Goal: Task Accomplishment & Management: Complete application form

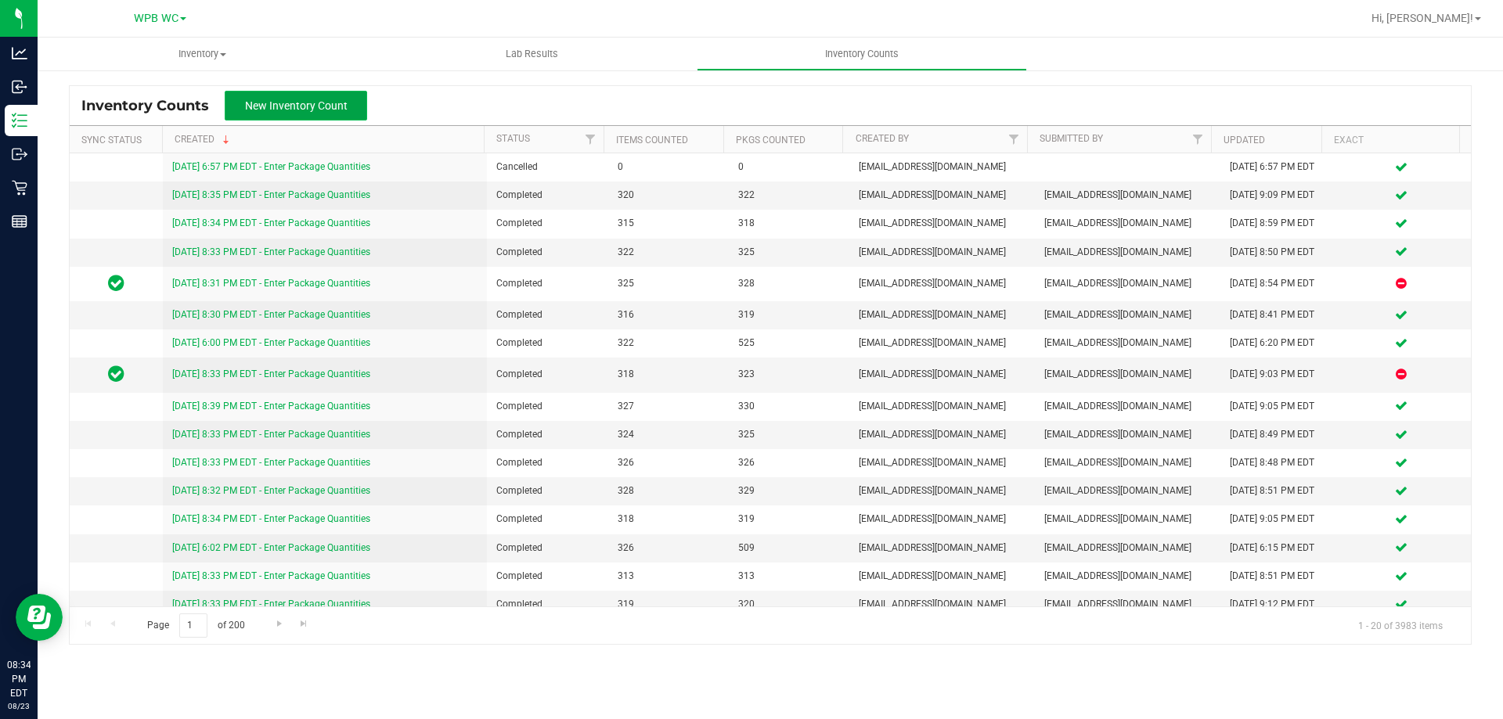
click at [325, 109] on span "New Inventory Count" at bounding box center [296, 105] width 103 height 13
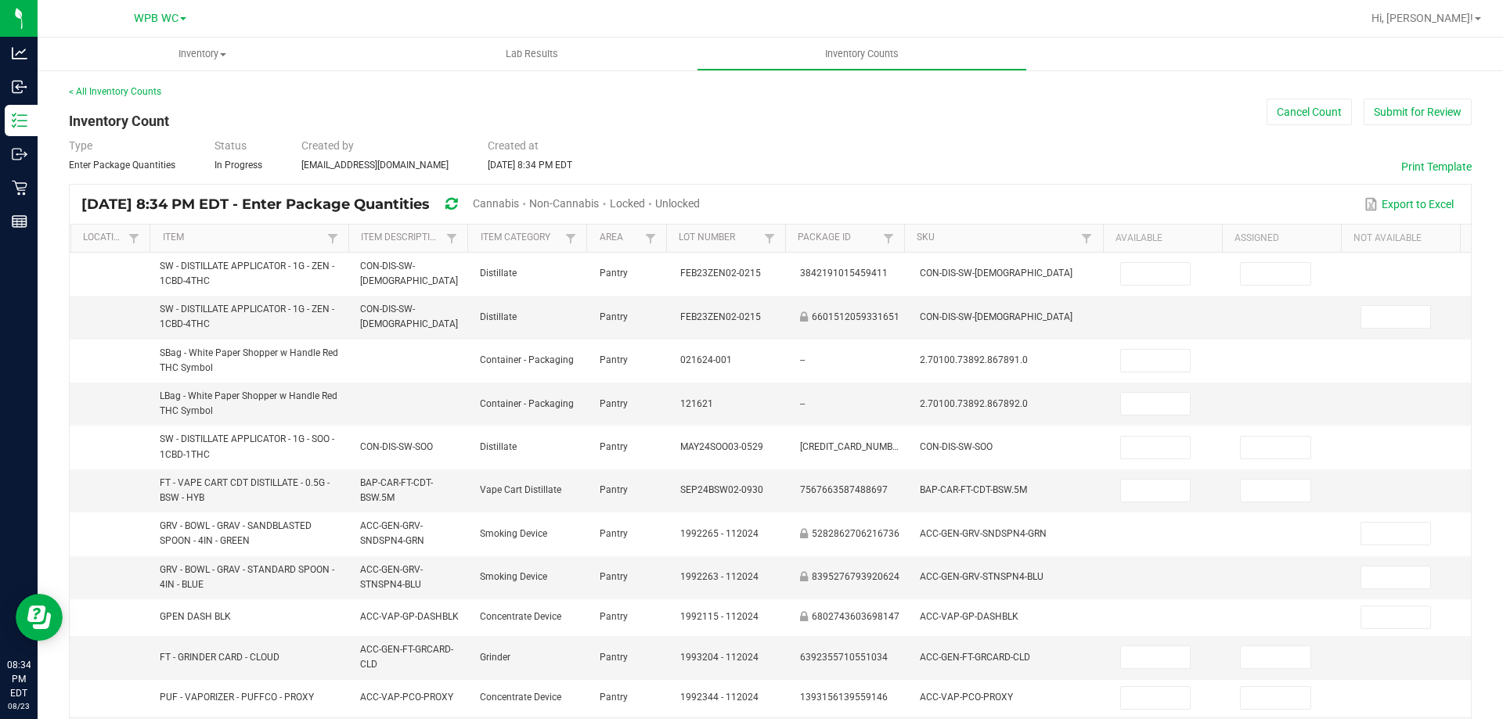
click at [519, 200] on span "Cannabis" at bounding box center [496, 203] width 46 height 13
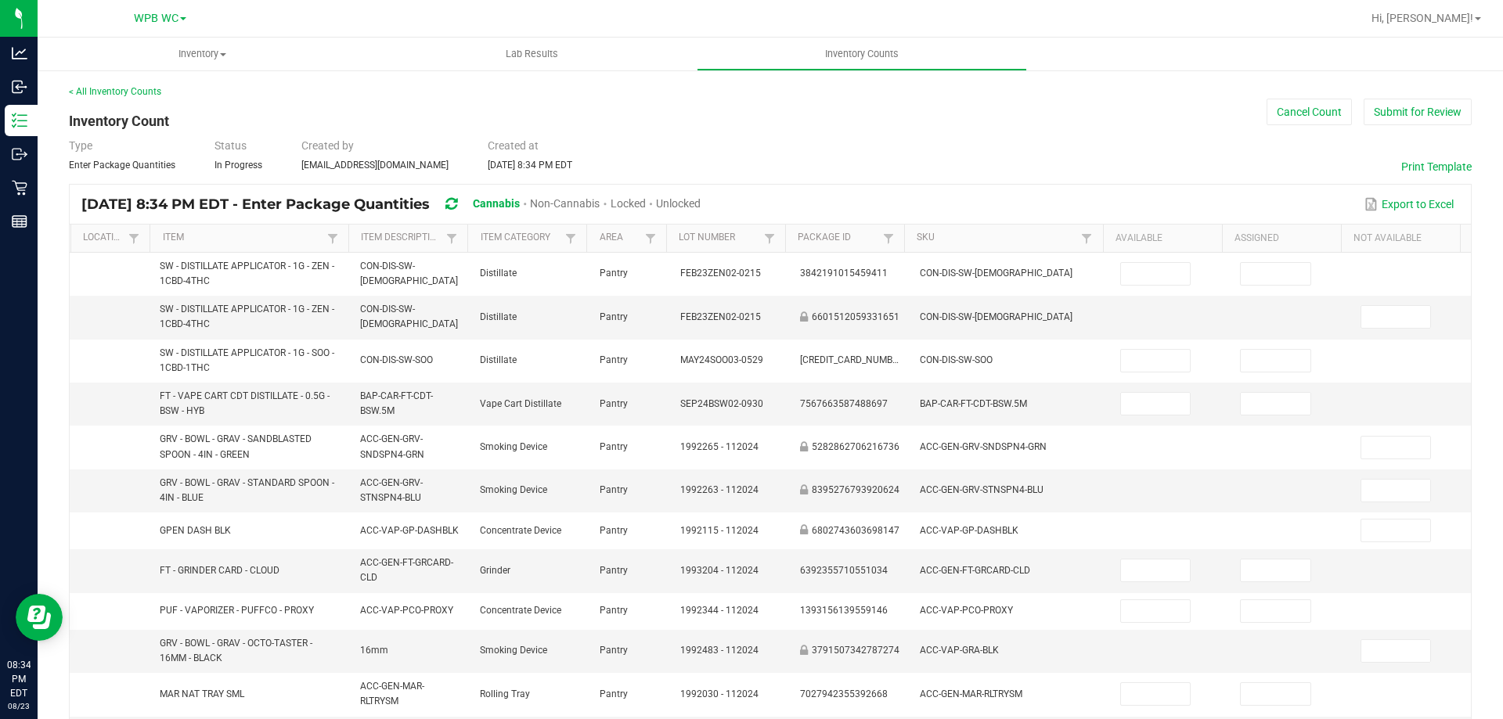
click at [700, 197] on span "Unlocked" at bounding box center [678, 203] width 45 height 13
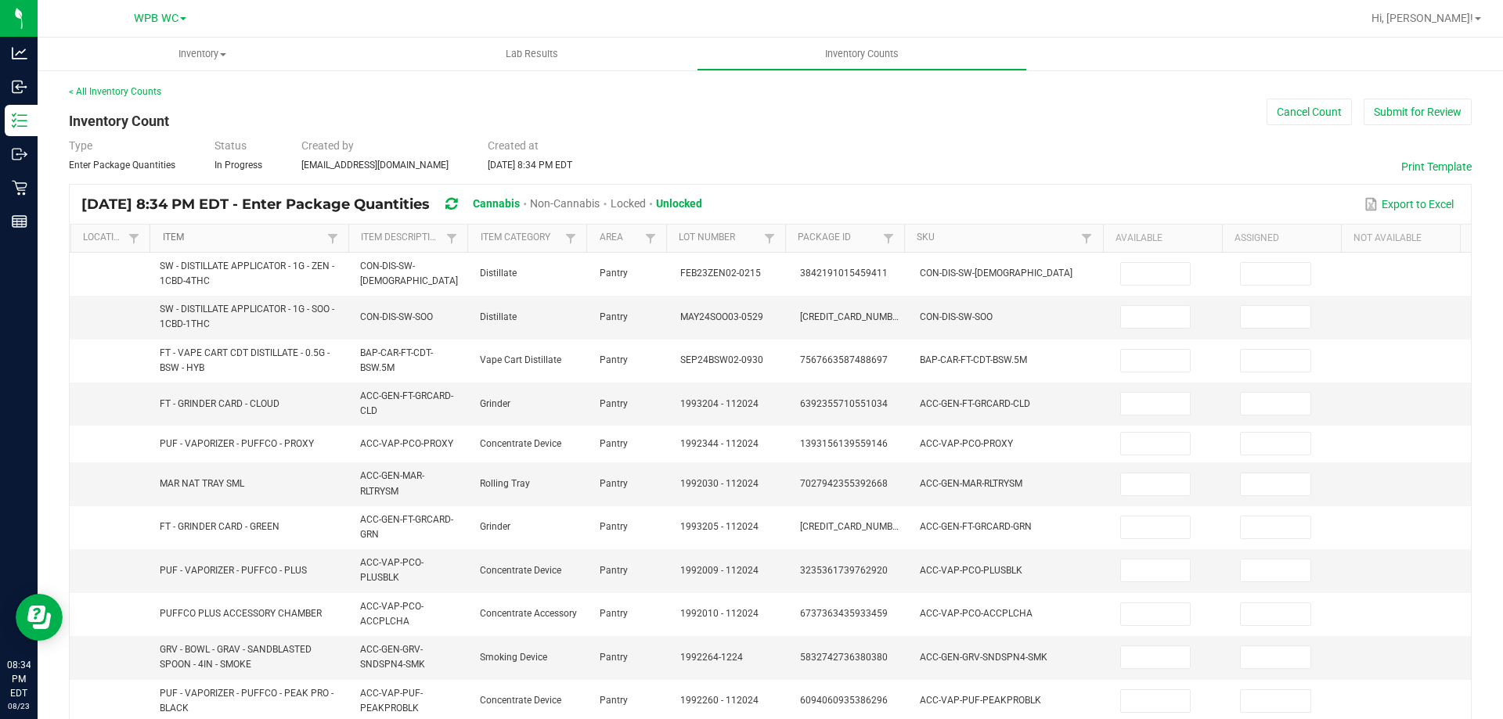
click at [283, 234] on link "Item" at bounding box center [243, 238] width 160 height 13
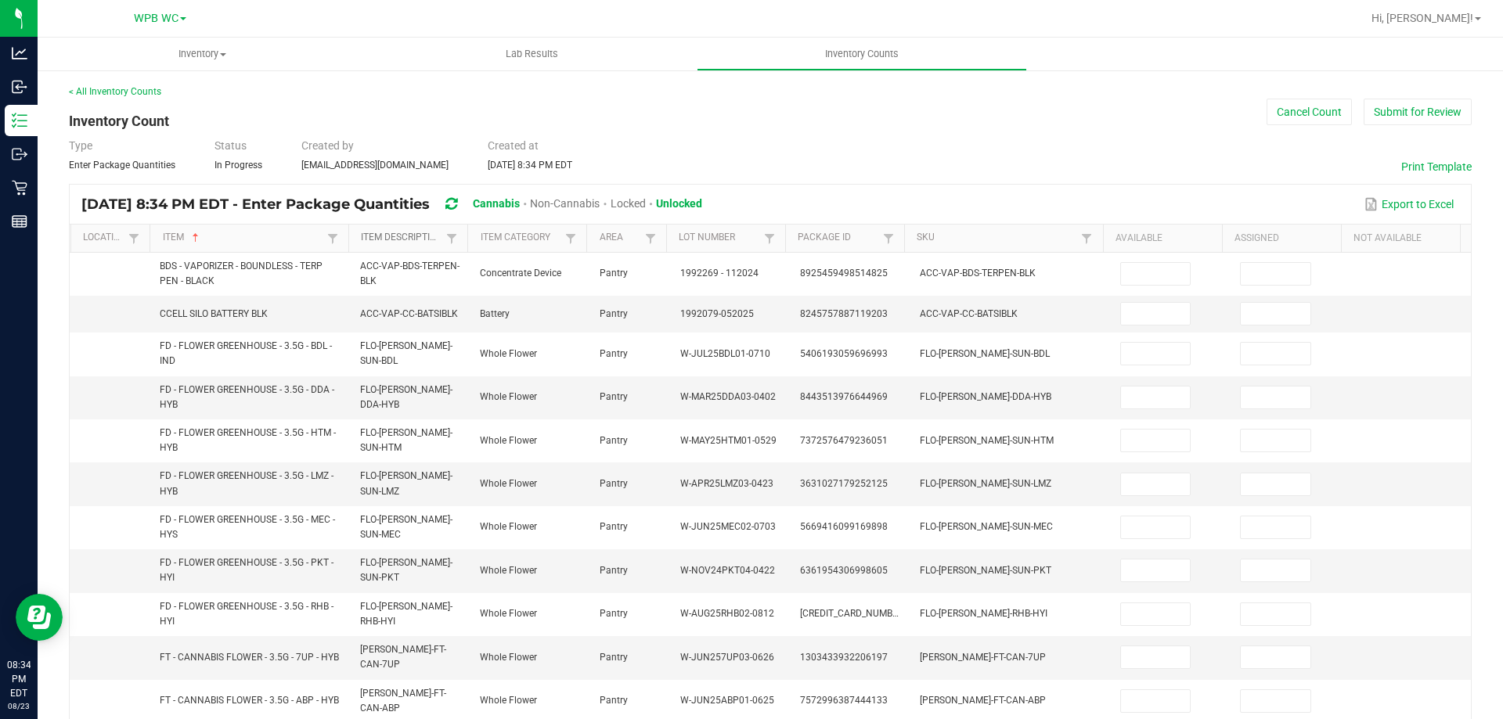
click at [388, 236] on link "Item Description" at bounding box center [401, 238] width 81 height 13
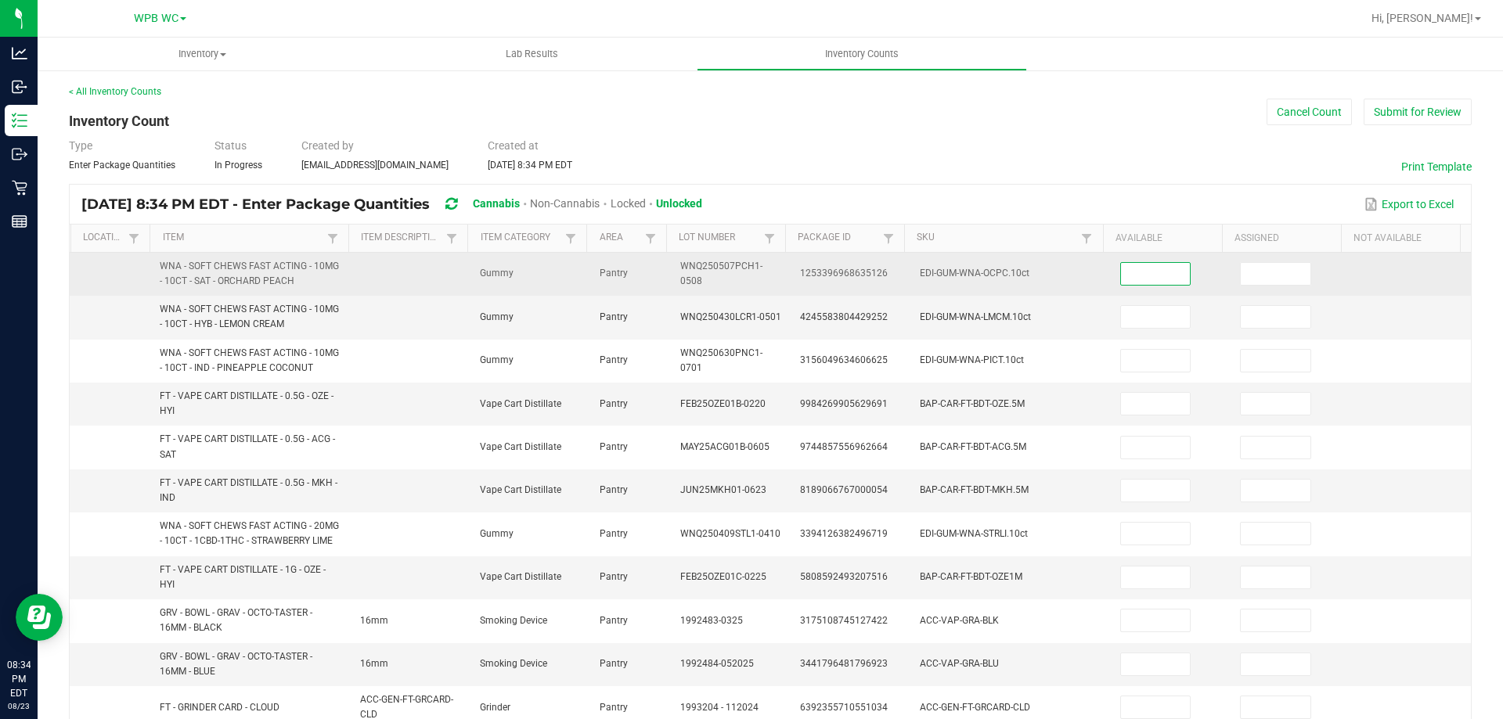
click at [1121, 268] on input at bounding box center [1156, 274] width 70 height 22
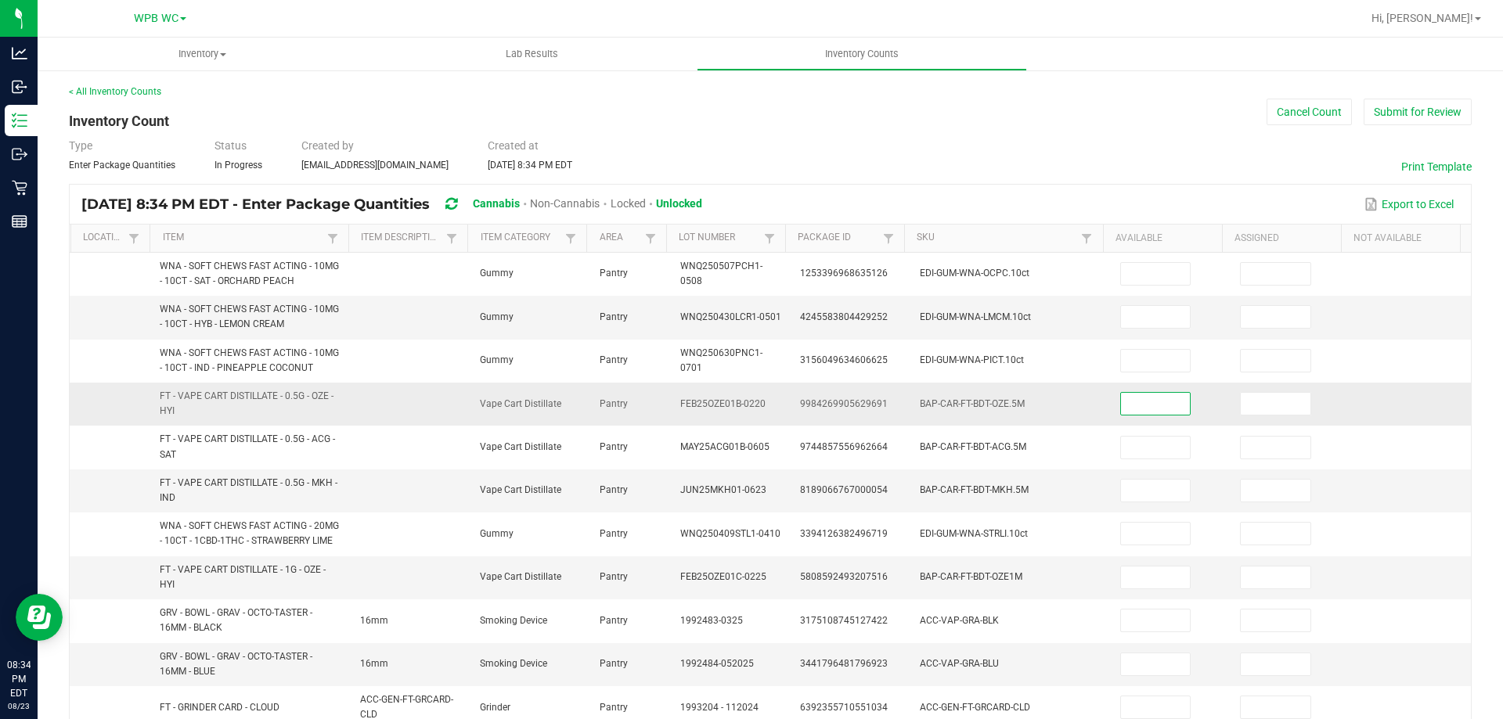
click at [1139, 400] on input at bounding box center [1156, 404] width 70 height 22
type input "10"
click at [1121, 576] on input at bounding box center [1156, 578] width 70 height 22
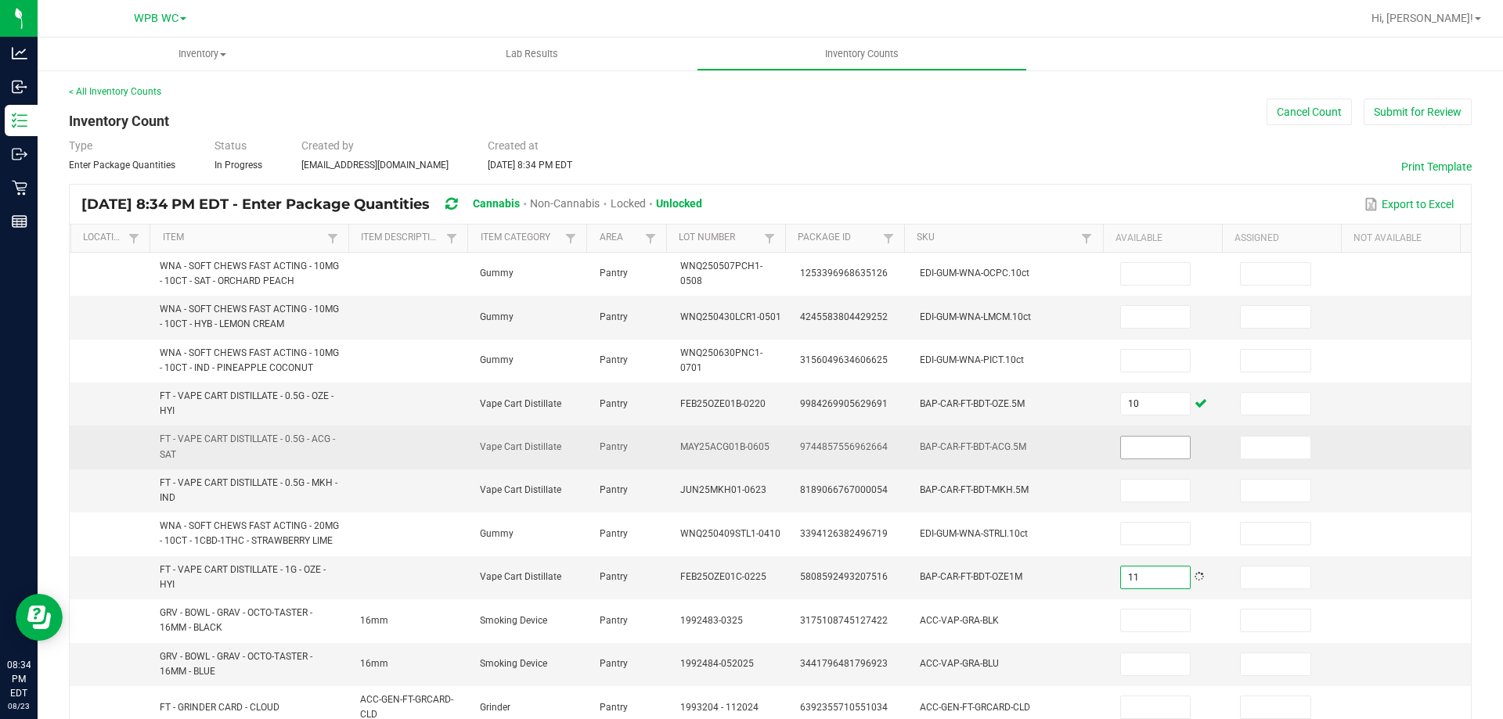
type input "11"
click at [1132, 455] on input at bounding box center [1156, 448] width 70 height 22
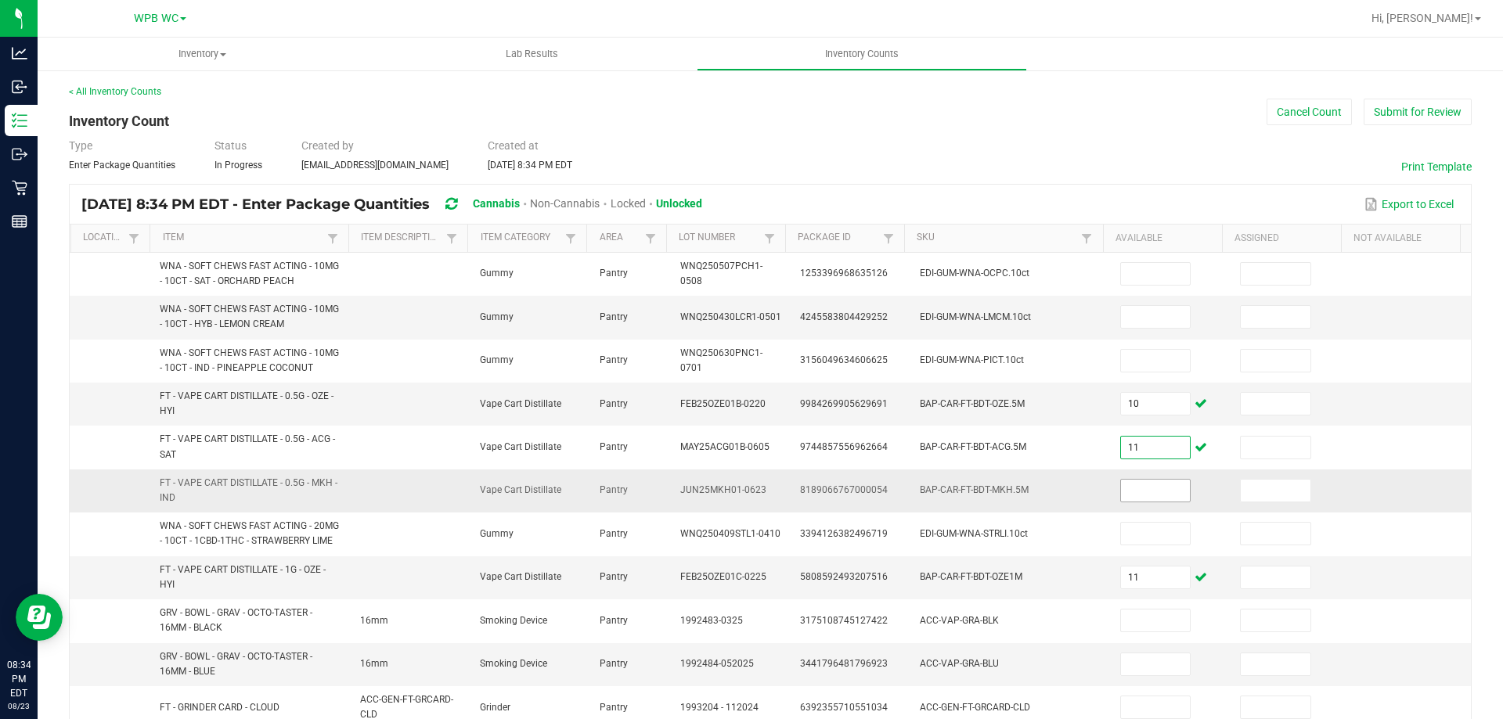
type input "11"
click at [1144, 489] on input at bounding box center [1156, 491] width 70 height 22
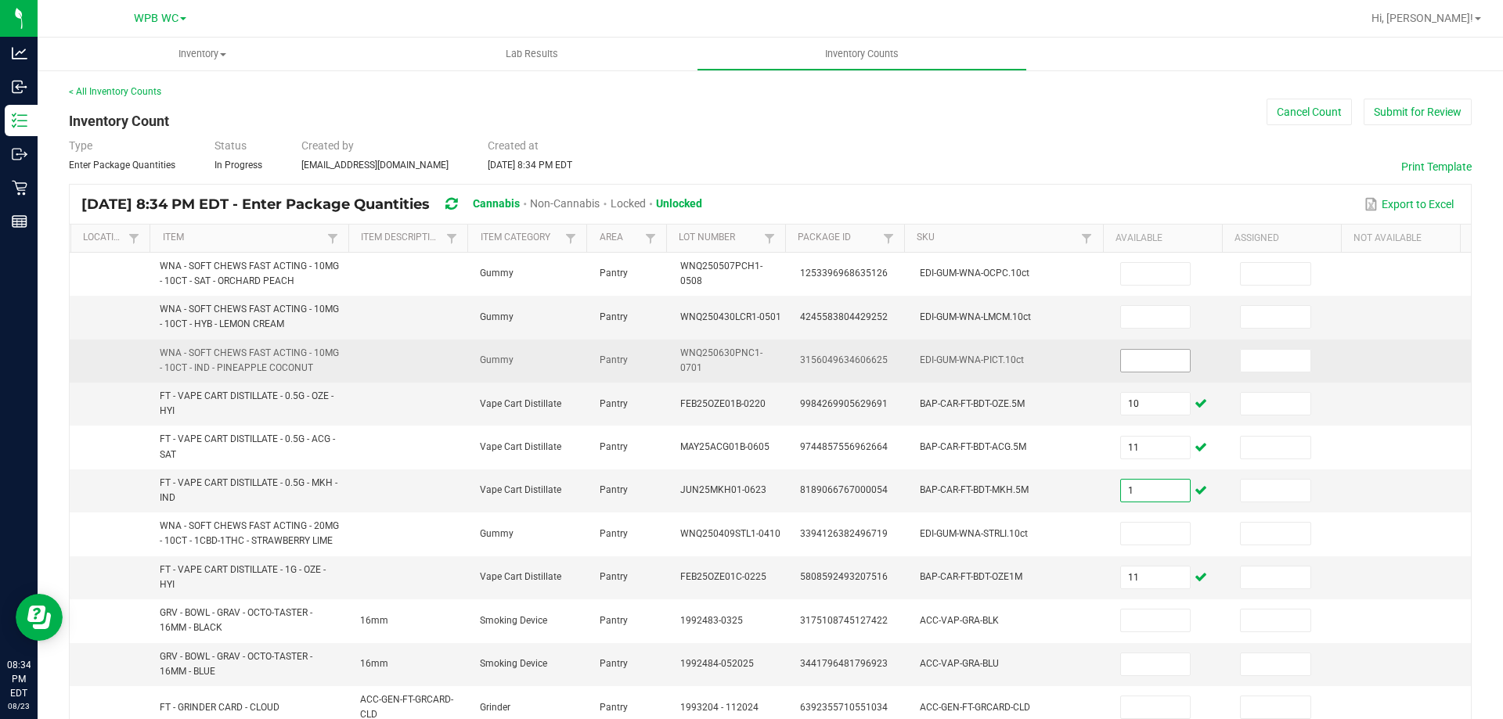
type input "1"
click at [1121, 364] on input at bounding box center [1156, 361] width 70 height 22
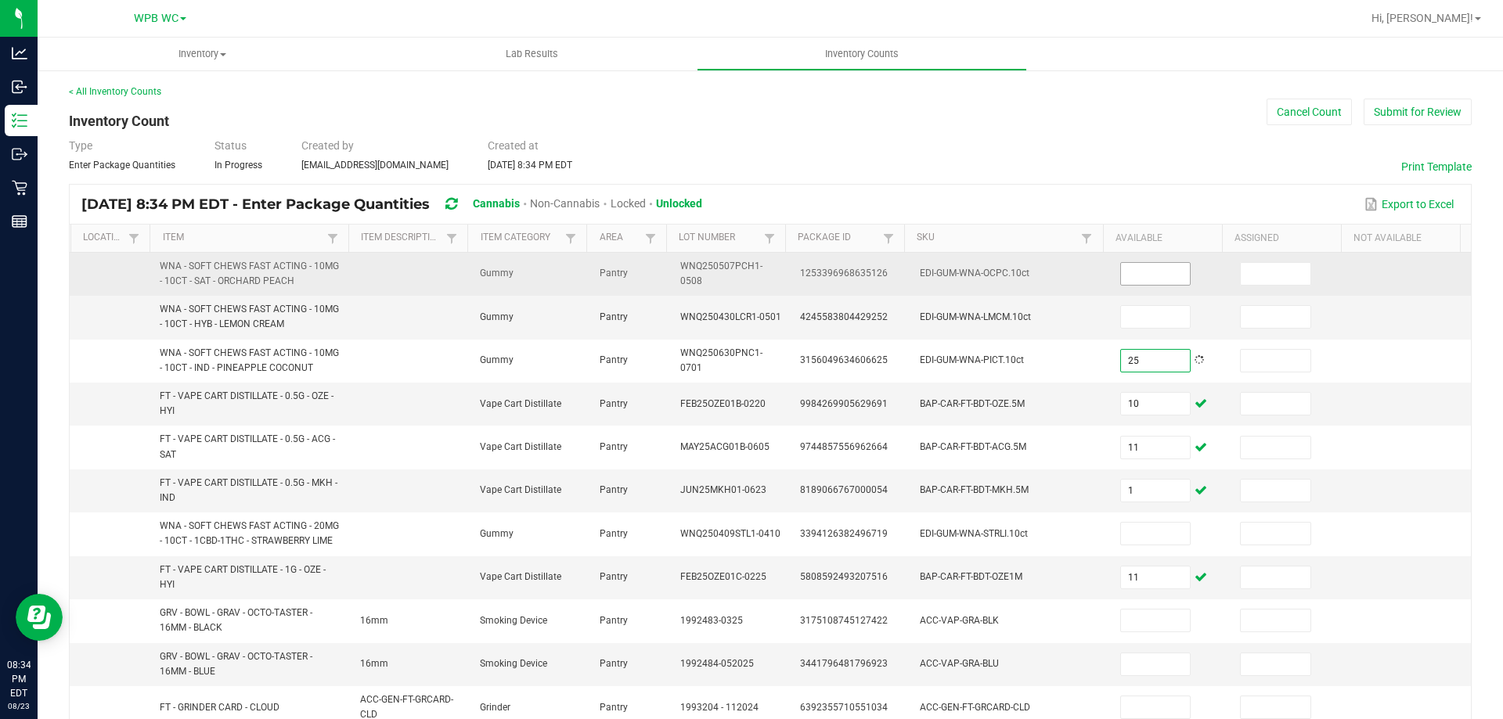
type input "25"
click at [1129, 284] on input at bounding box center [1156, 274] width 70 height 22
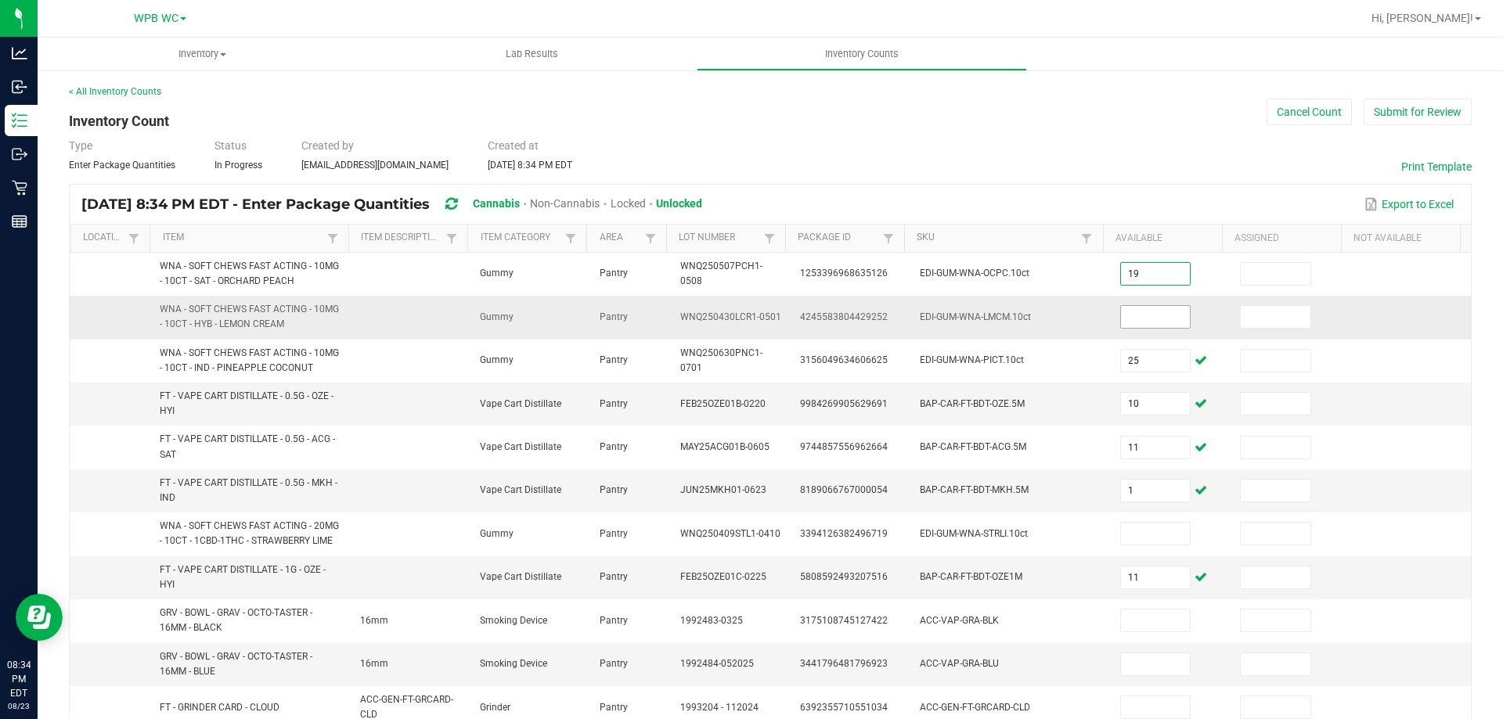
type input "19"
click at [1129, 321] on input at bounding box center [1156, 317] width 70 height 22
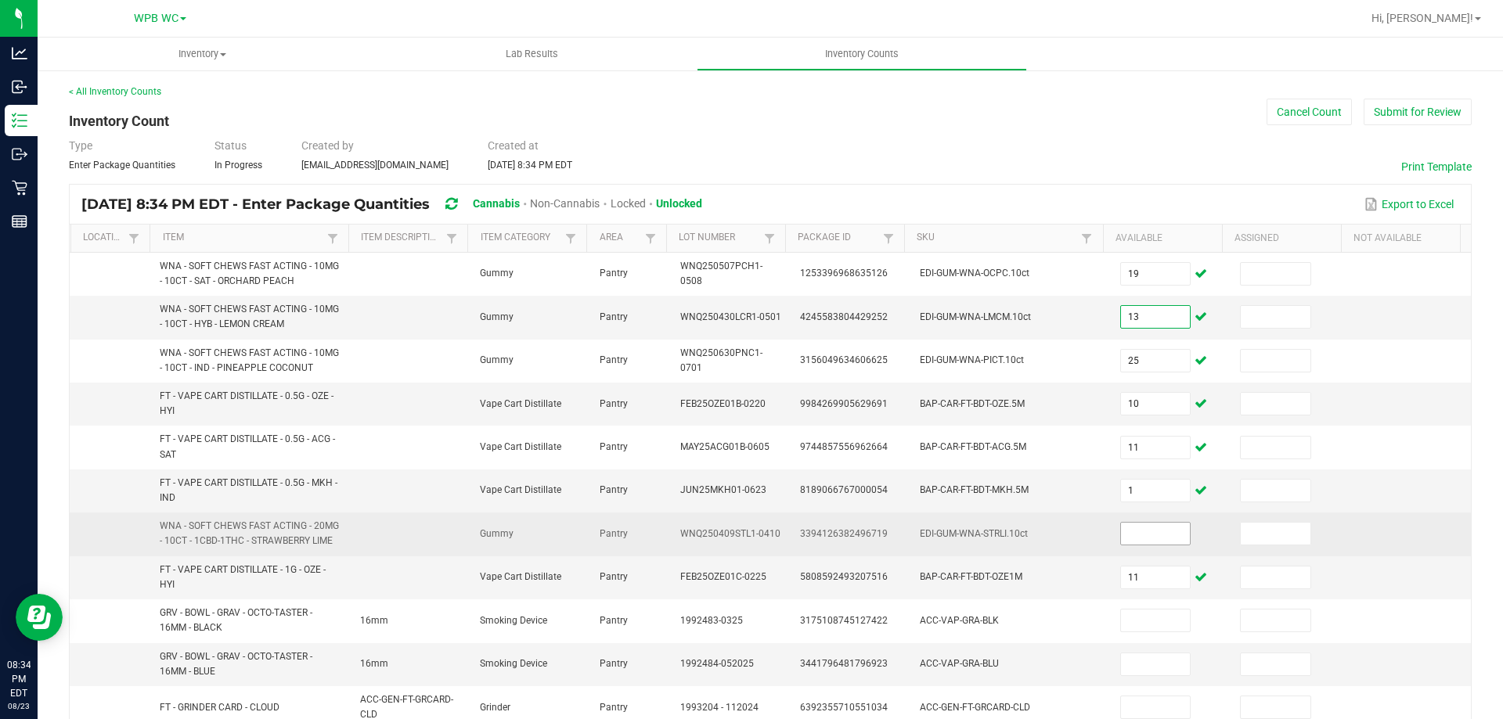
type input "13"
click at [1150, 541] on input at bounding box center [1156, 534] width 70 height 22
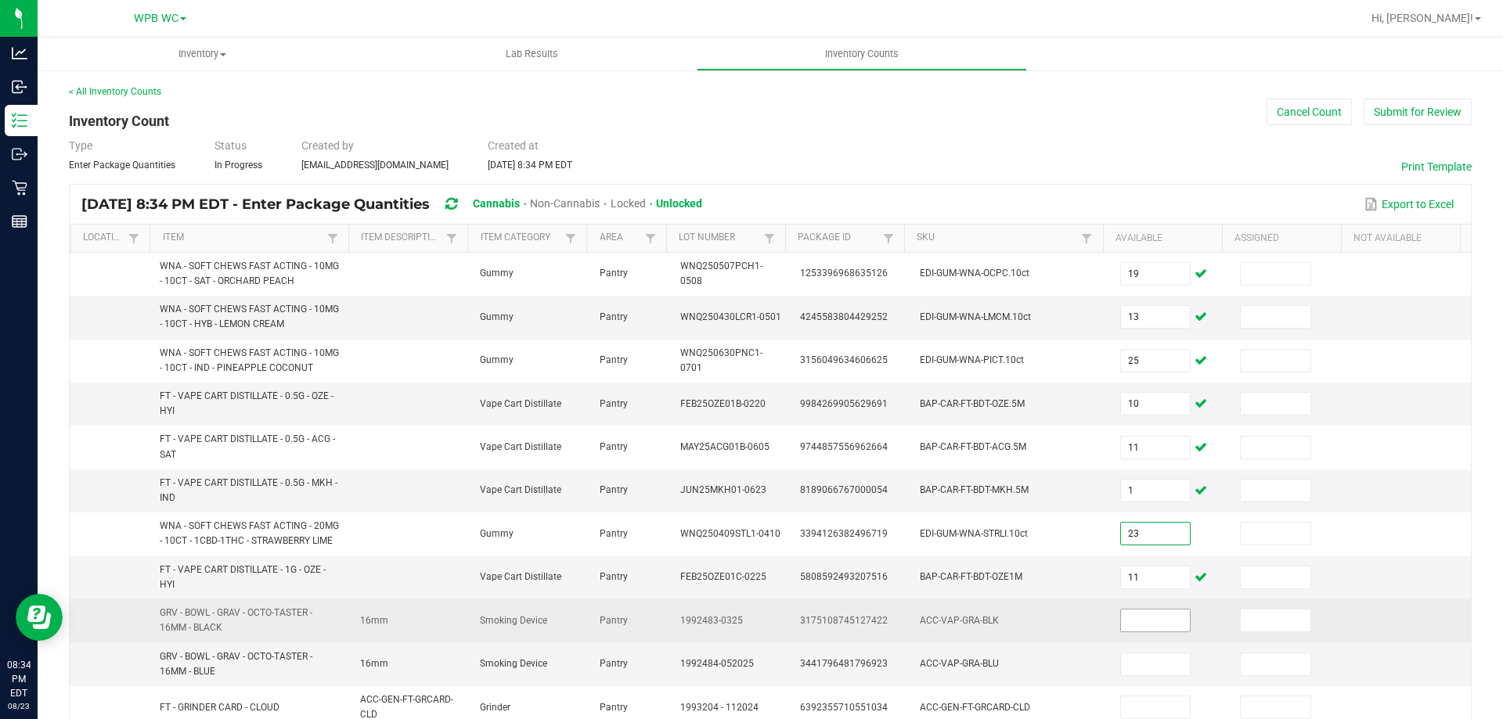
type input "23"
click at [1138, 617] on input at bounding box center [1156, 621] width 70 height 22
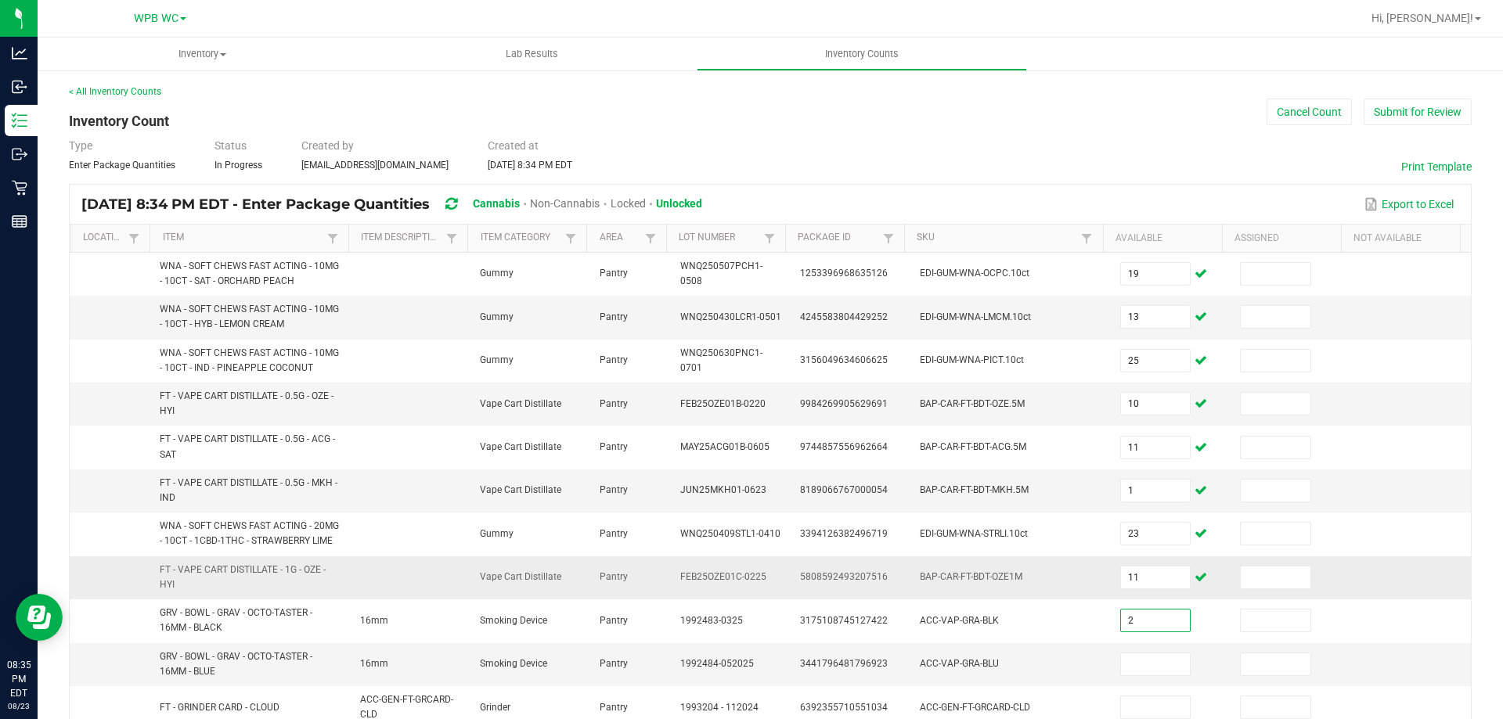
type input "2"
type input "6"
type input "1"
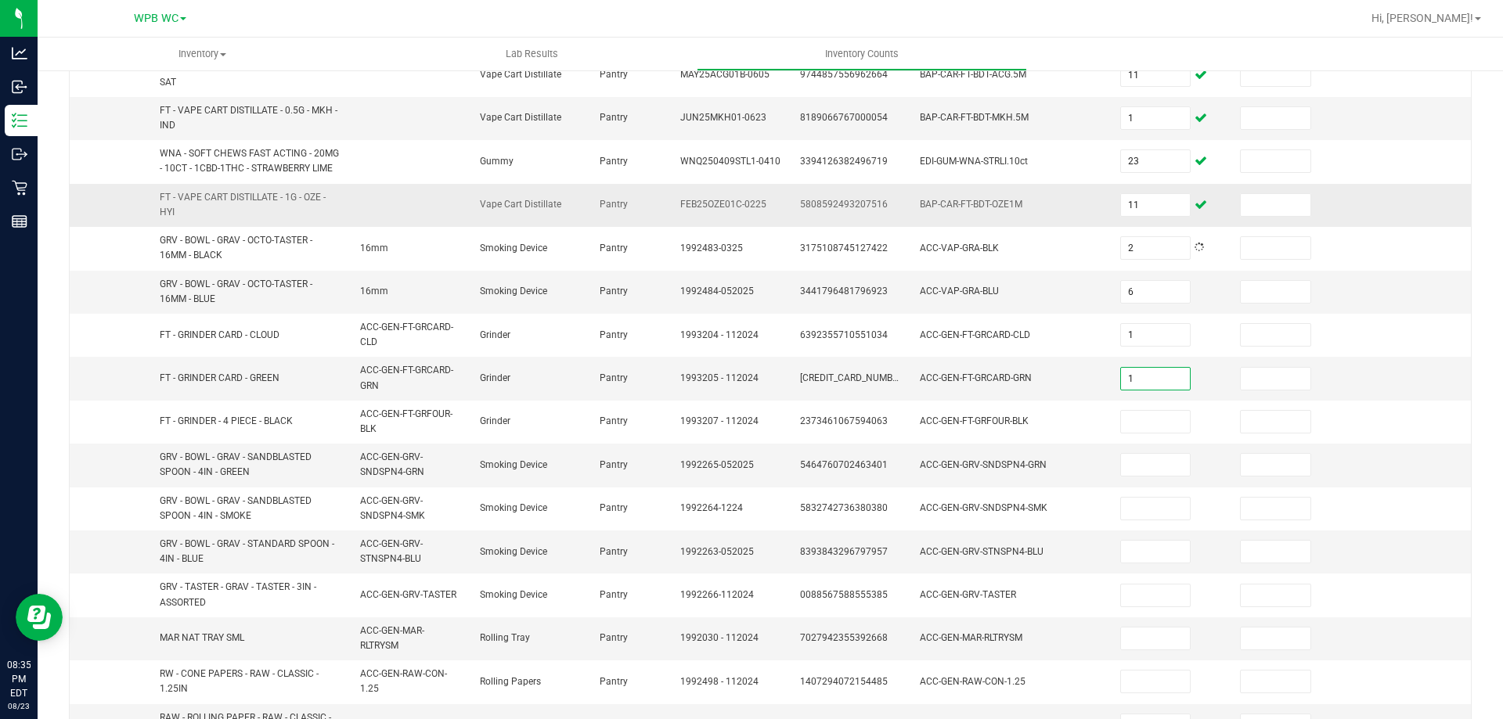
type input "1"
type input "4"
type input "2"
type input "10"
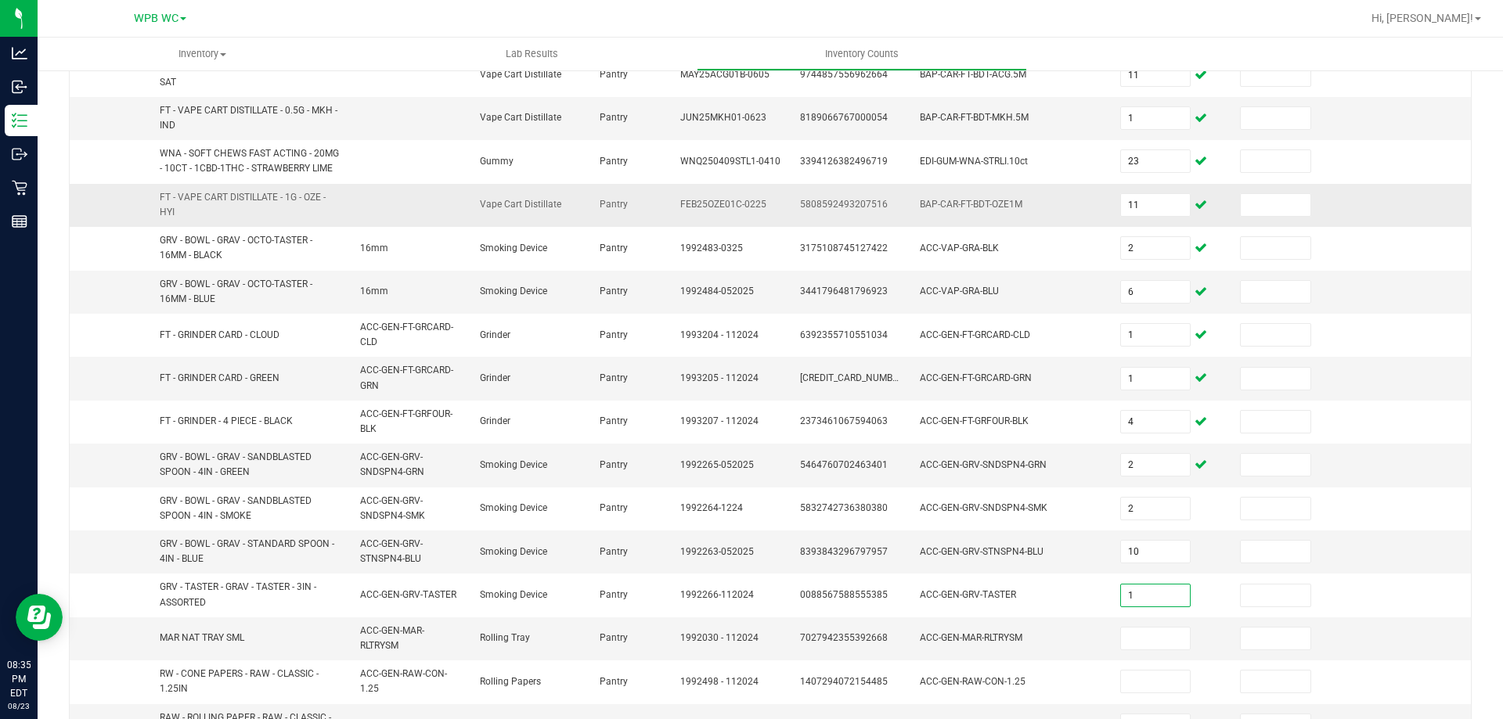
type input "1"
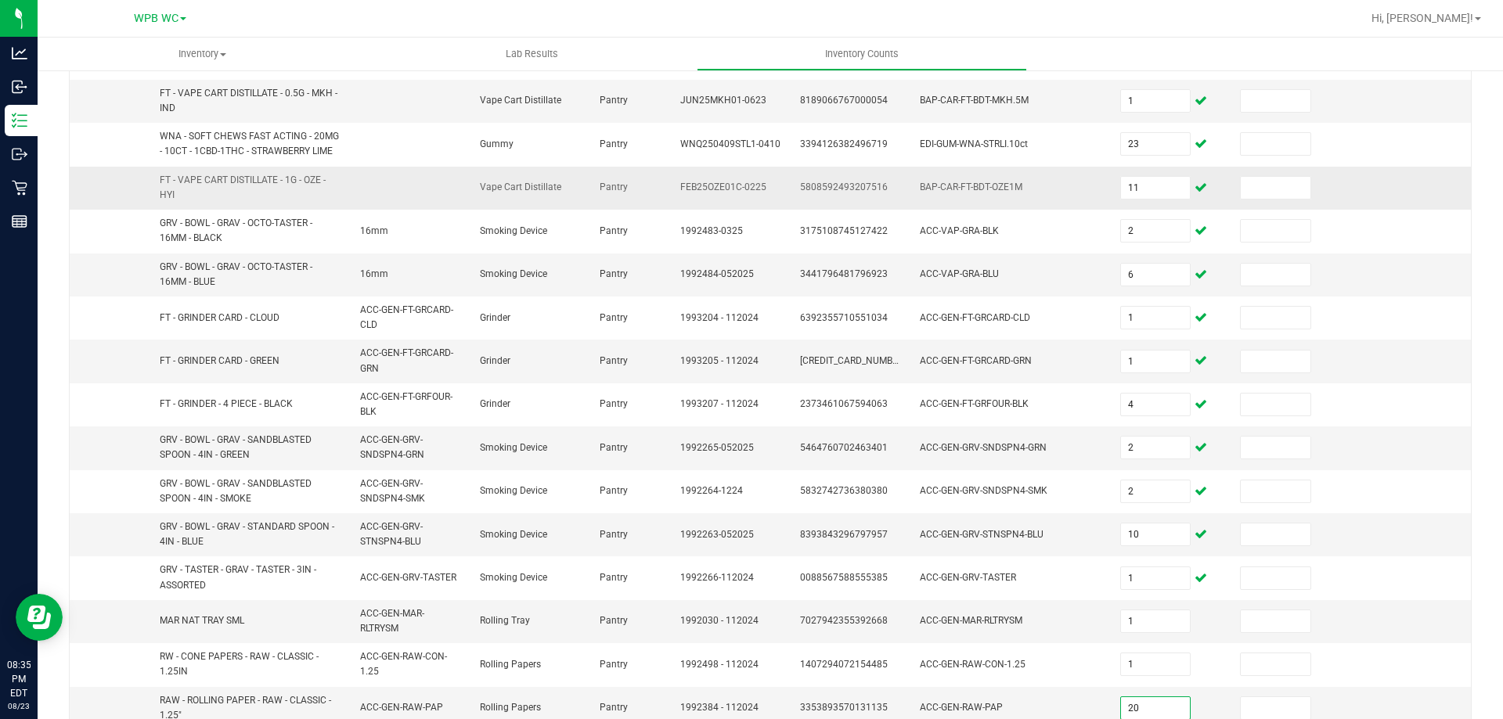
type input "20"
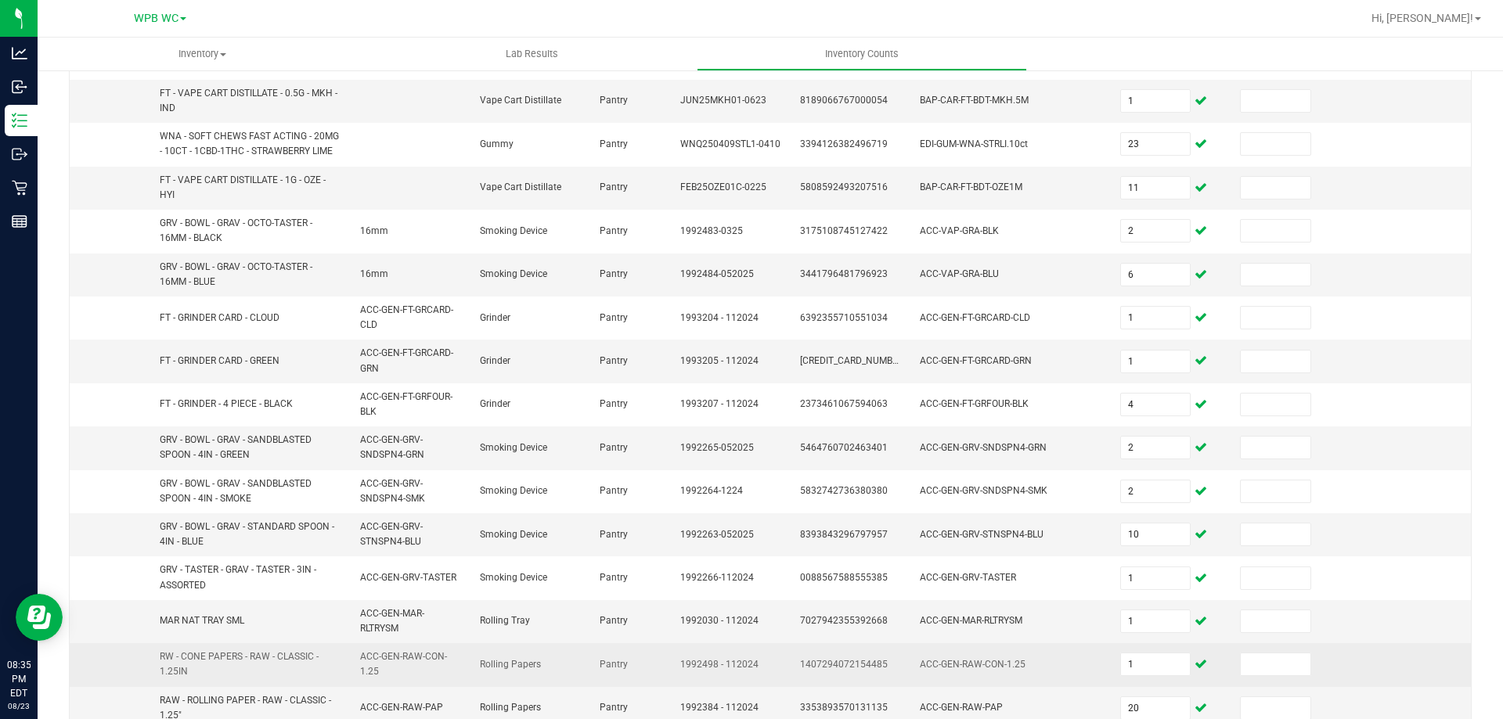
drag, startPoint x: 534, startPoint y: 693, endPoint x: 554, endPoint y: 682, distance: 22.7
click at [538, 693] on td "Rolling Papers" at bounding box center [530, 708] width 120 height 42
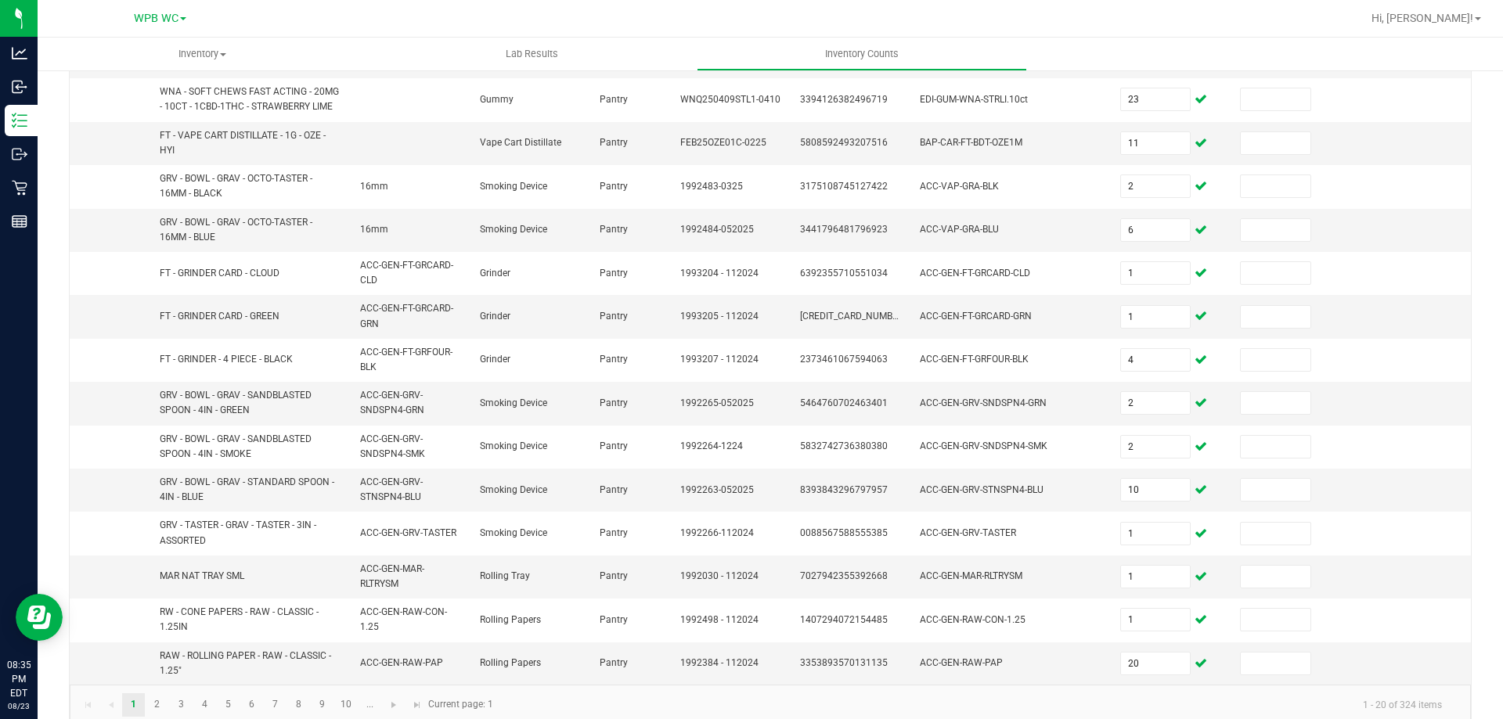
scroll to position [456, 0]
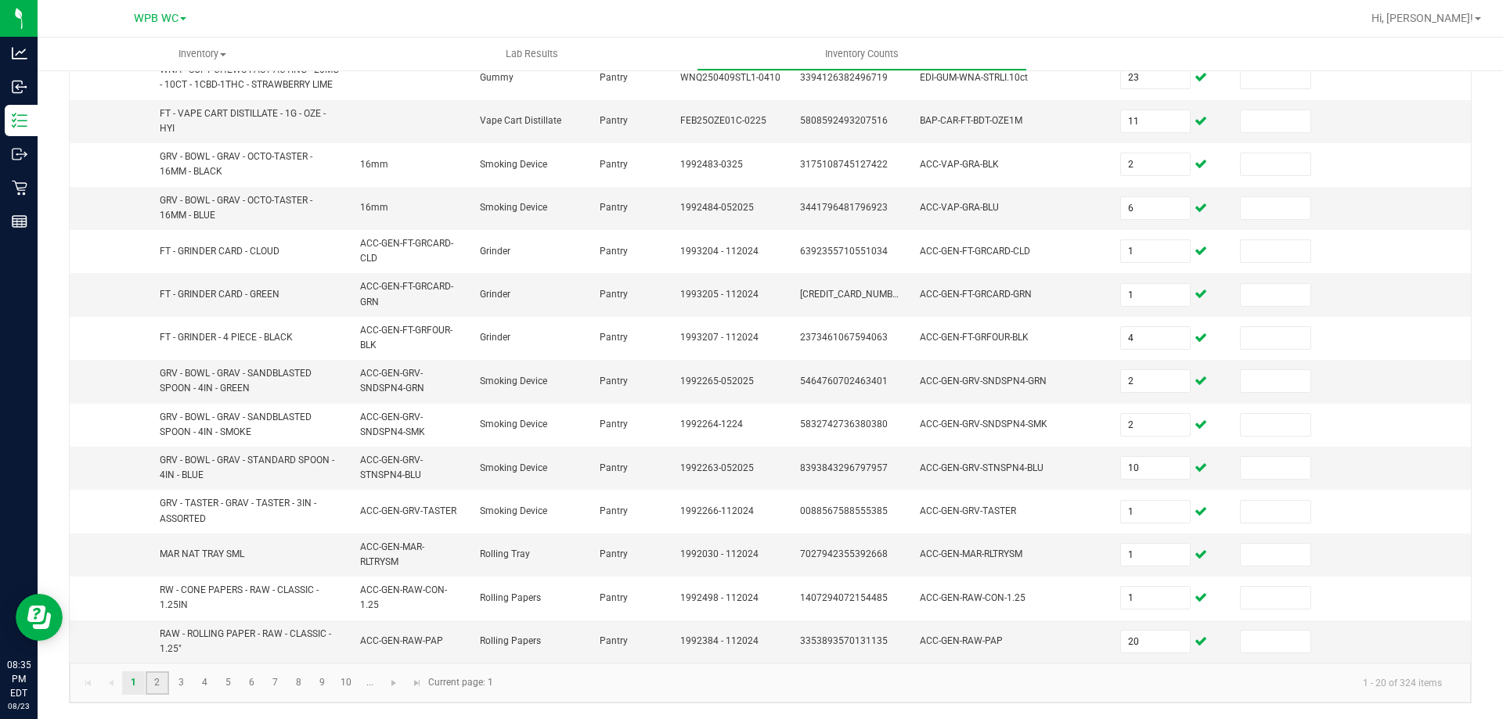
click at [154, 680] on link "2" at bounding box center [157, 682] width 23 height 23
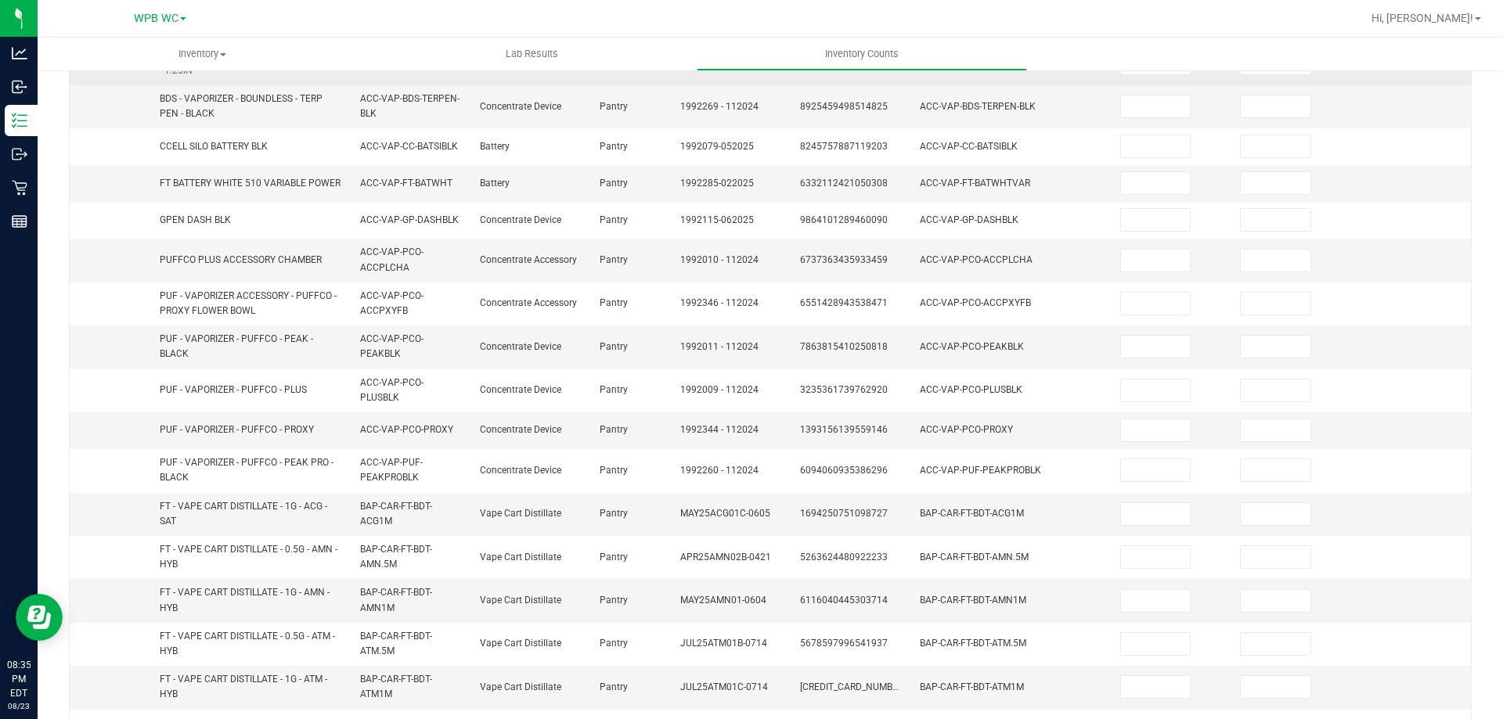
scroll to position [124, 0]
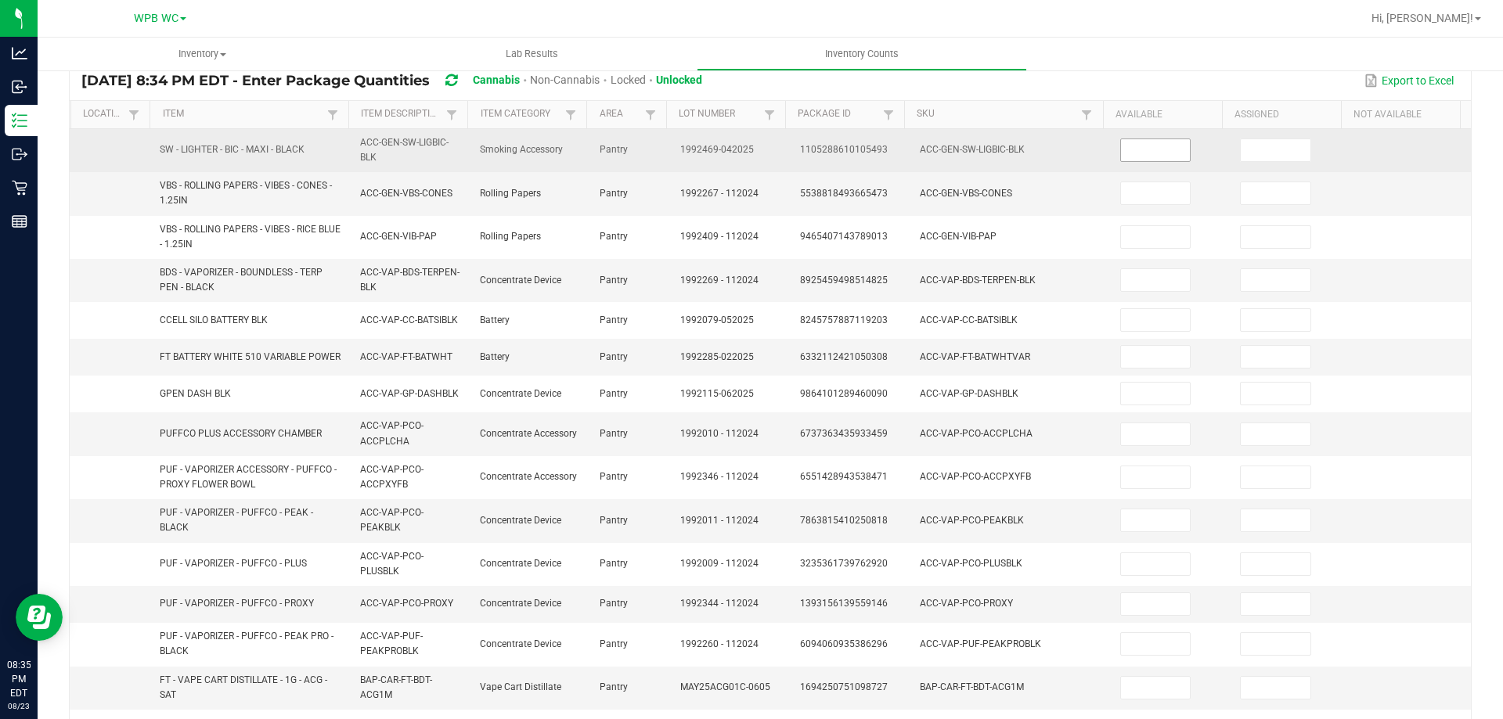
click at [1121, 152] on input at bounding box center [1156, 150] width 70 height 22
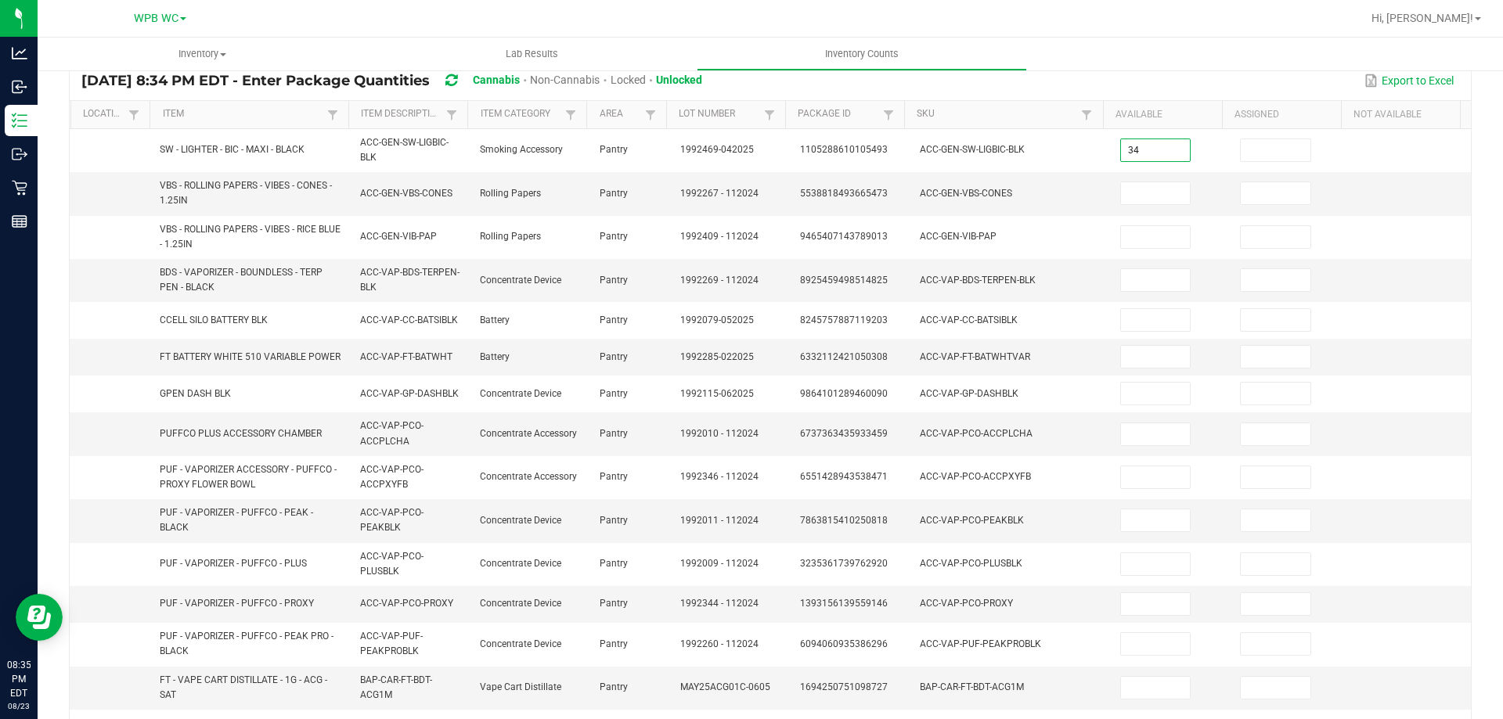
type input "34"
type input "4"
type input "36"
type input "2"
type input "9"
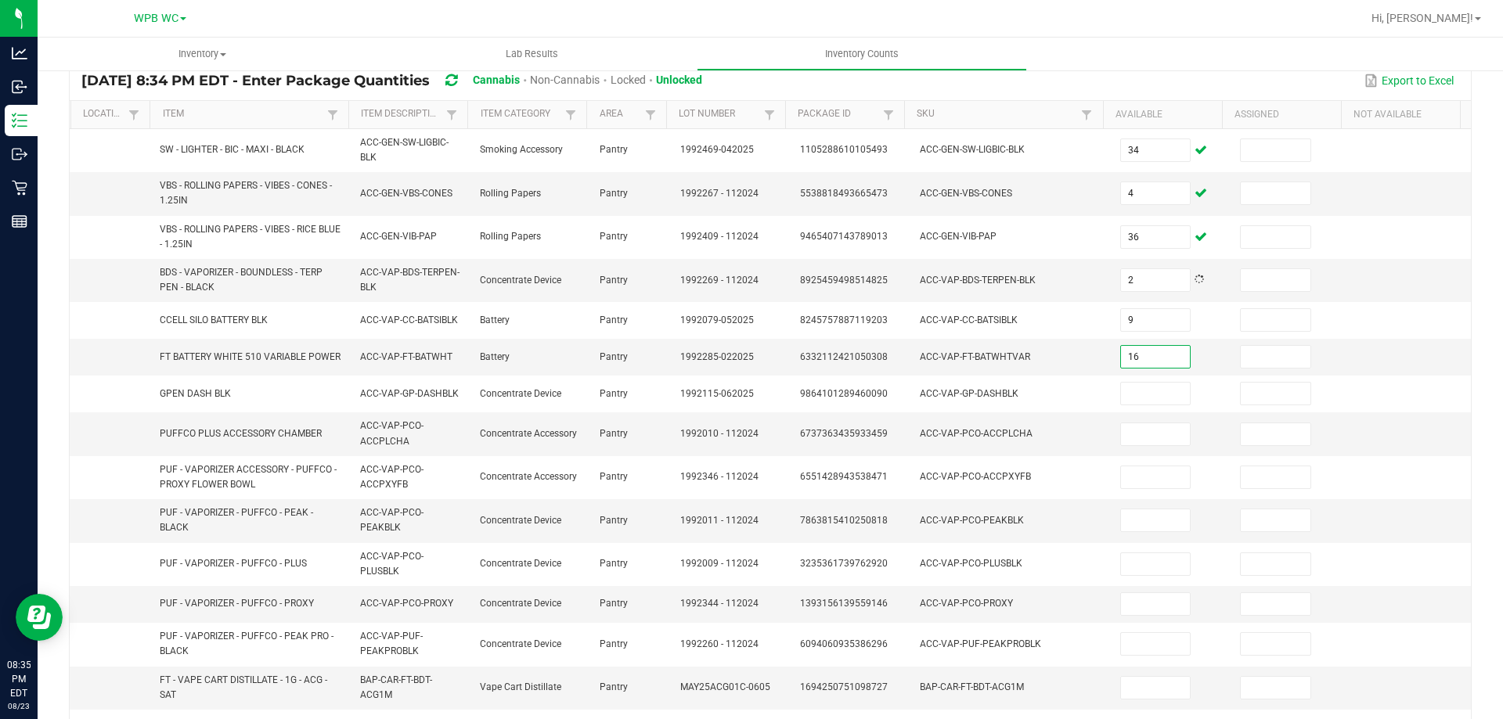
type input "16"
type input "3"
type input "1"
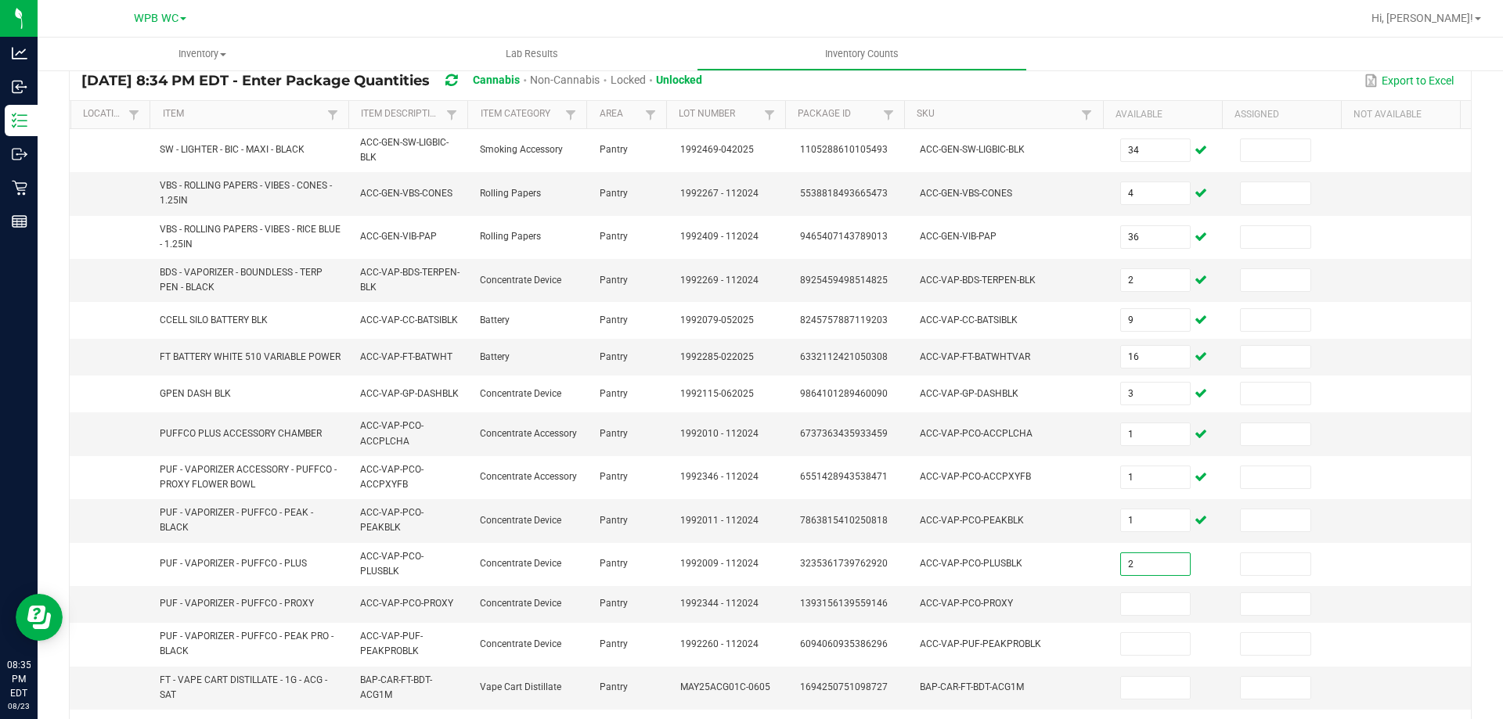
type input "2"
type input "4"
type input "1"
type input "3"
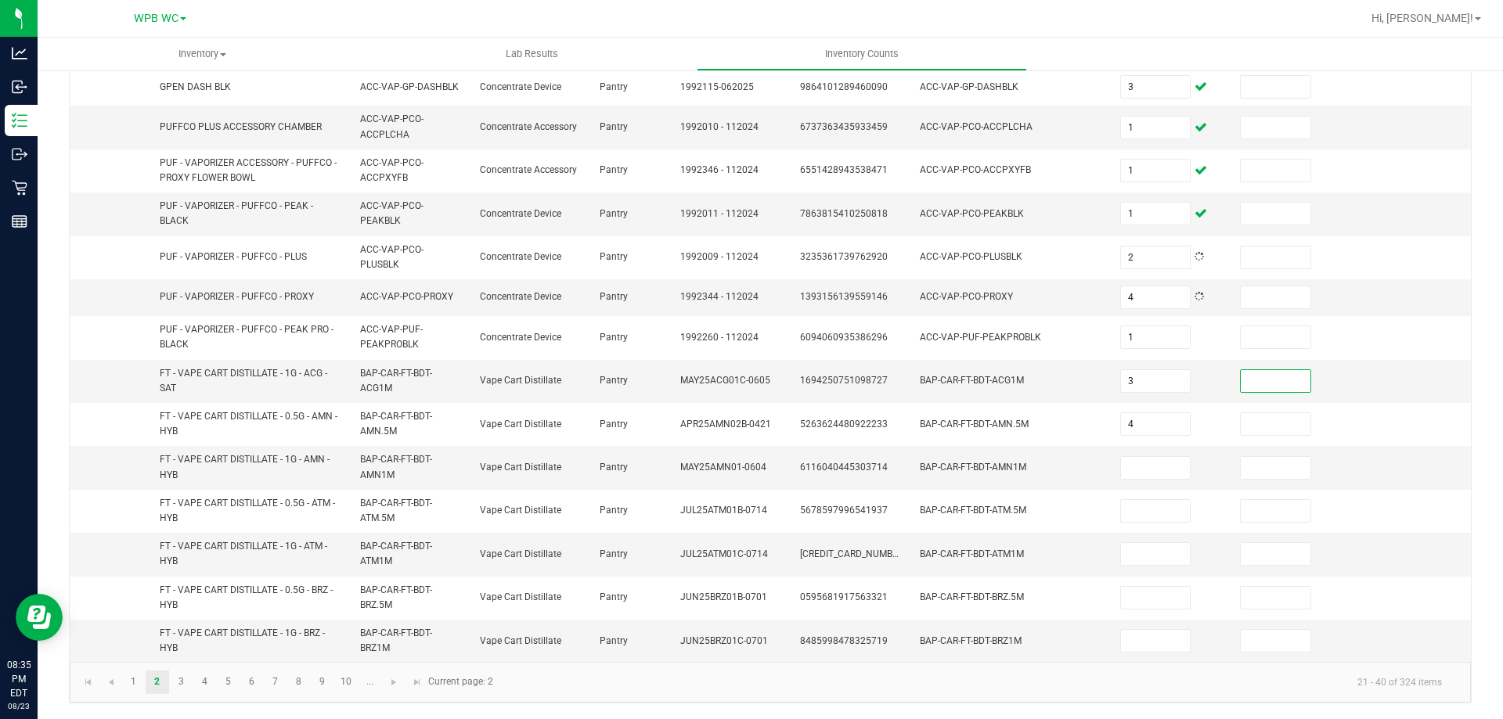
type input "4"
type input "1"
type input "10"
type input "11"
type input "9"
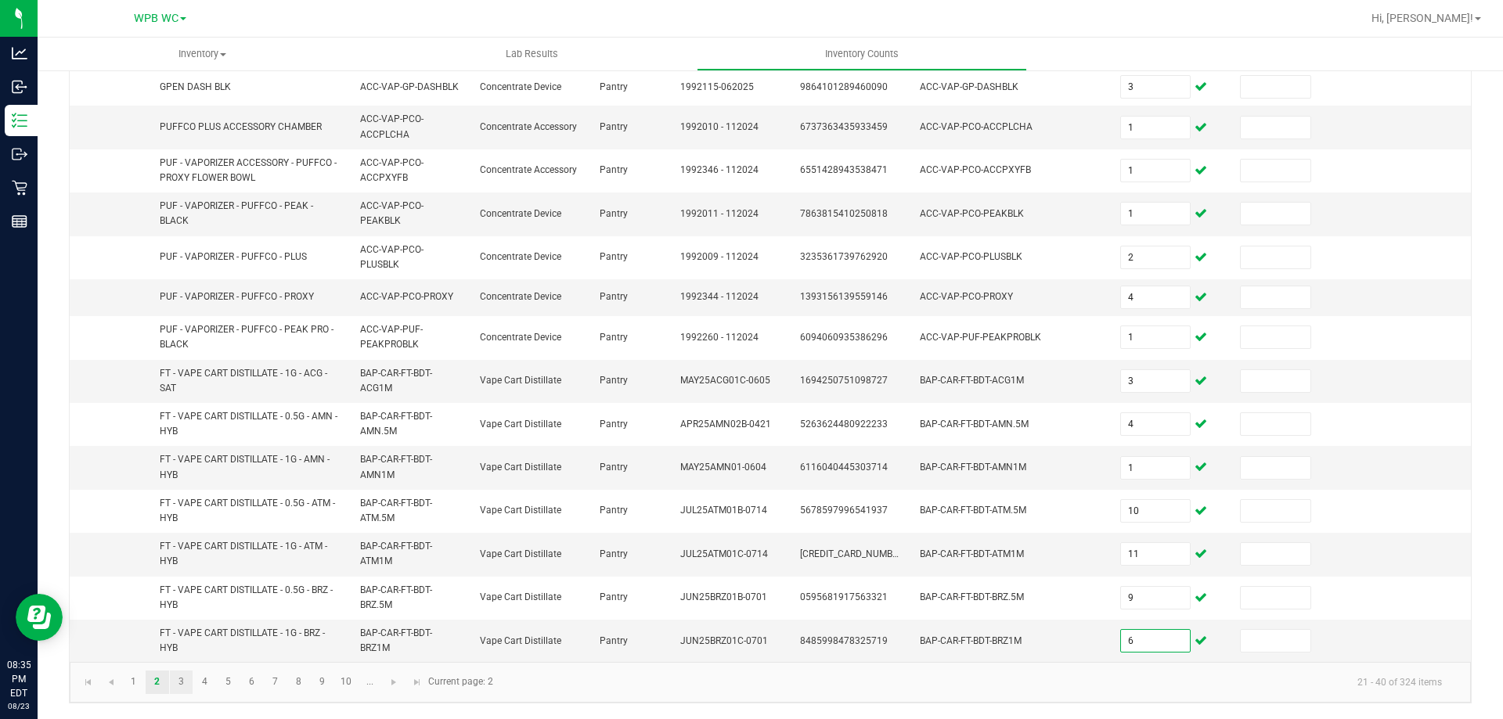
type input "6"
click at [182, 681] on link "3" at bounding box center [181, 682] width 23 height 23
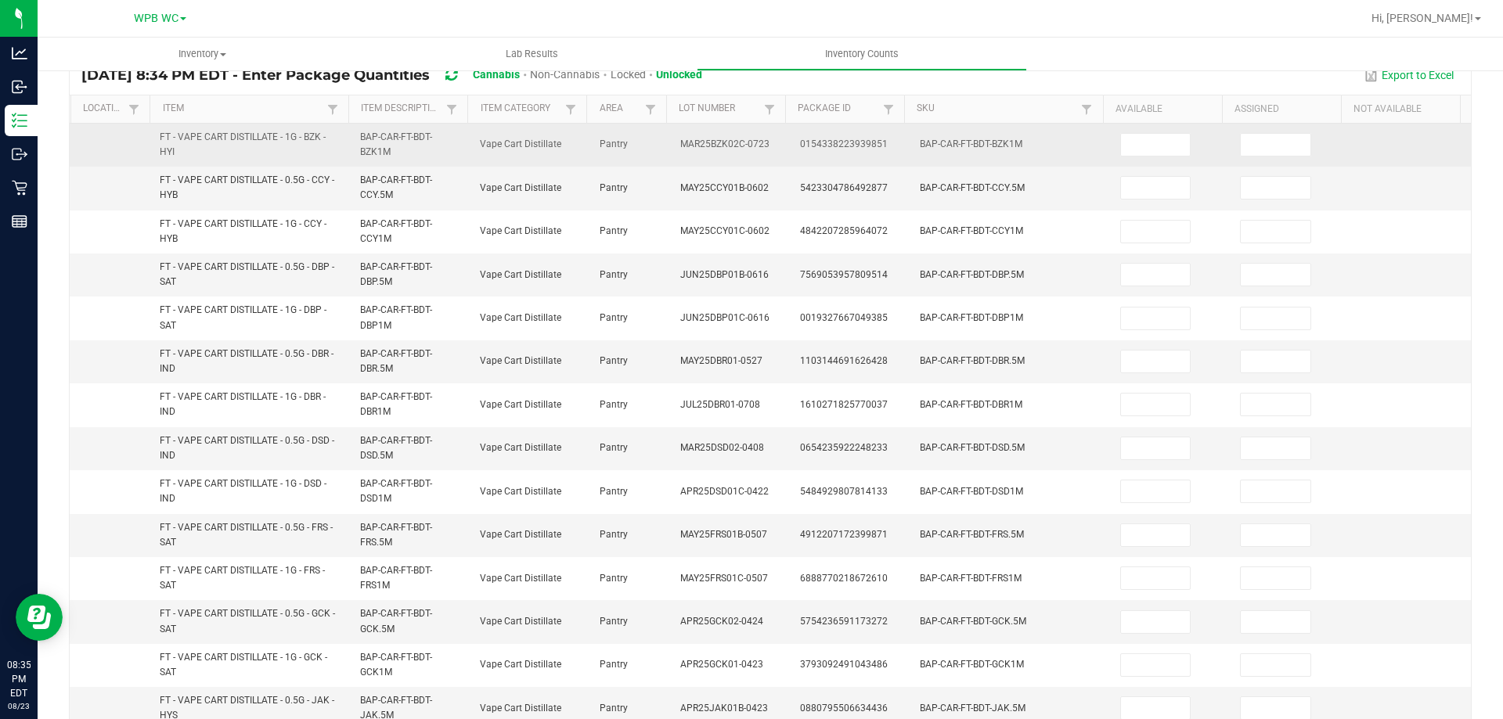
scroll to position [45, 0]
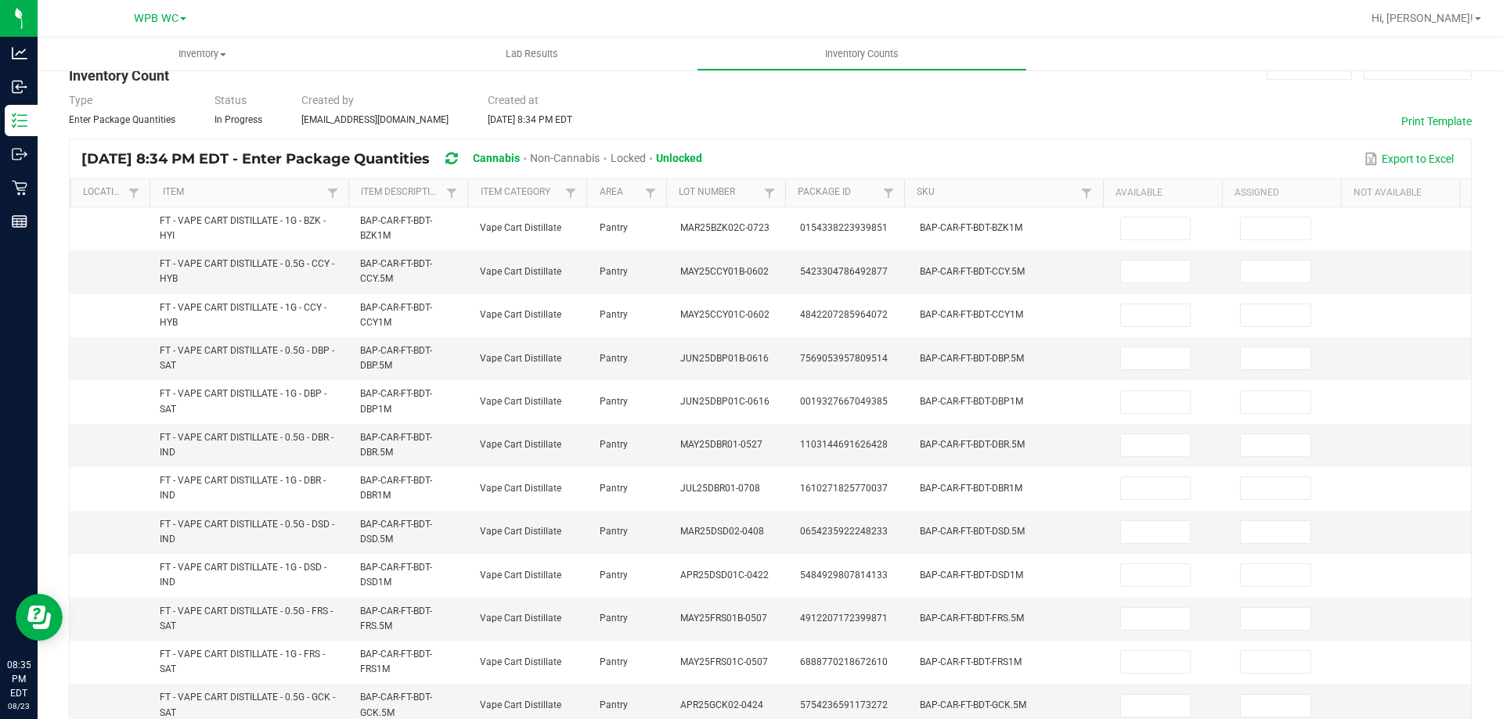
drag, startPoint x: 1150, startPoint y: 227, endPoint x: 1320, endPoint y: 182, distance: 175.8
click at [1153, 227] on input at bounding box center [1156, 229] width 70 height 22
type input "9"
type input "11"
type input "3"
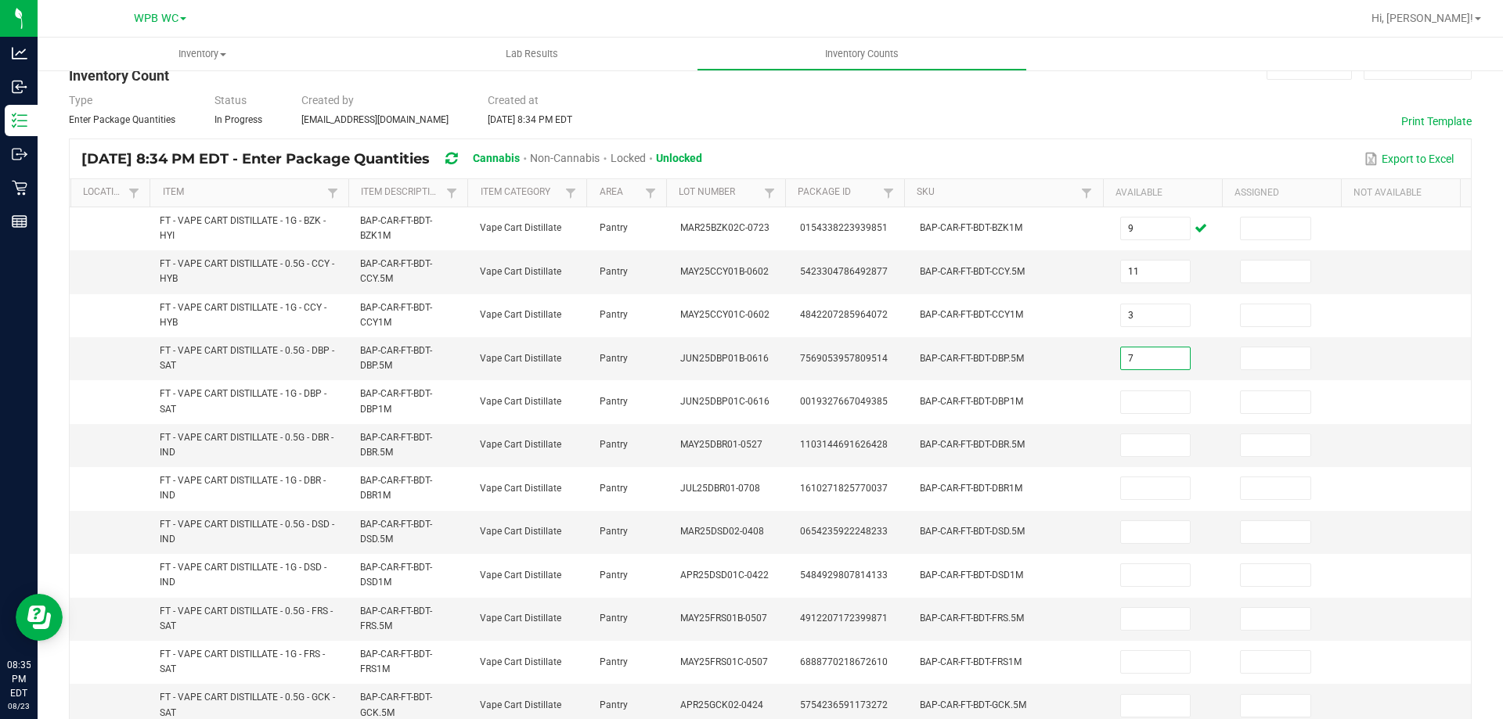
type input "7"
type input "3"
type input "7"
type input "8"
type input "12"
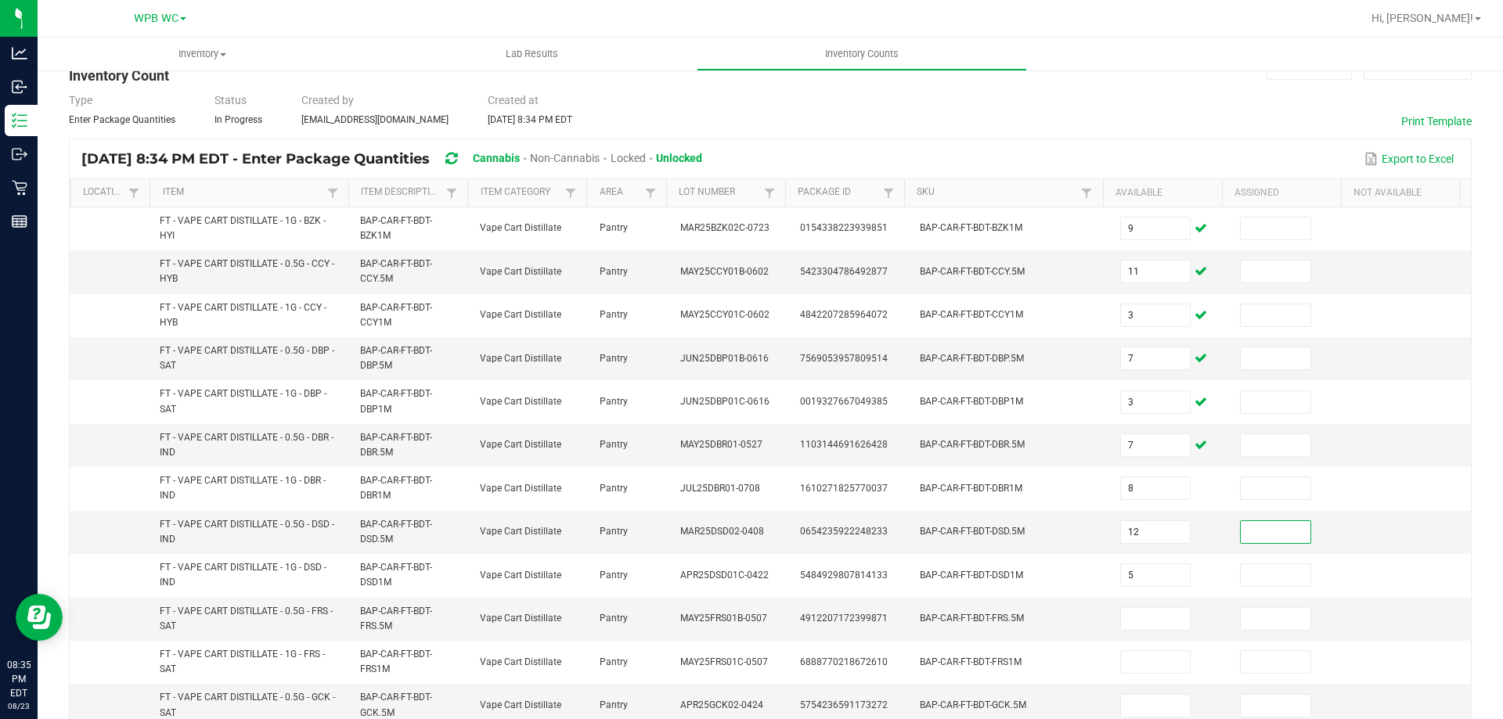
type input "5"
type input "12"
type input "3"
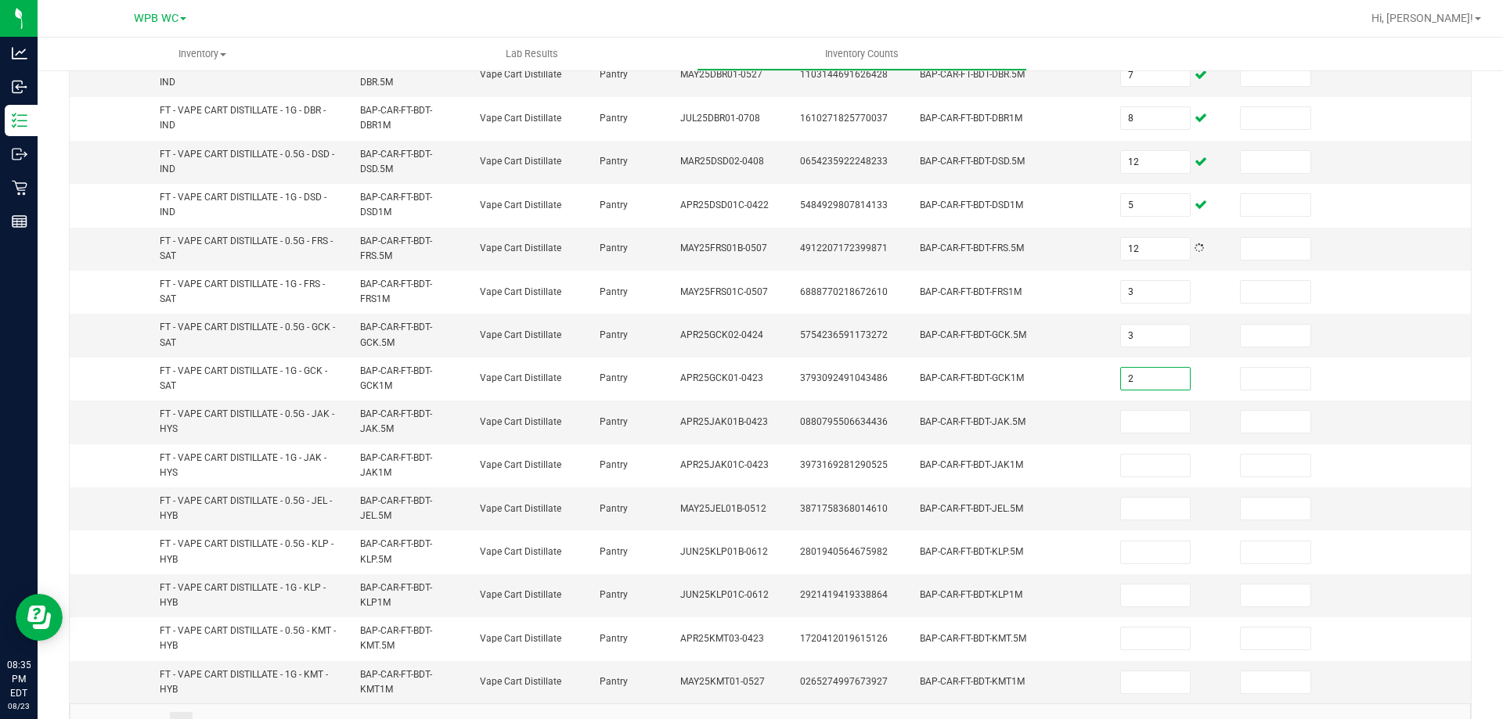
type input "2"
type input "3"
type input "7"
type input "9"
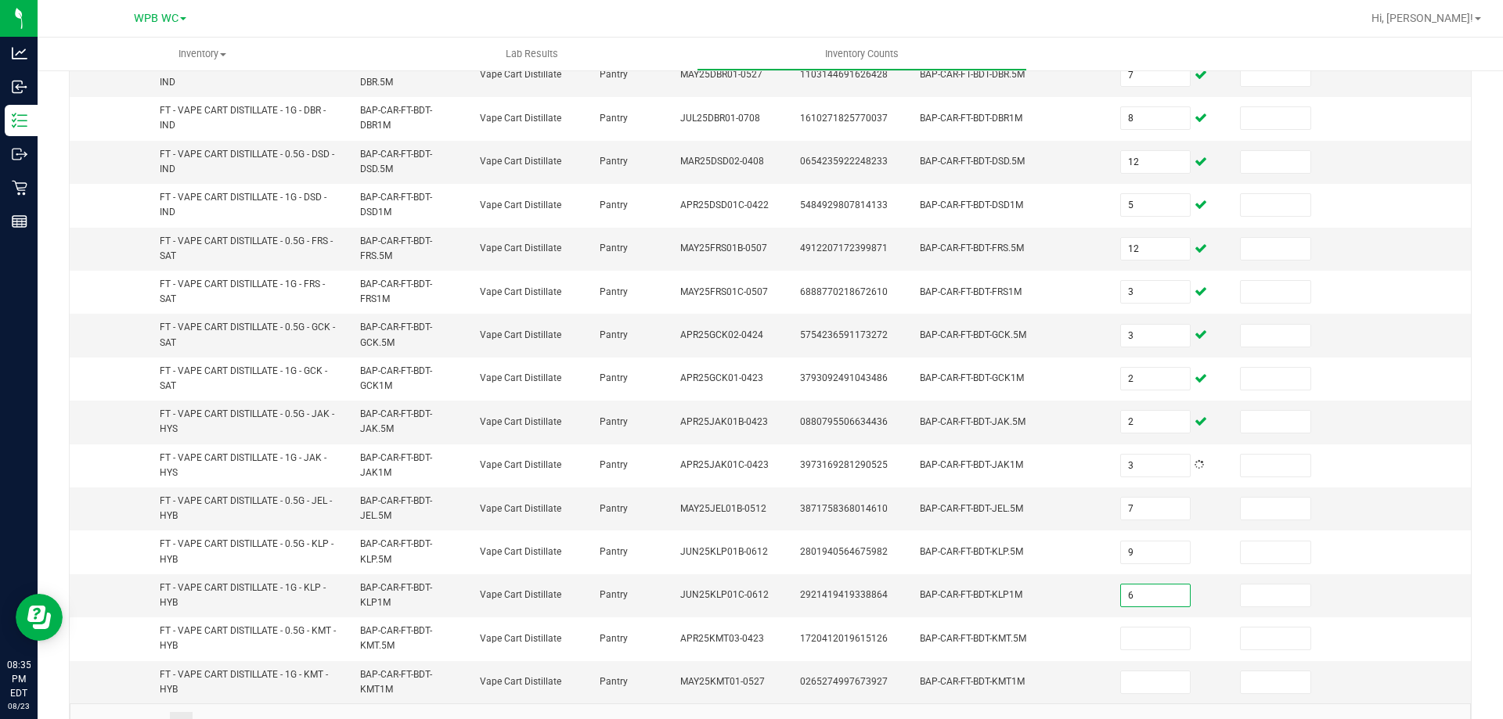
type input "6"
type input "1"
type input "10"
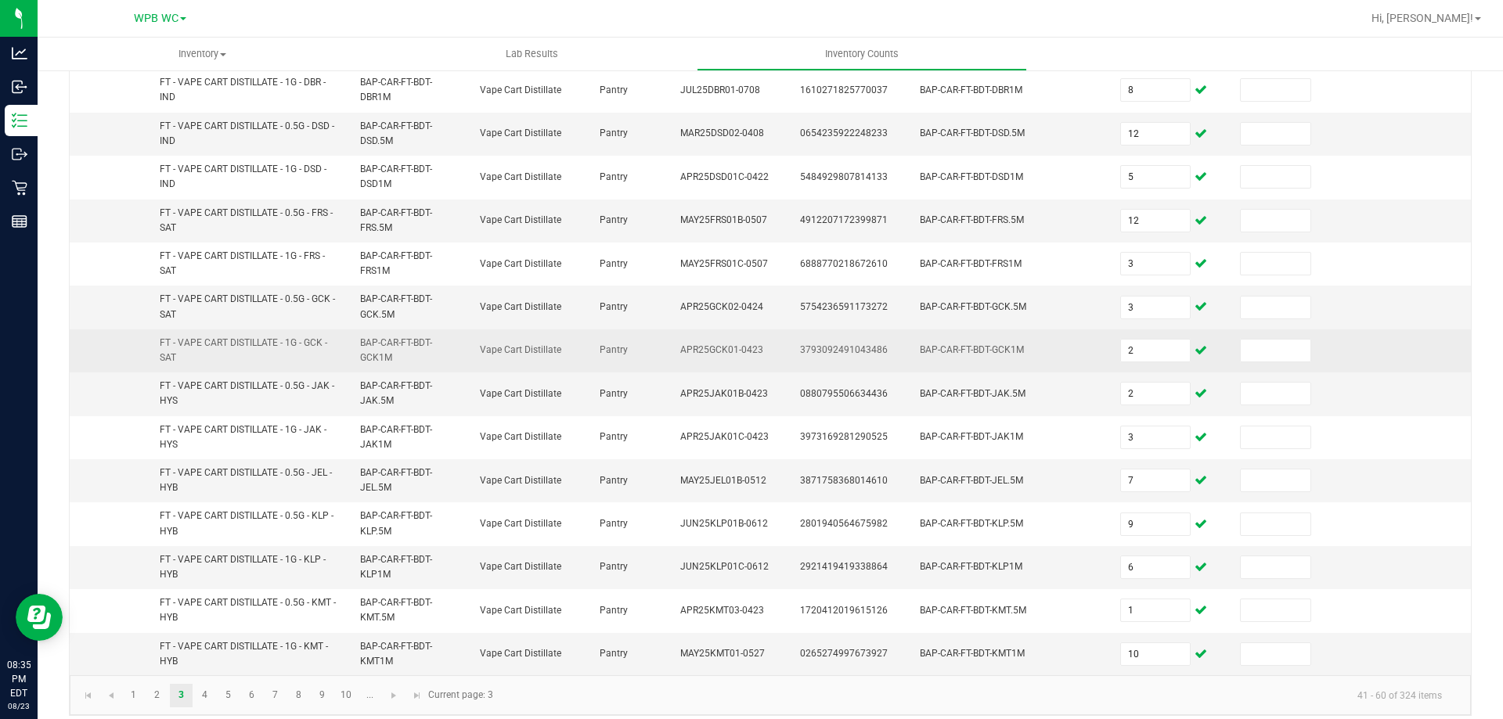
scroll to position [456, 0]
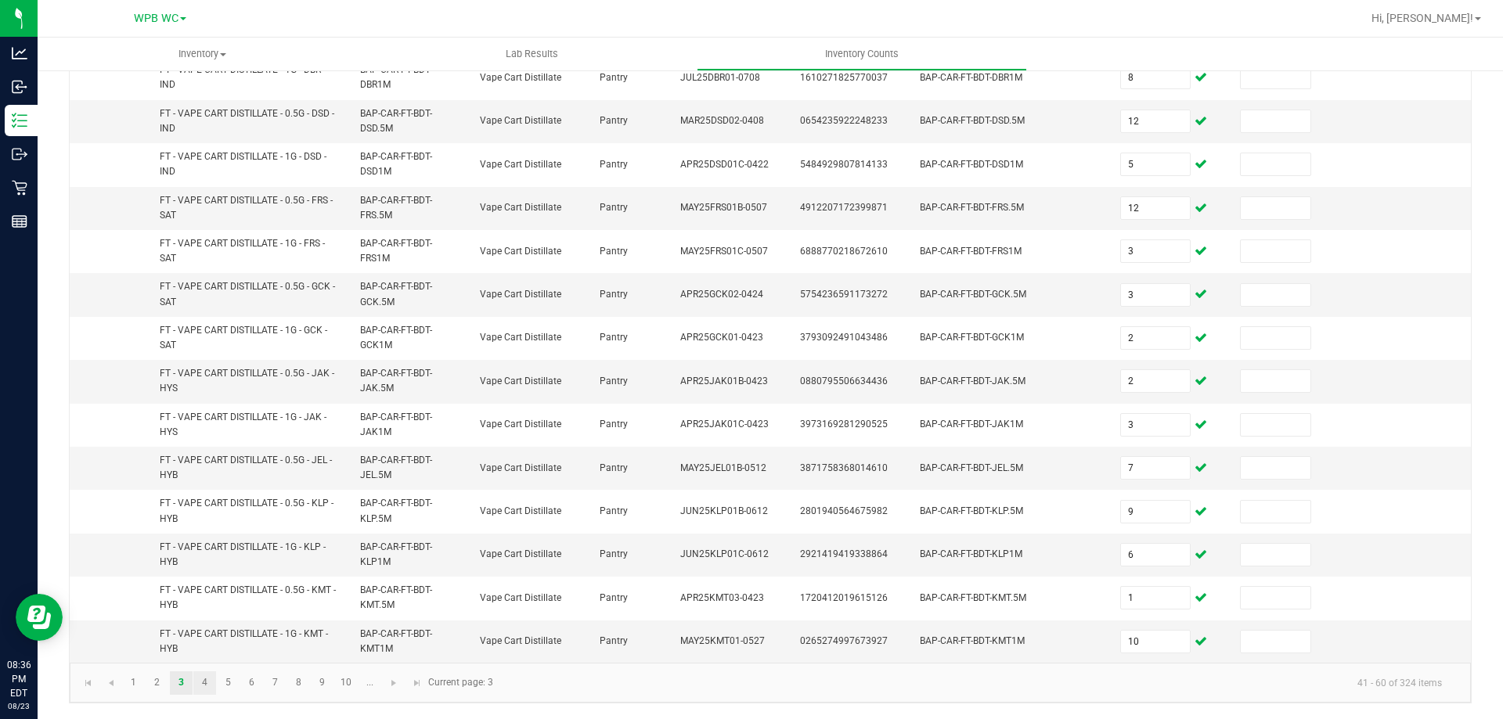
click at [204, 679] on link "4" at bounding box center [204, 682] width 23 height 23
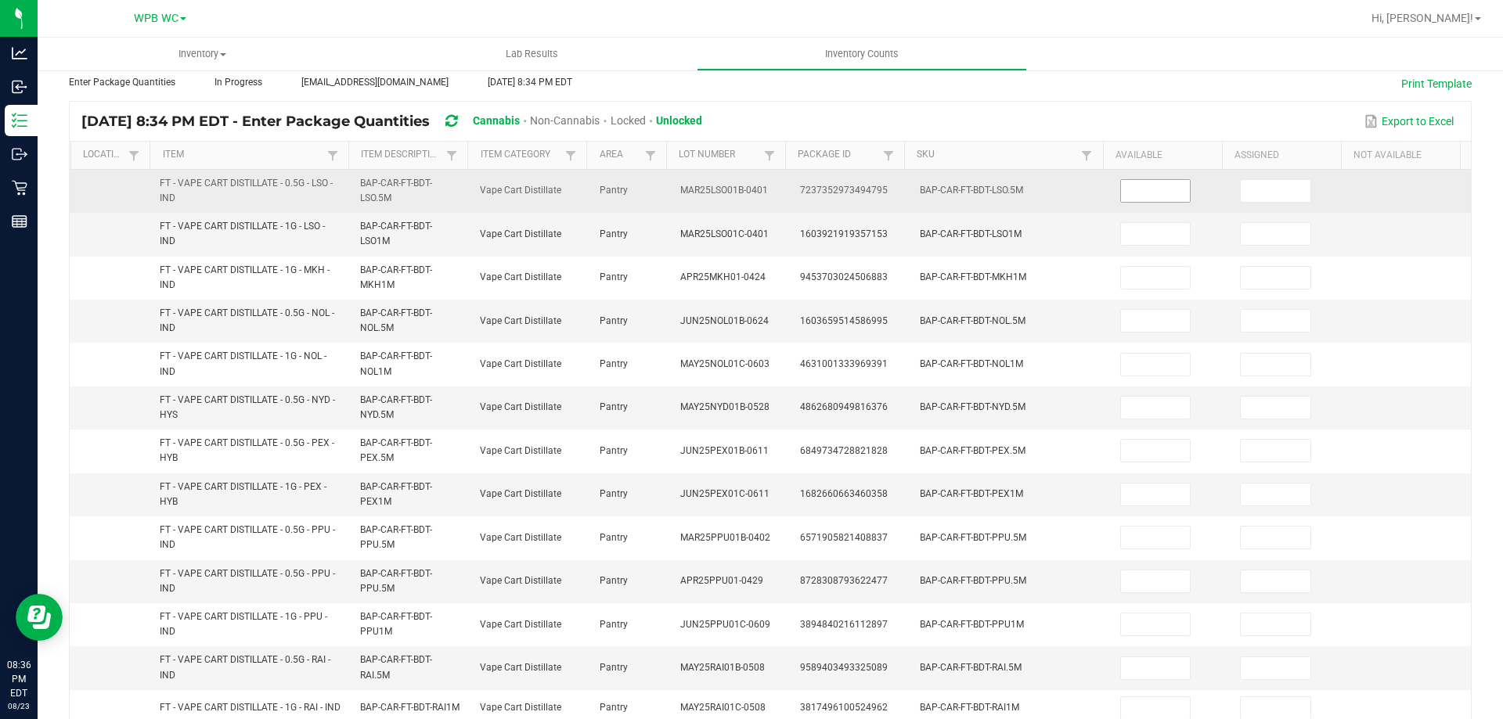
scroll to position [65, 0]
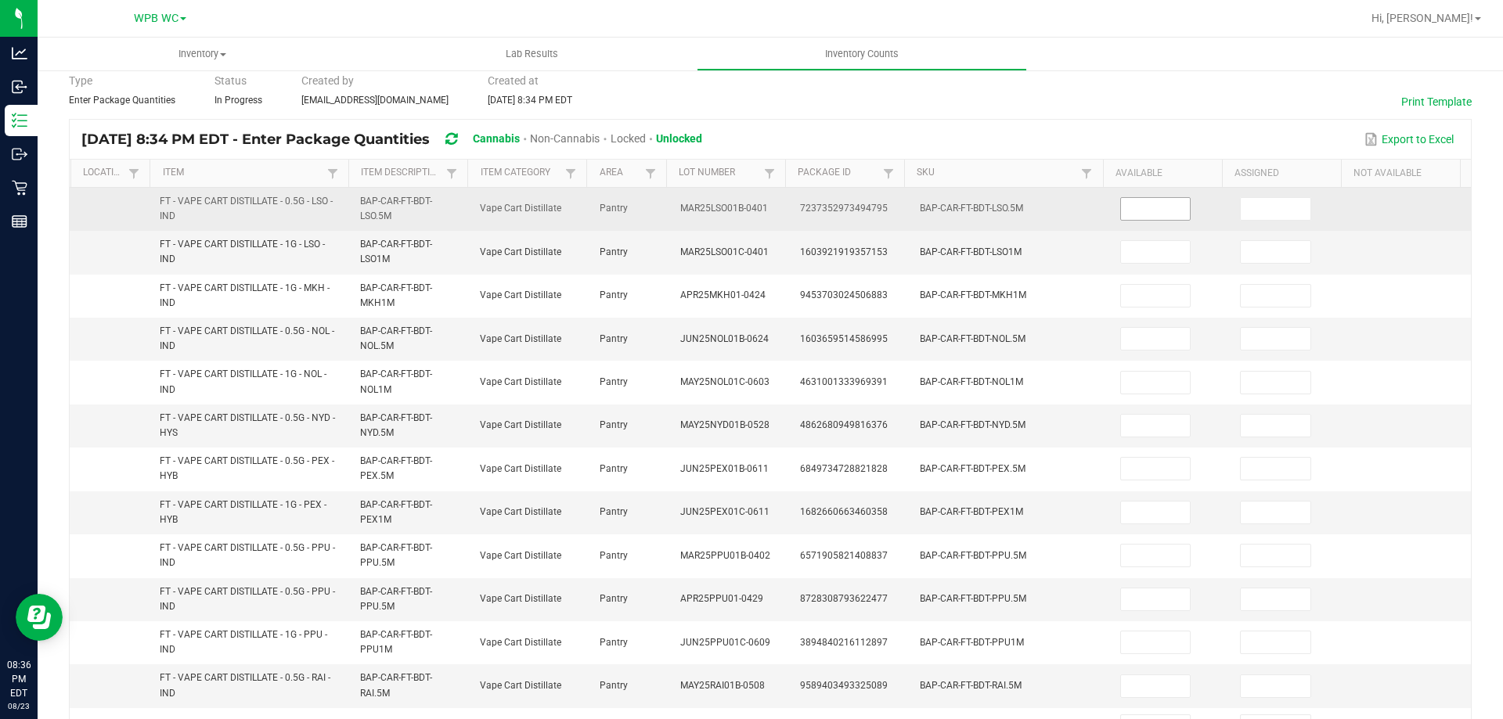
click at [1143, 214] on input at bounding box center [1156, 209] width 70 height 22
type input "5"
type input "1"
type input "2"
type input "7"
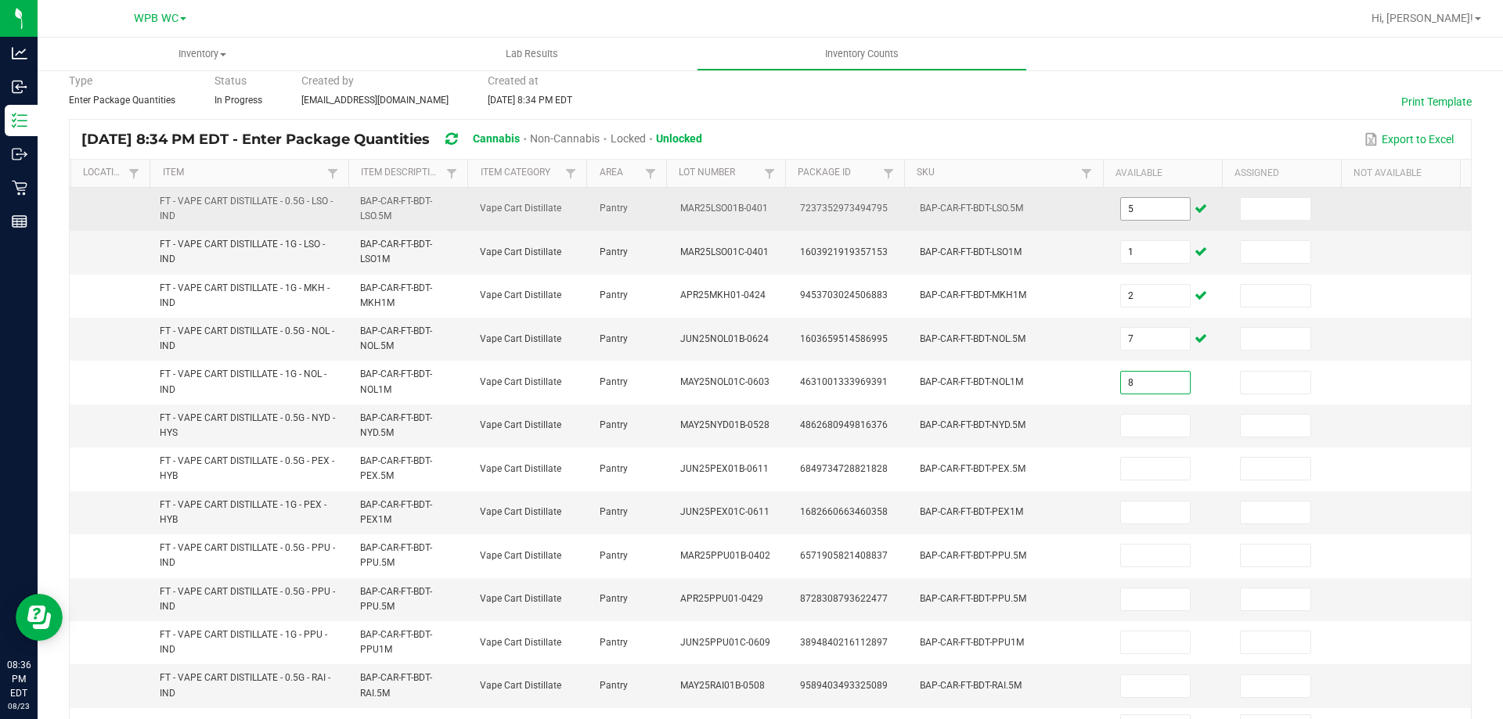
type input "8"
type input "1"
type input "11"
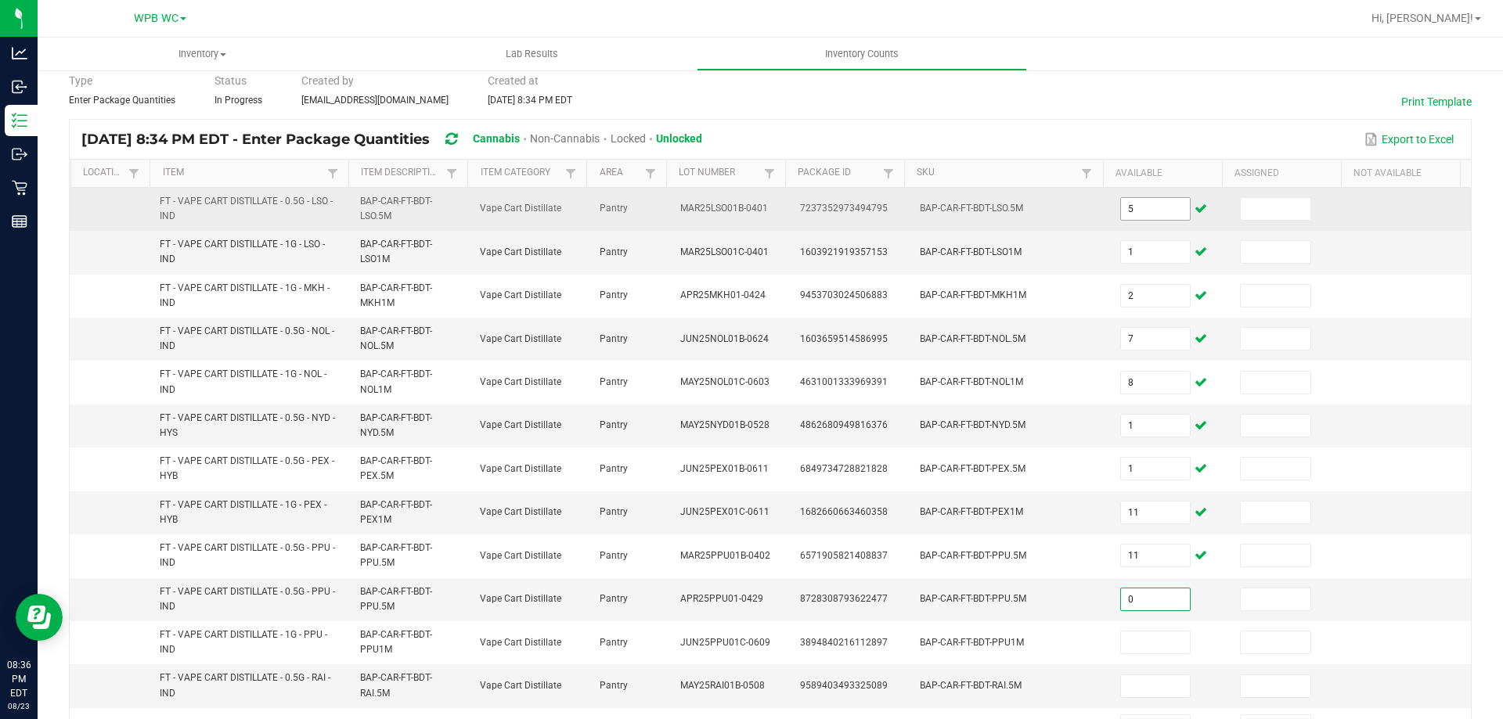
type input "0"
type input "6"
type input "5"
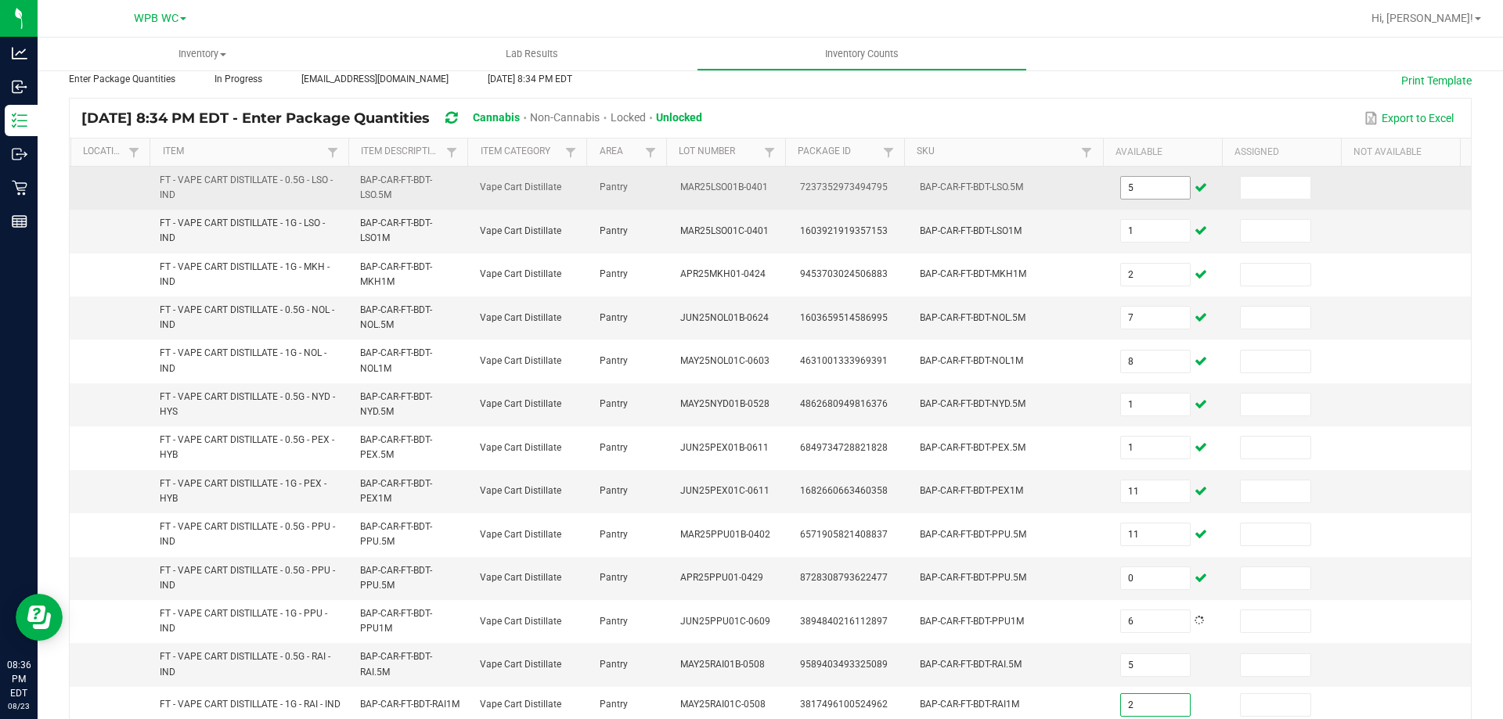
type input "2"
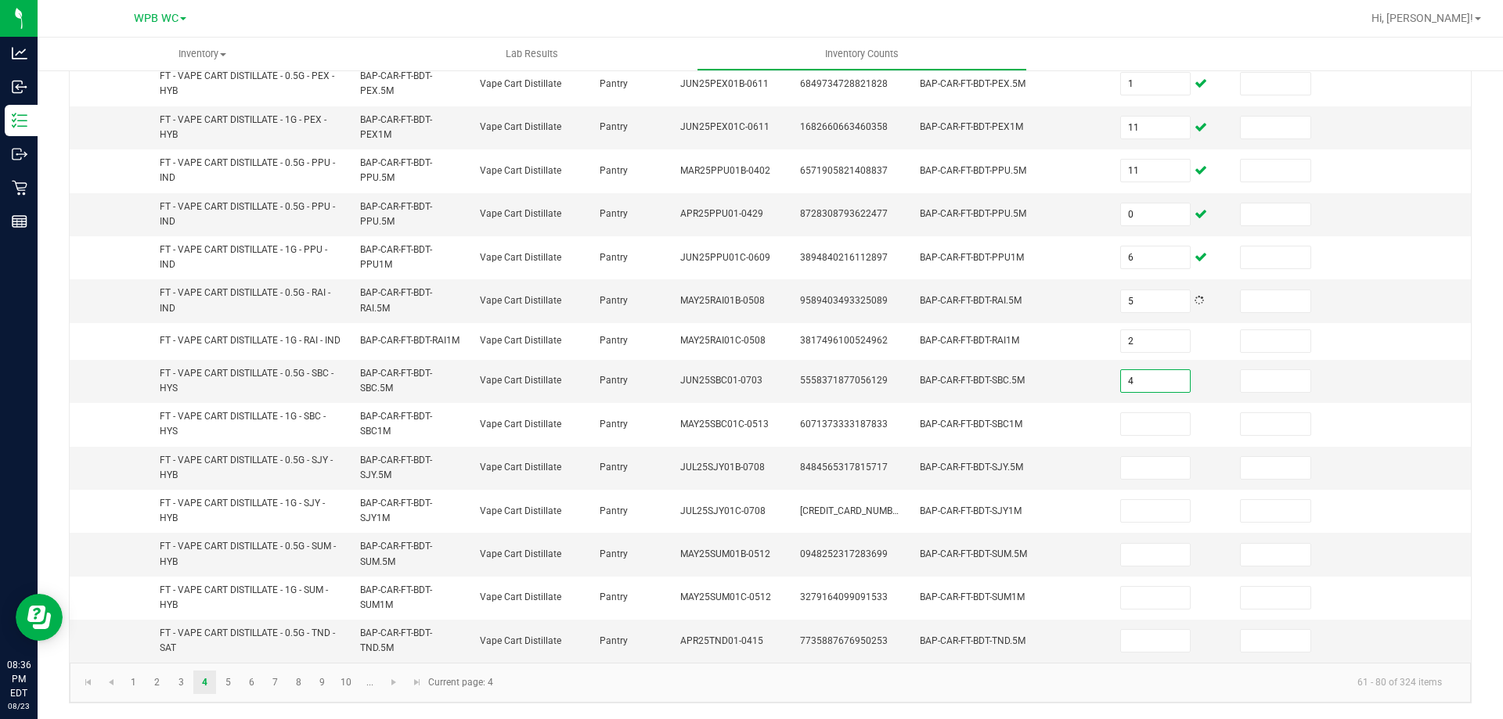
type input "4"
type input "11"
type input "4"
type input "11"
type input "1"
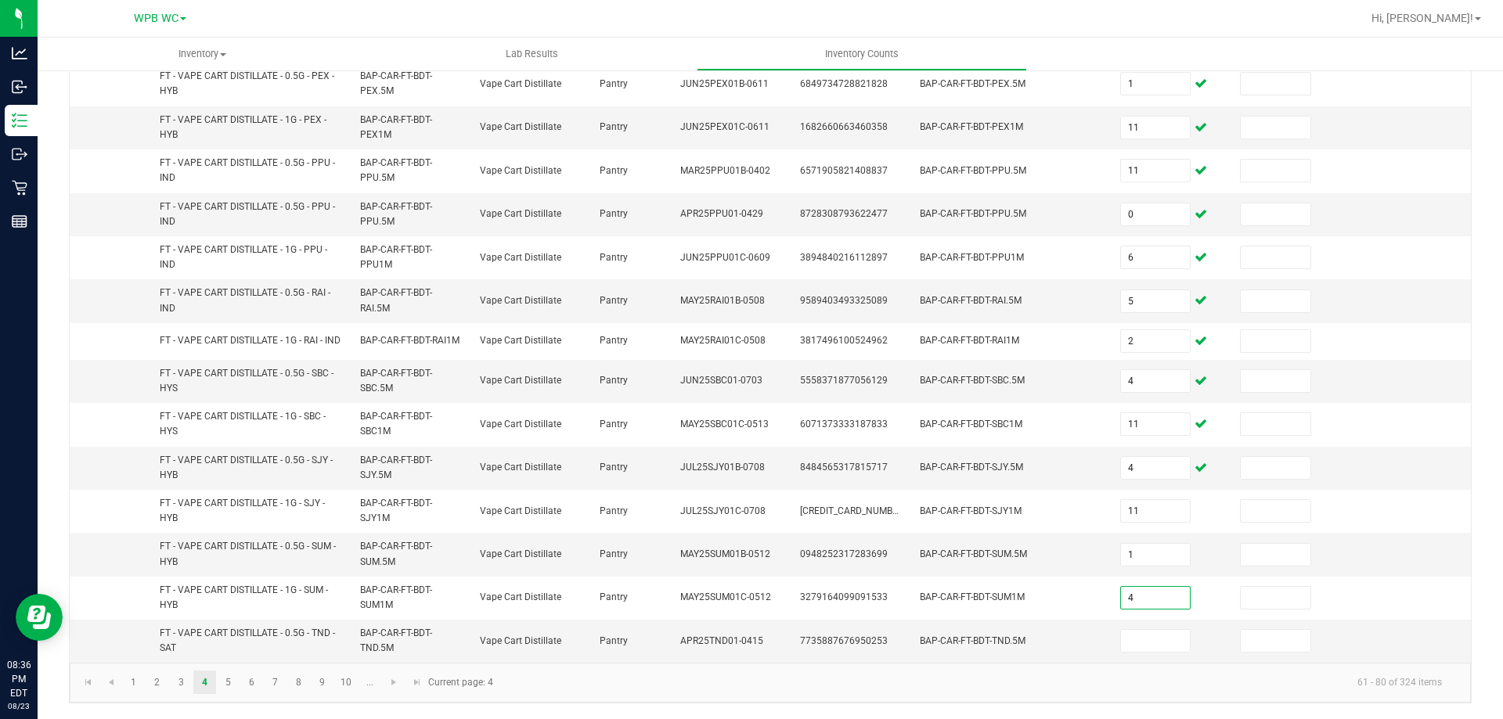
type input "4"
type input "2"
click at [230, 679] on link "5" at bounding box center [228, 682] width 23 height 23
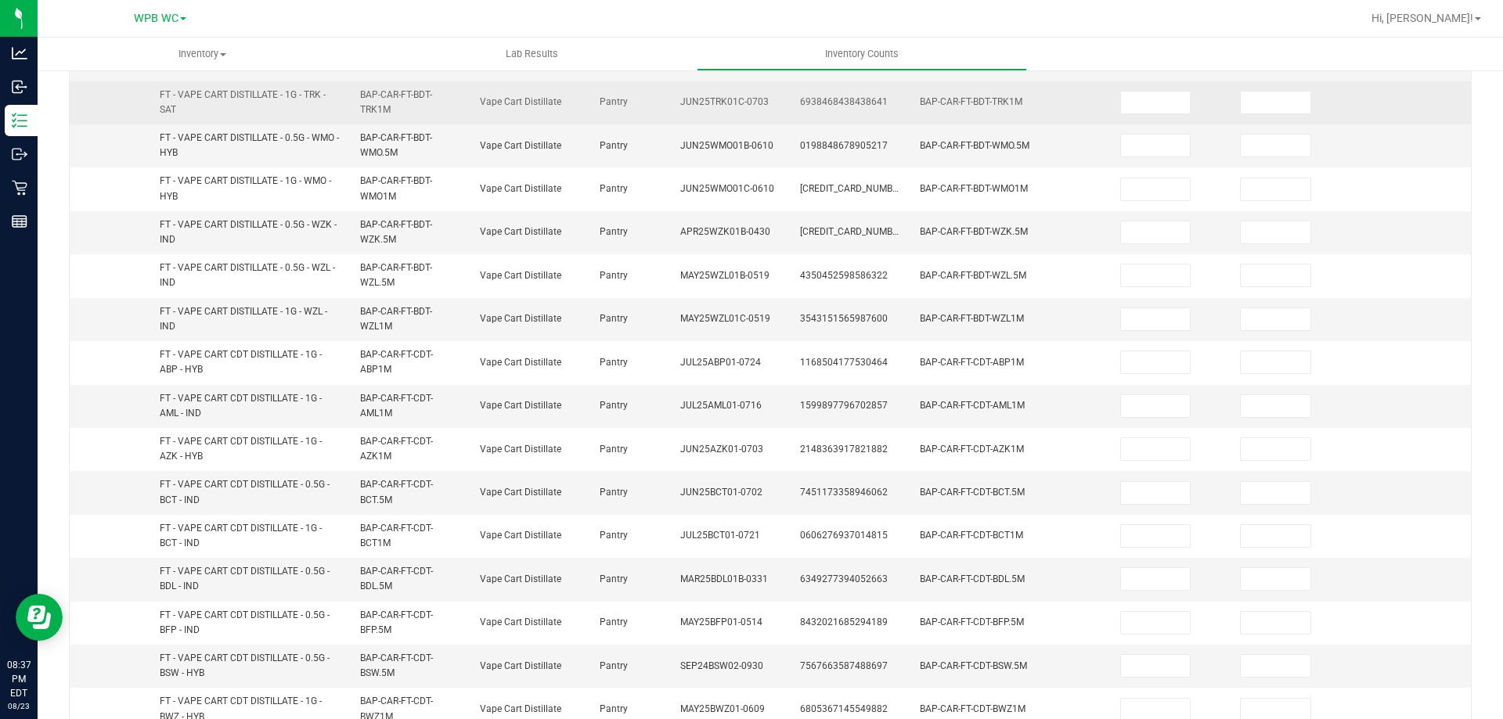
scroll to position [65, 0]
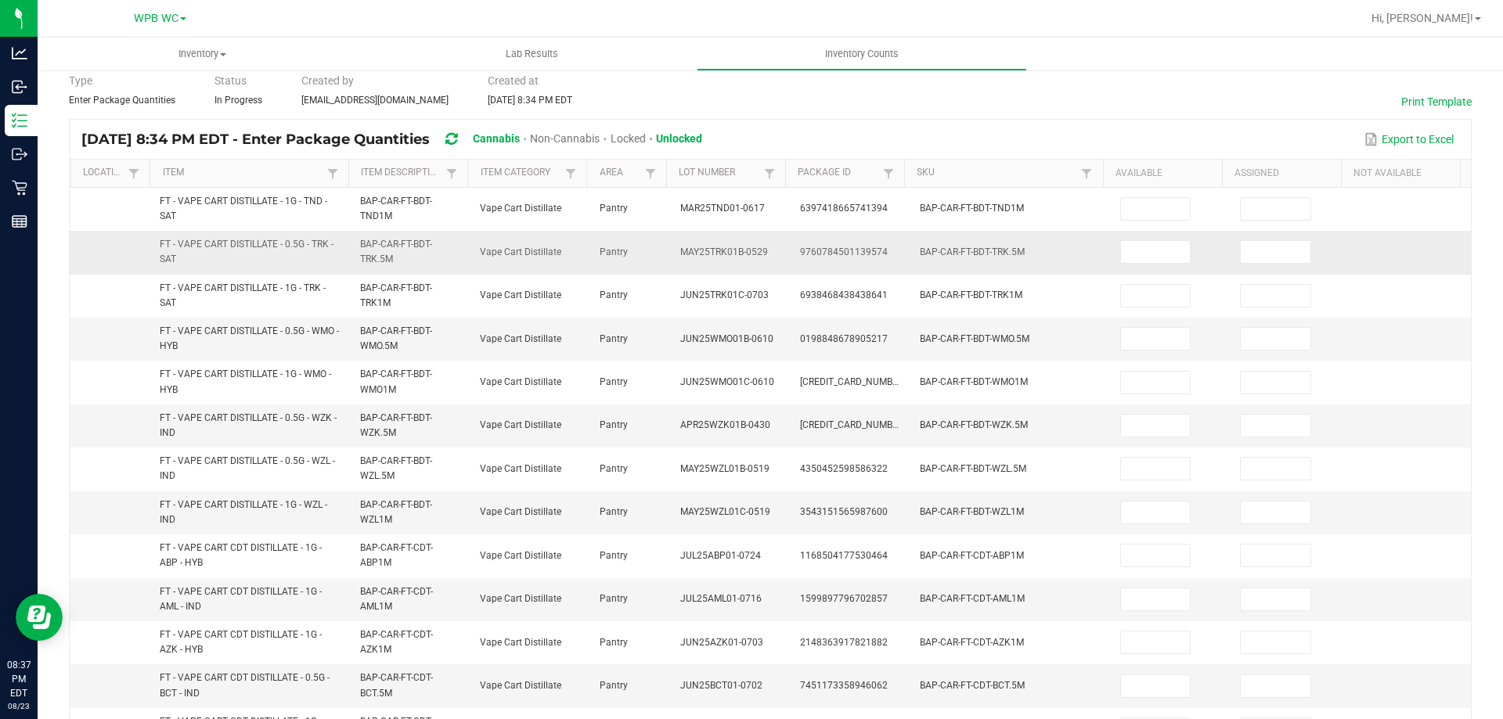
drag, startPoint x: 1141, startPoint y: 216, endPoint x: 1191, endPoint y: 233, distance: 53.0
click at [1167, 215] on input at bounding box center [1156, 209] width 70 height 22
type input "12"
type input "5"
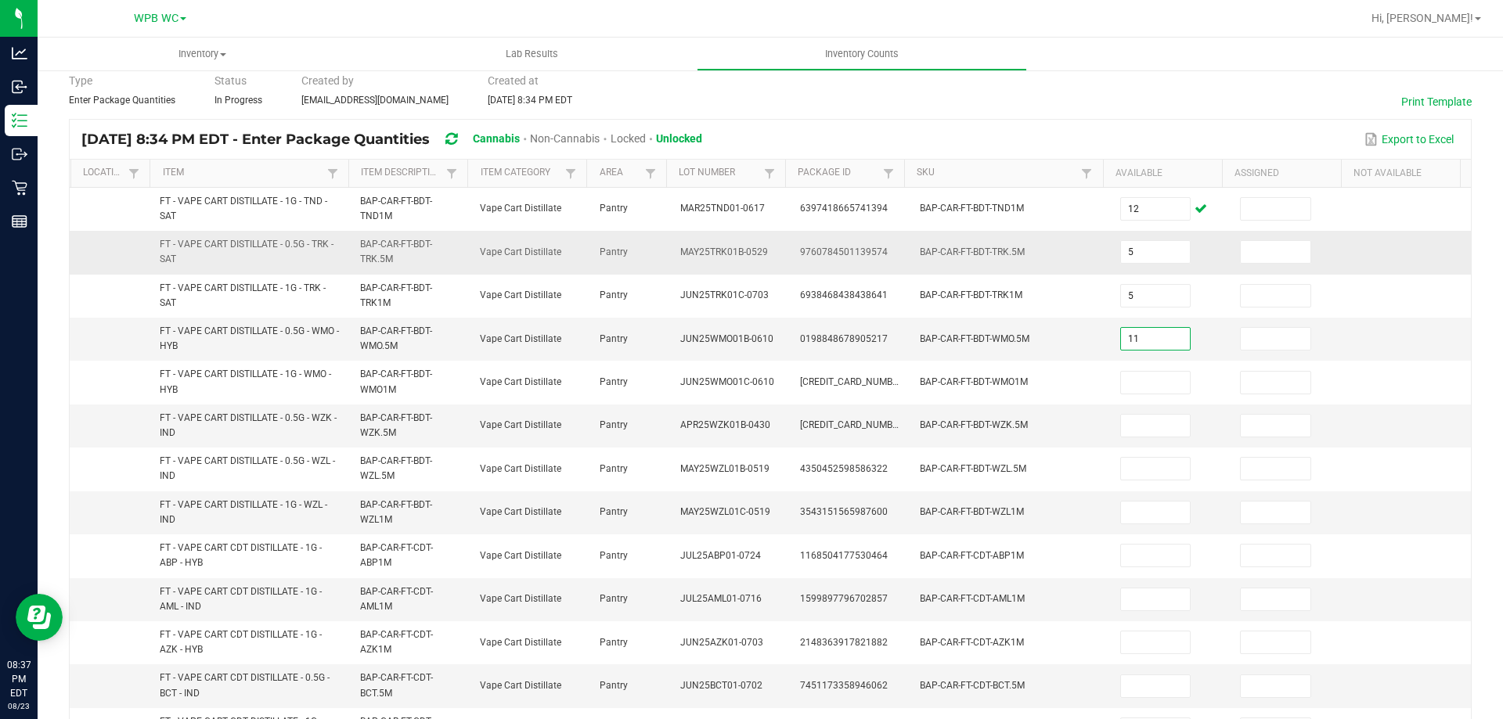
type input "11"
type input "8"
type input "6"
type input "7"
type input "5"
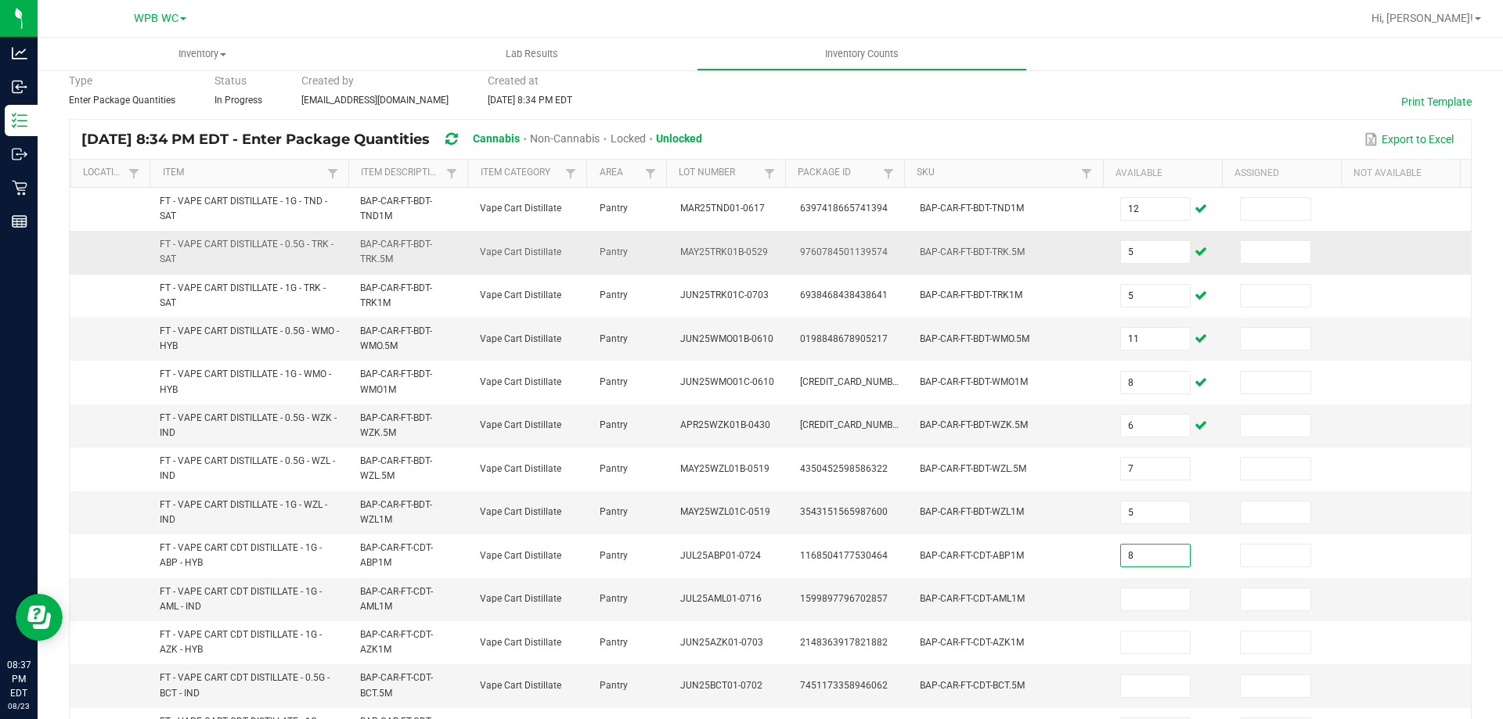
type input "8"
type input "4"
type input "3"
type input "9"
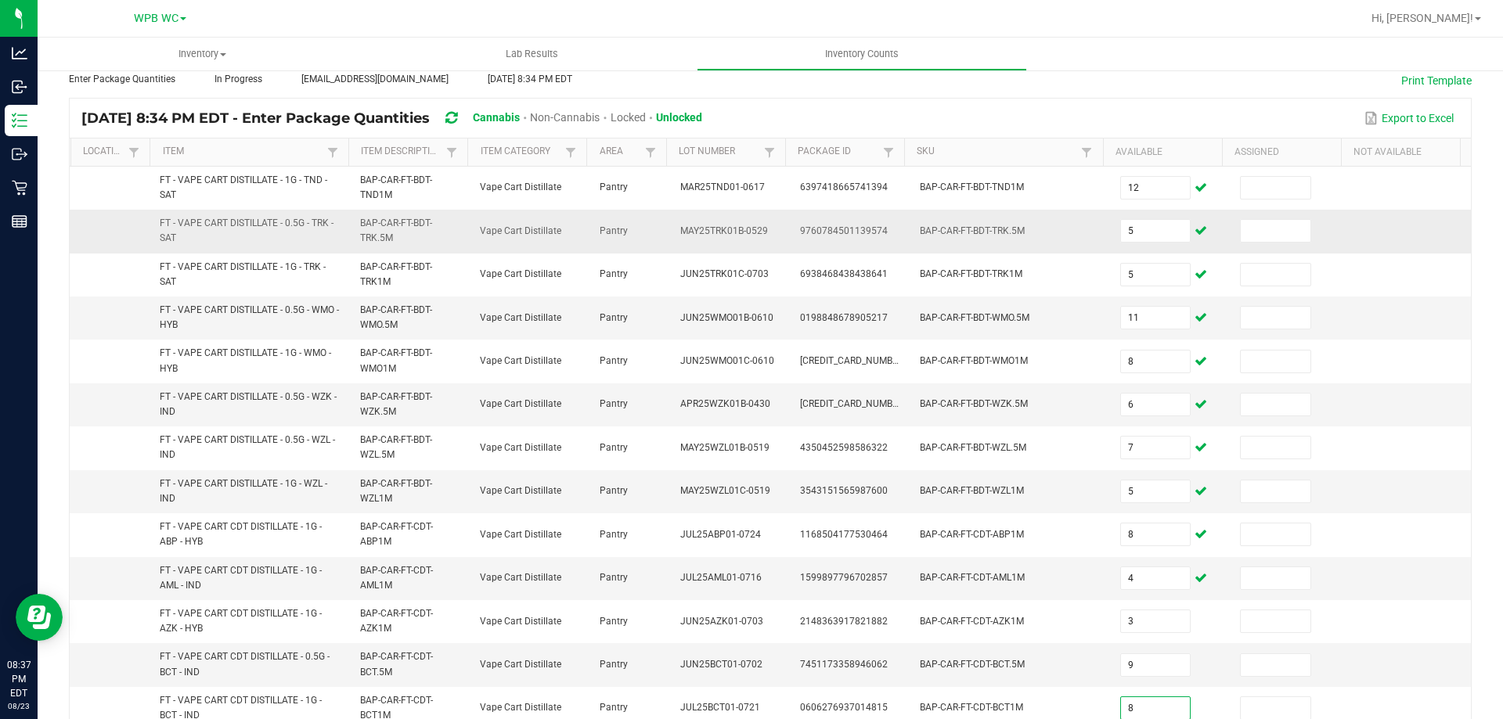
type input "8"
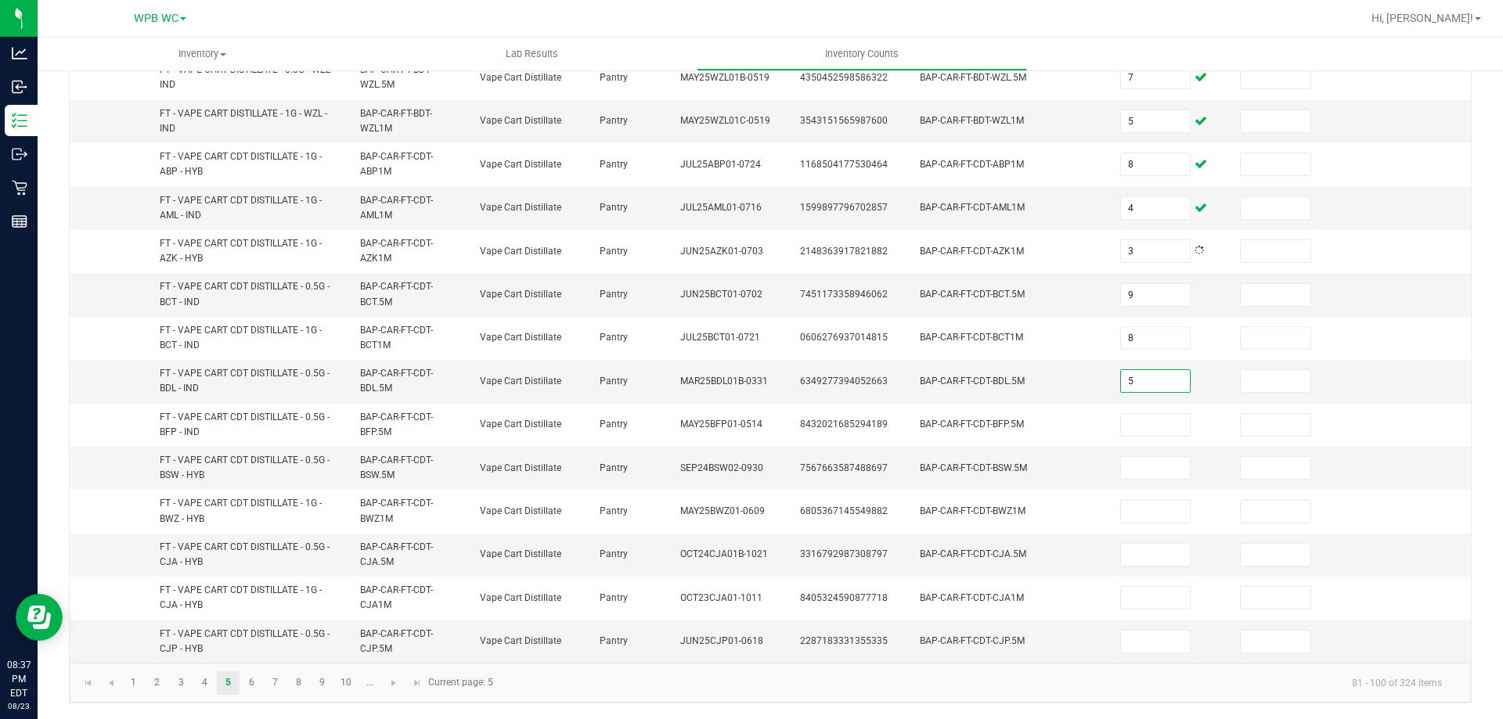
type input "5"
type input "10"
type input "4"
type input "2"
type input "1"
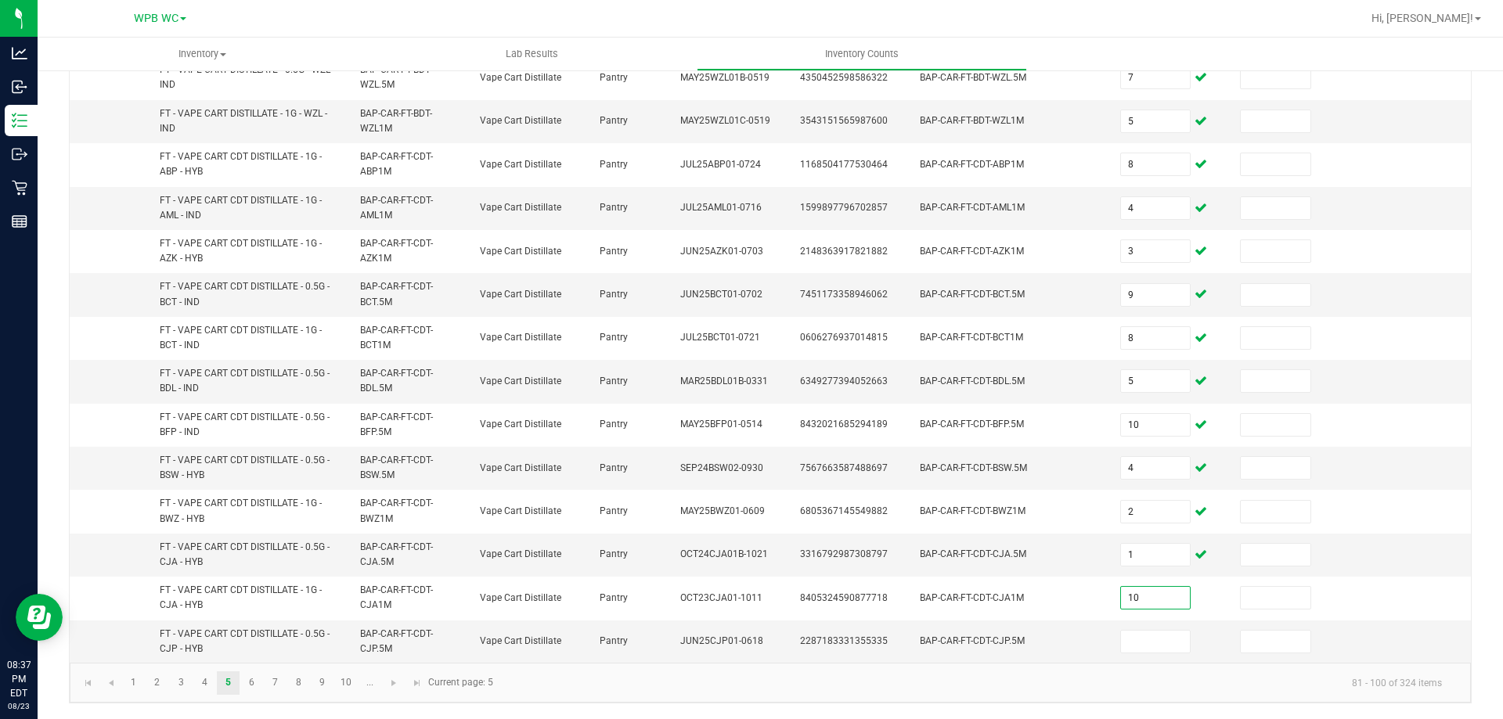
type input "10"
type input "2"
click at [249, 679] on link "6" at bounding box center [251, 682] width 23 height 23
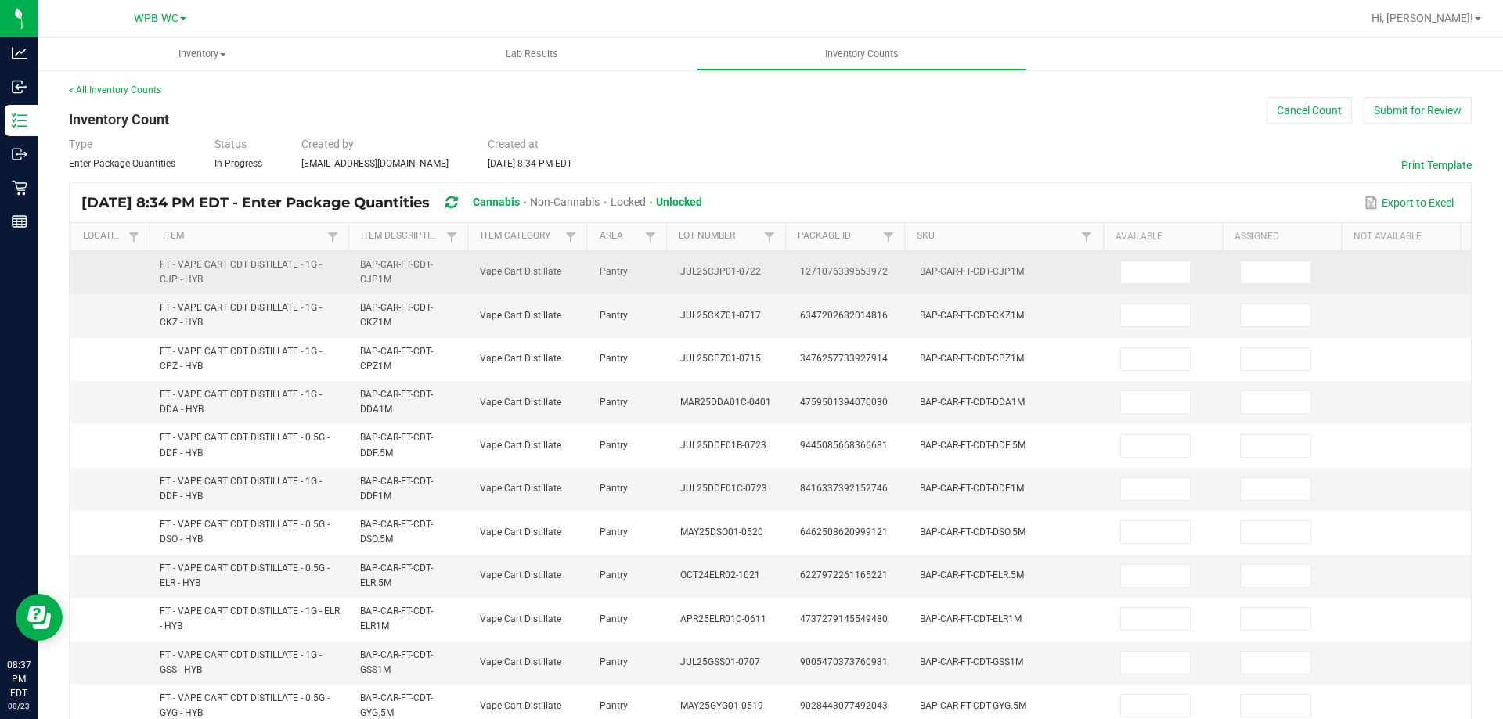
scroll to position [0, 0]
click at [1140, 272] on input at bounding box center [1156, 274] width 70 height 22
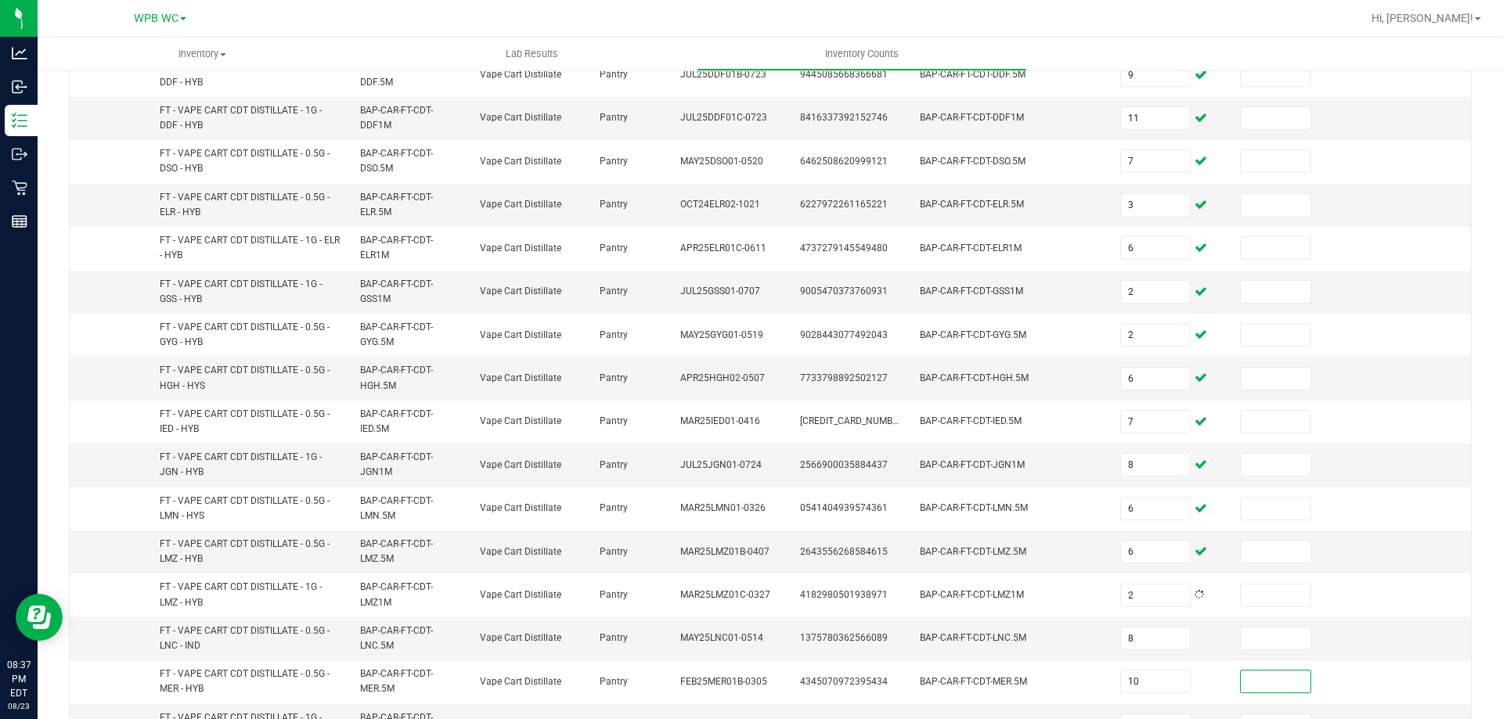
scroll to position [390, 0]
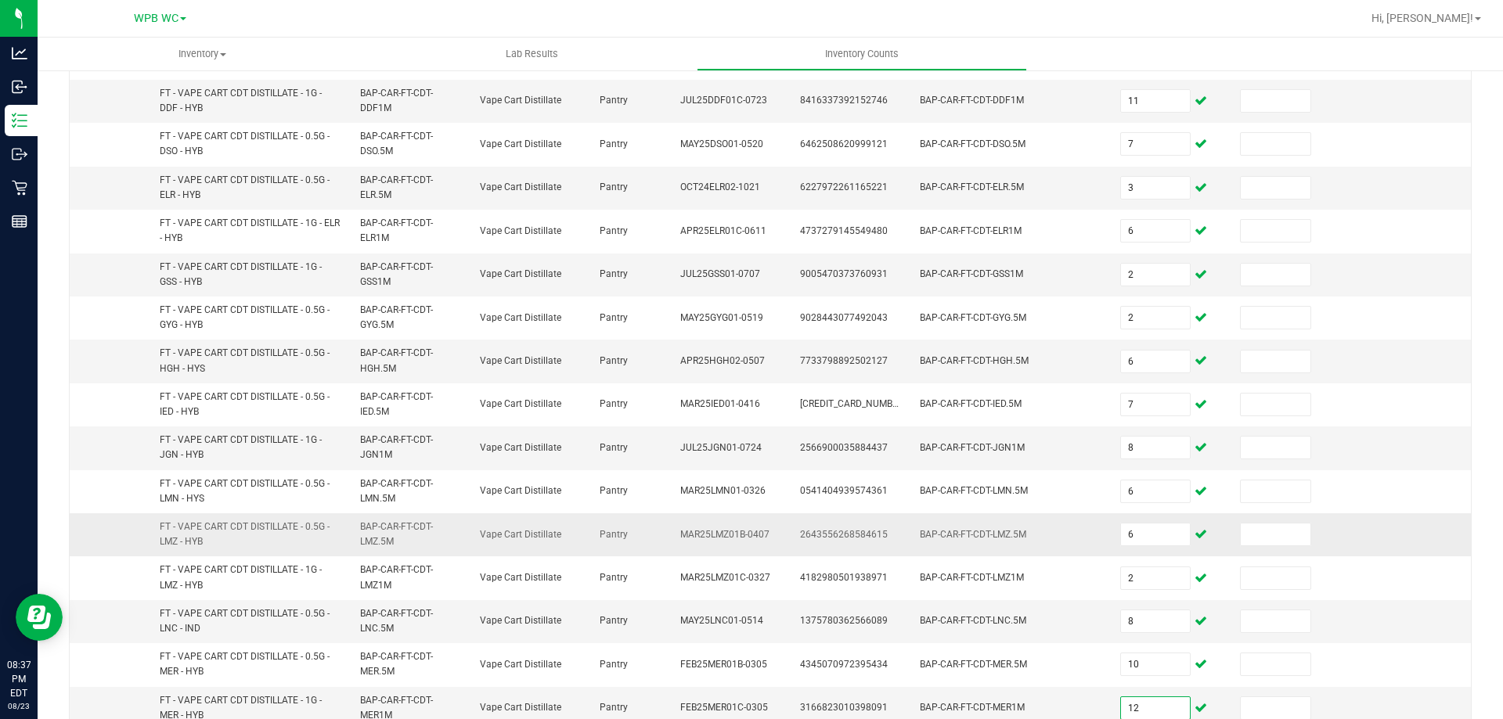
click at [1389, 531] on td at bounding box center [1411, 534] width 120 height 43
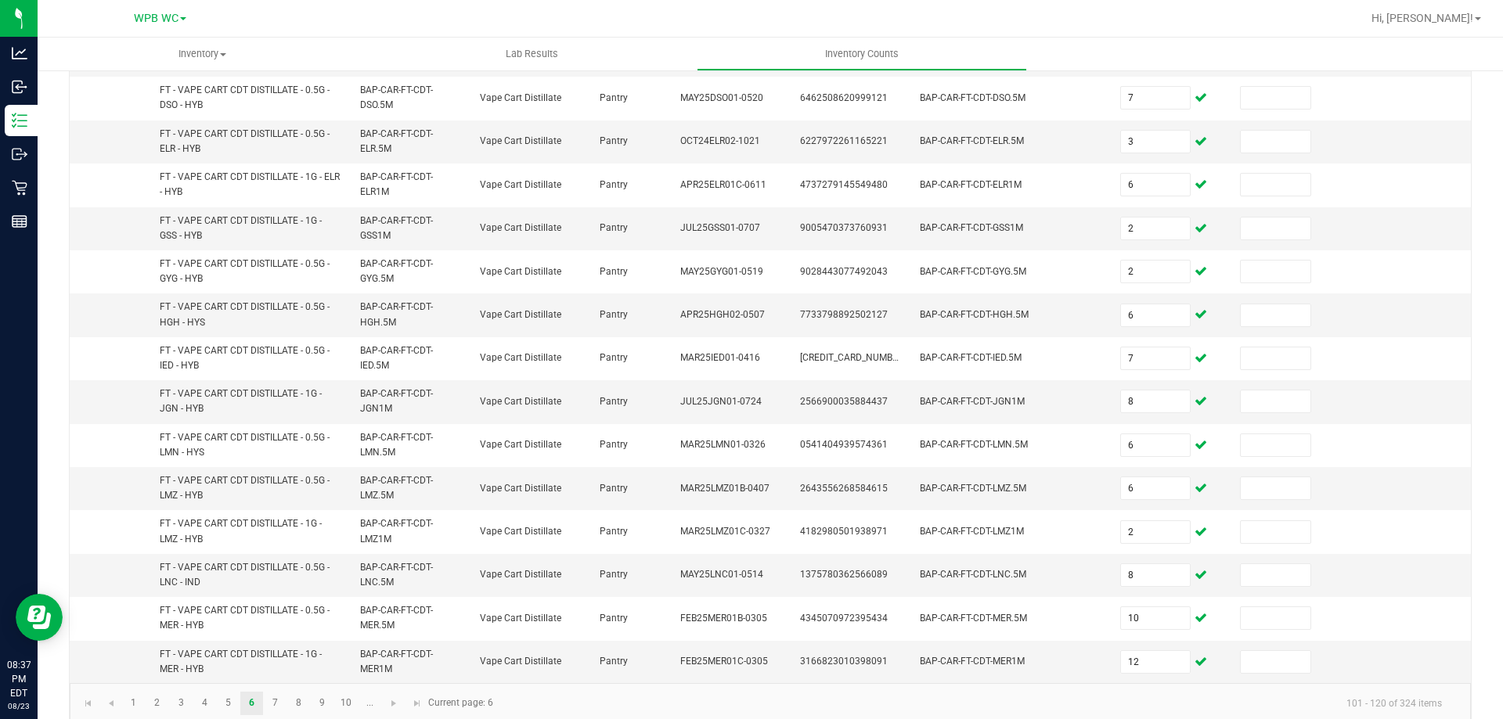
scroll to position [456, 0]
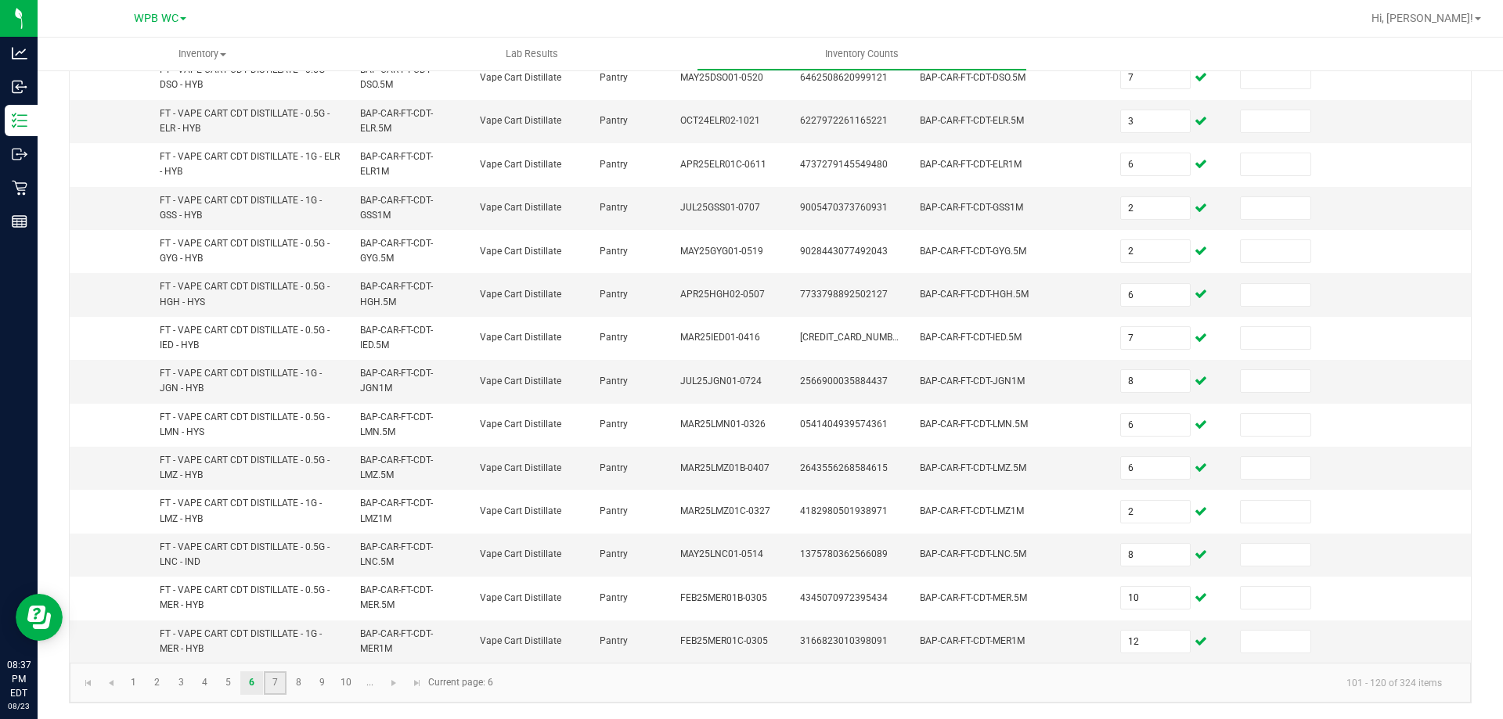
click at [277, 682] on link "7" at bounding box center [275, 682] width 23 height 23
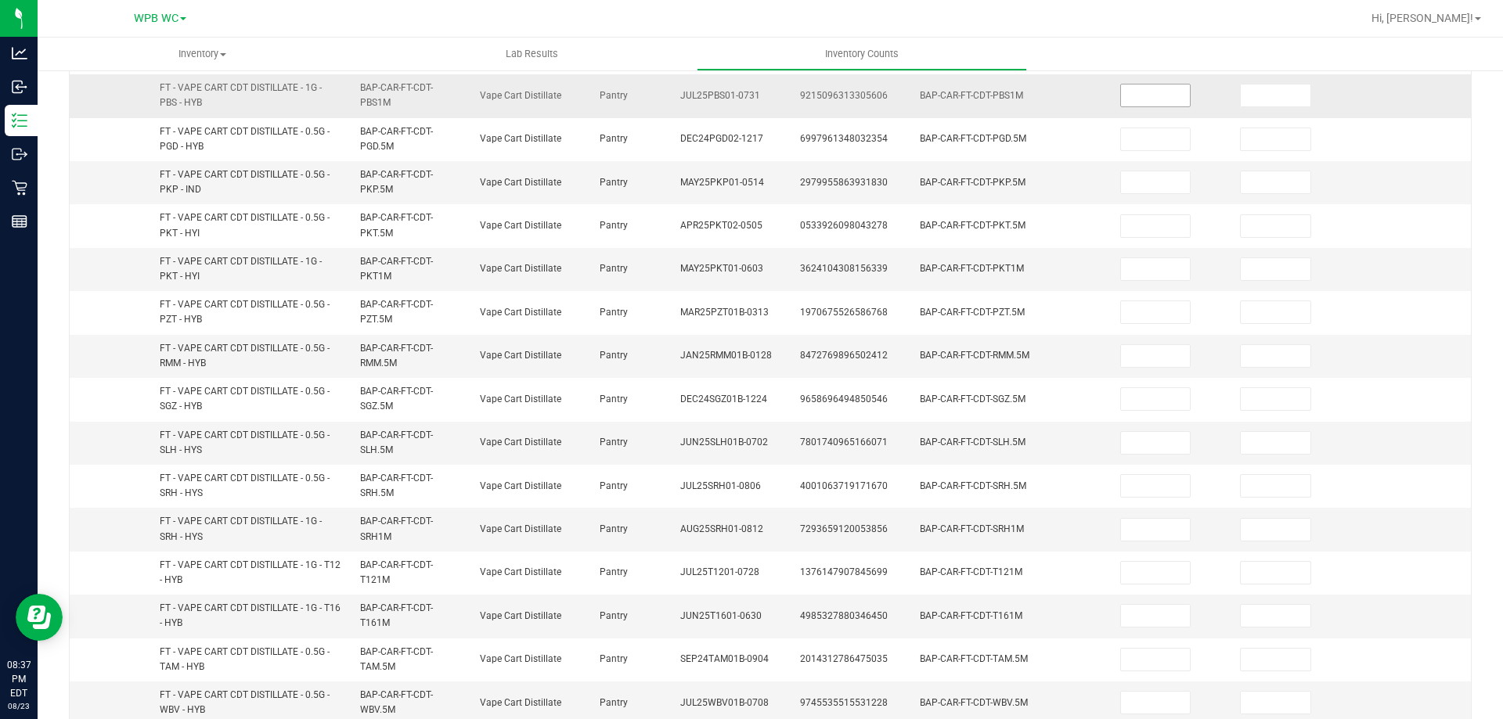
scroll to position [0, 0]
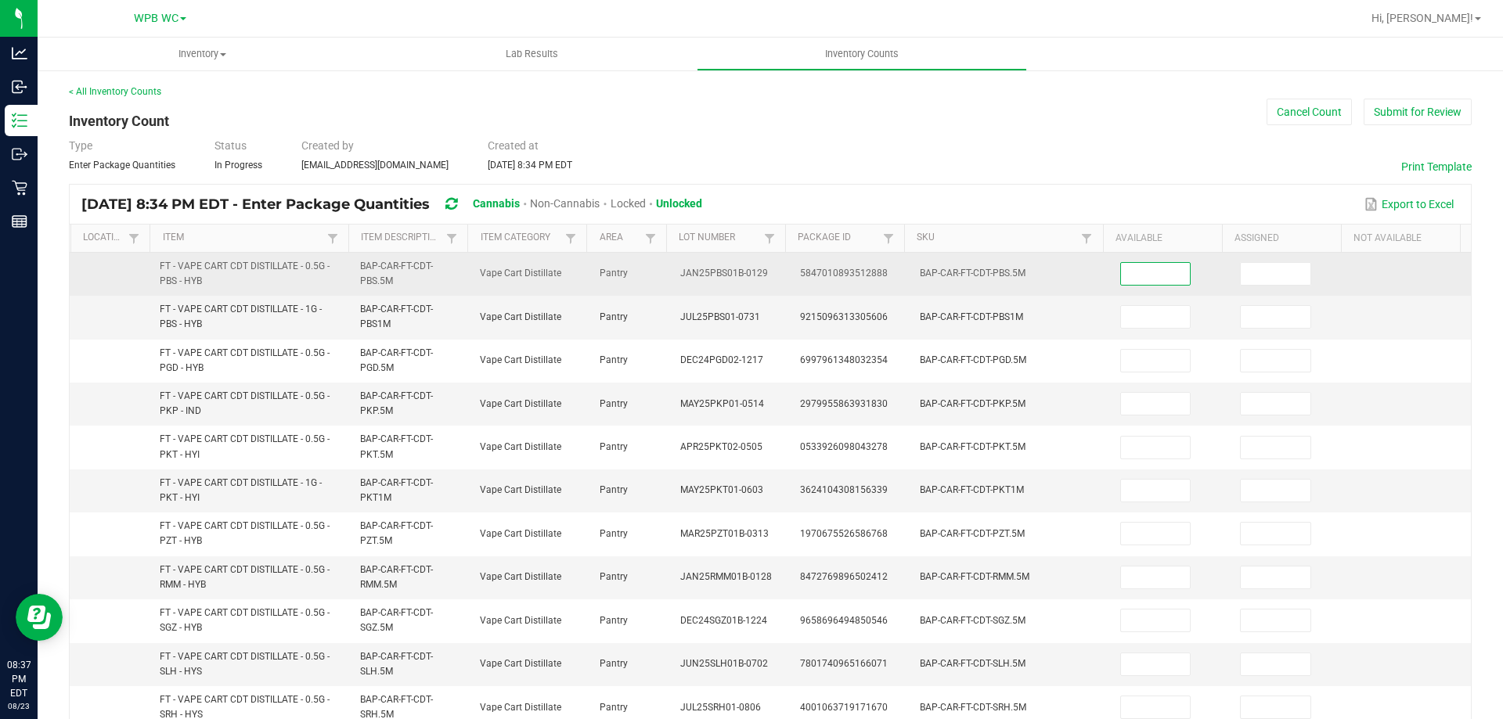
click at [1143, 280] on input at bounding box center [1156, 274] width 70 height 22
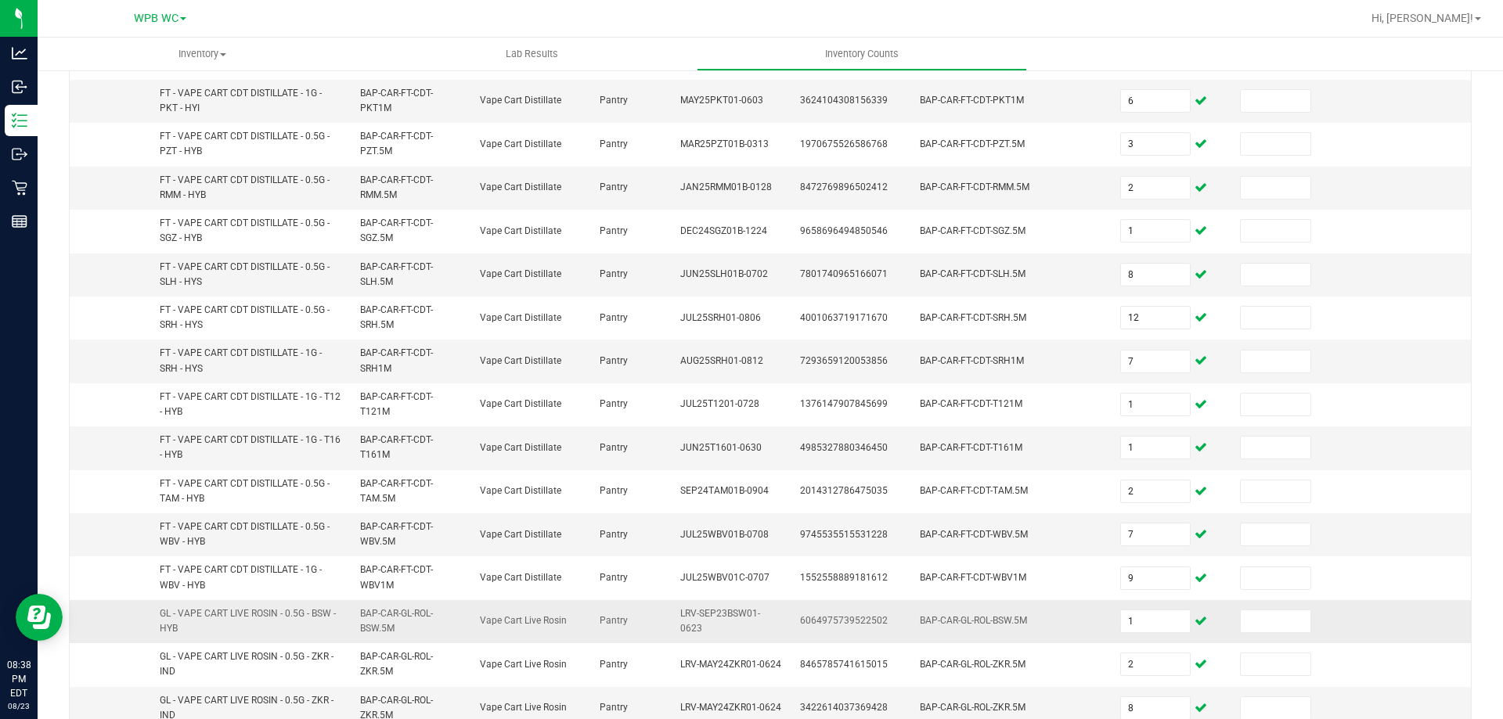
scroll to position [456, 0]
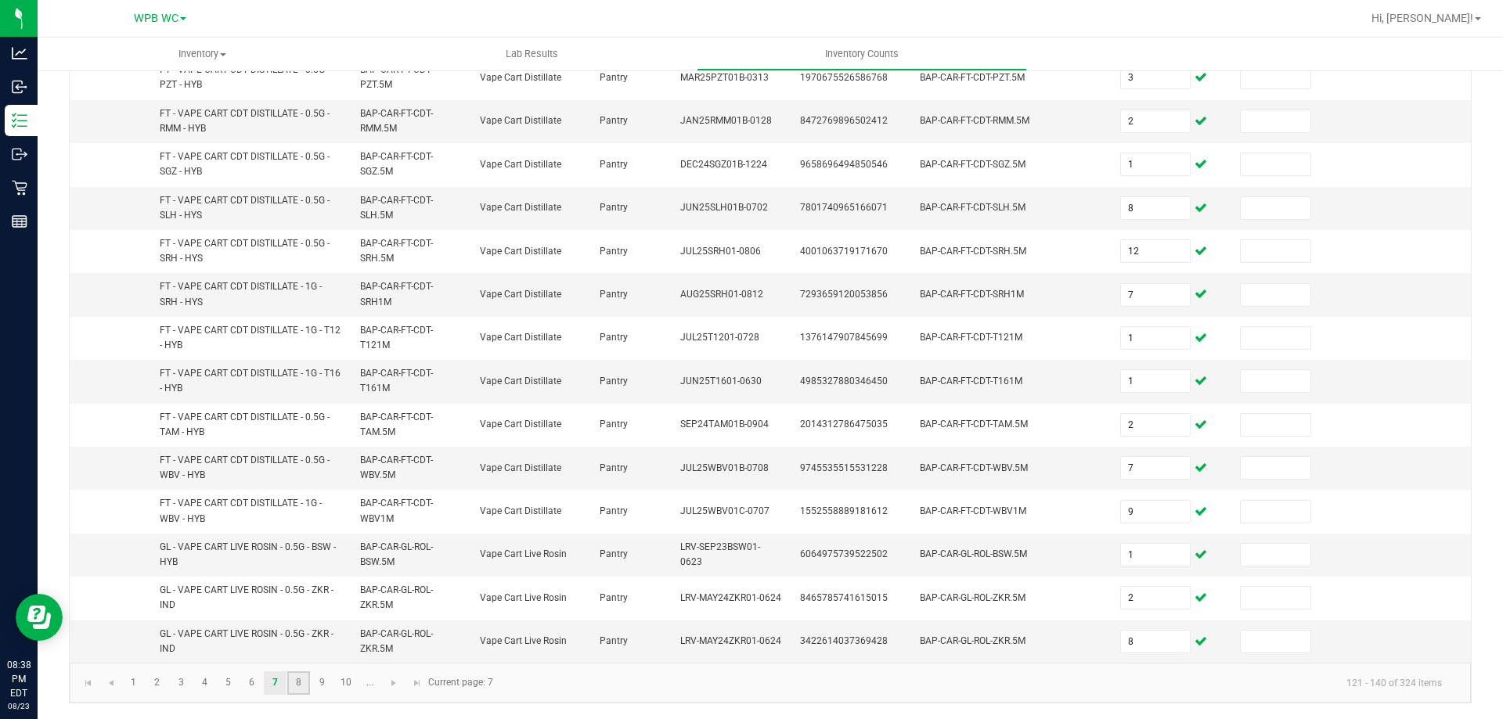
click at [296, 679] on link "8" at bounding box center [298, 682] width 23 height 23
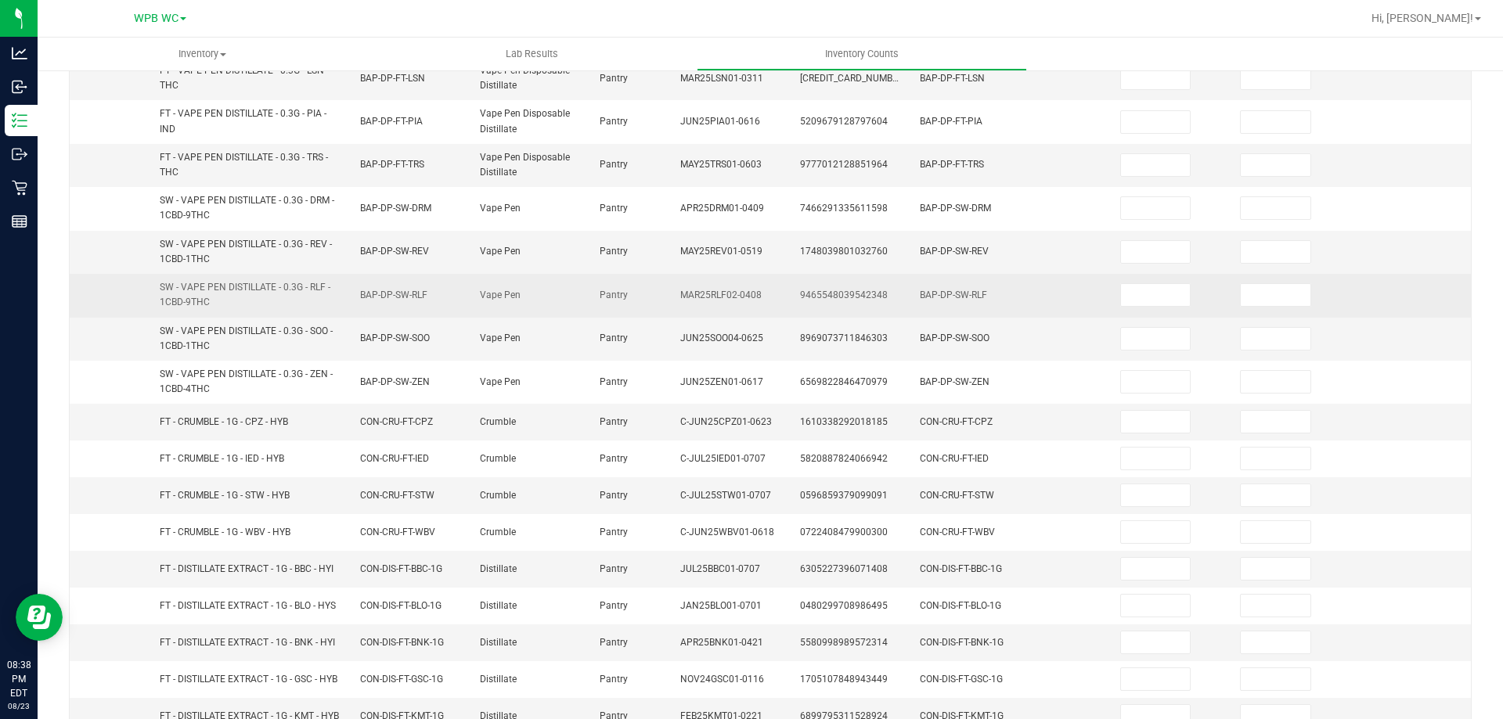
scroll to position [0, 0]
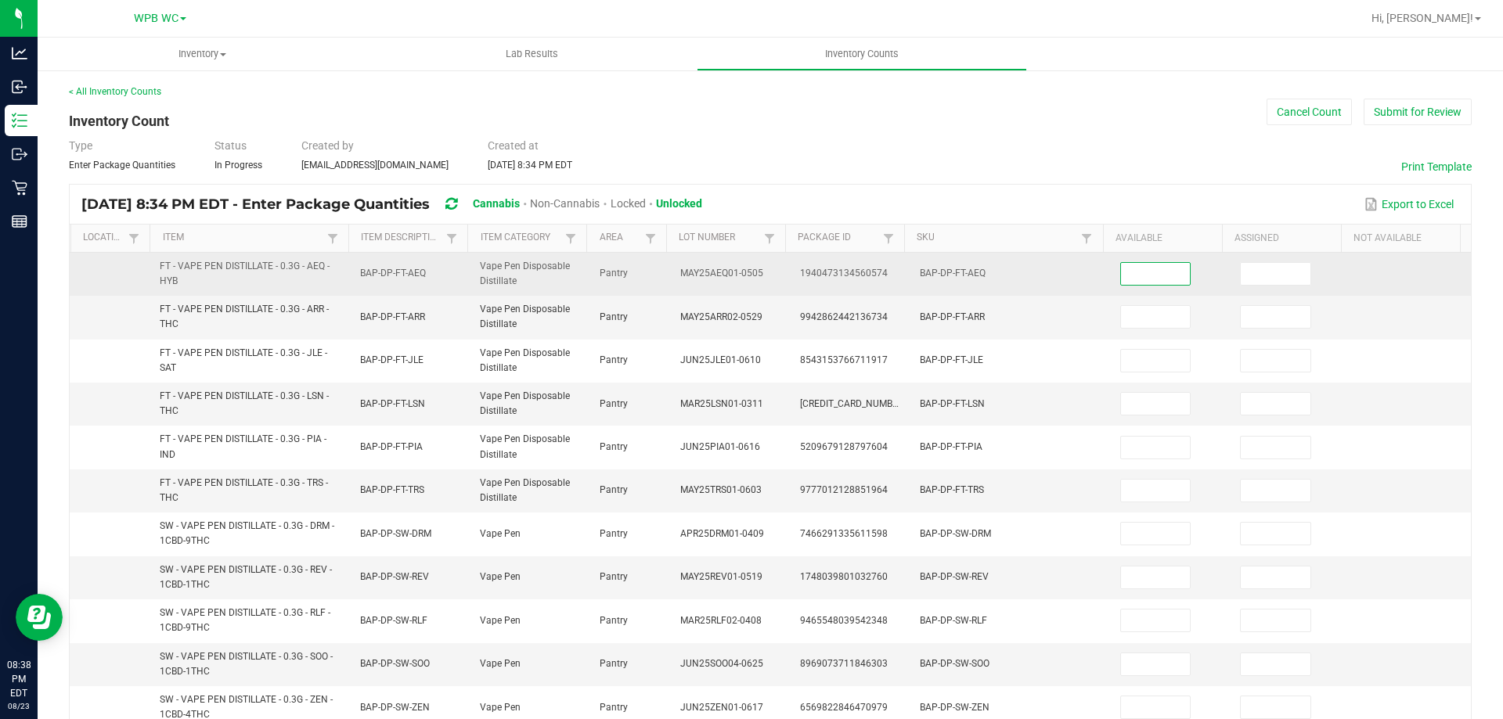
click at [1129, 268] on input at bounding box center [1156, 274] width 70 height 22
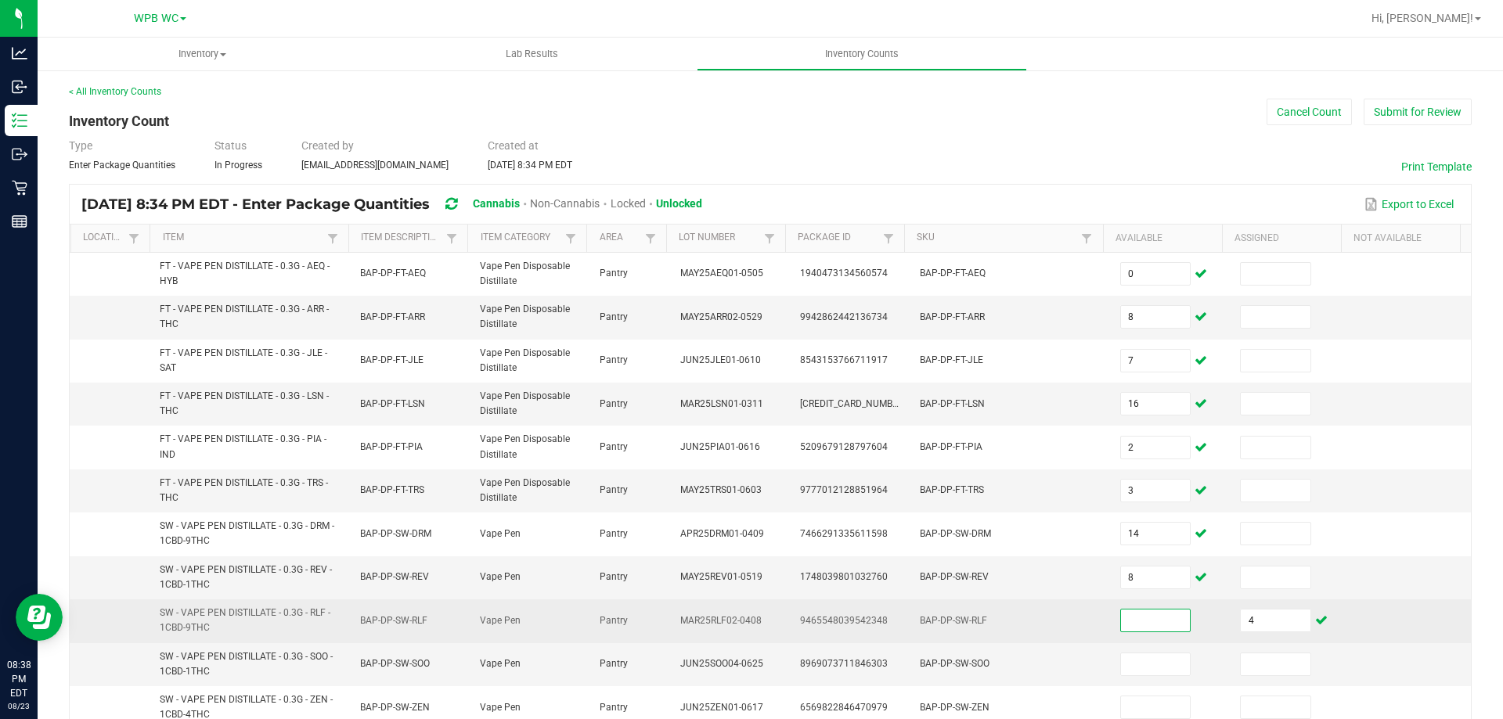
drag, startPoint x: 1149, startPoint y: 625, endPoint x: 1157, endPoint y: 625, distance: 8.6
click at [1150, 625] on input at bounding box center [1156, 621] width 70 height 22
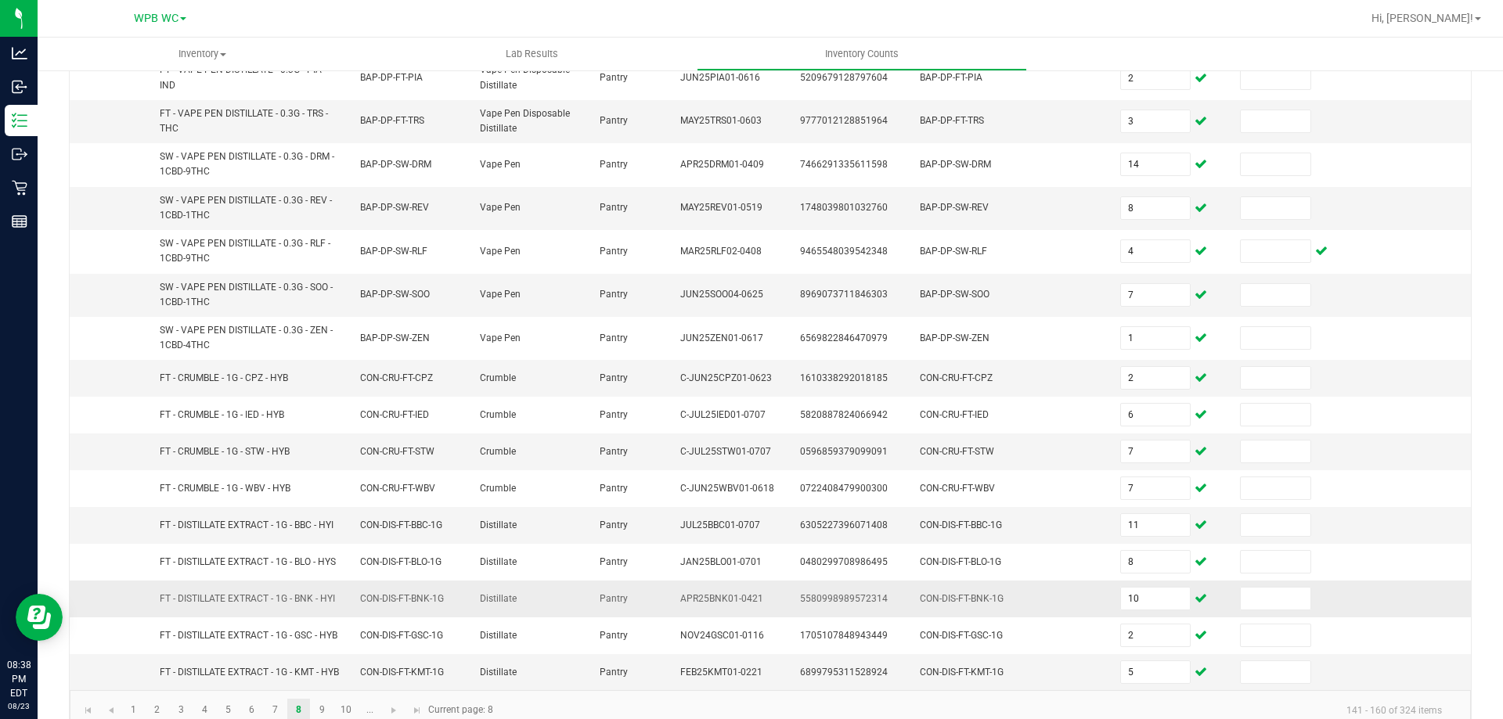
click at [1406, 608] on td at bounding box center [1411, 599] width 120 height 37
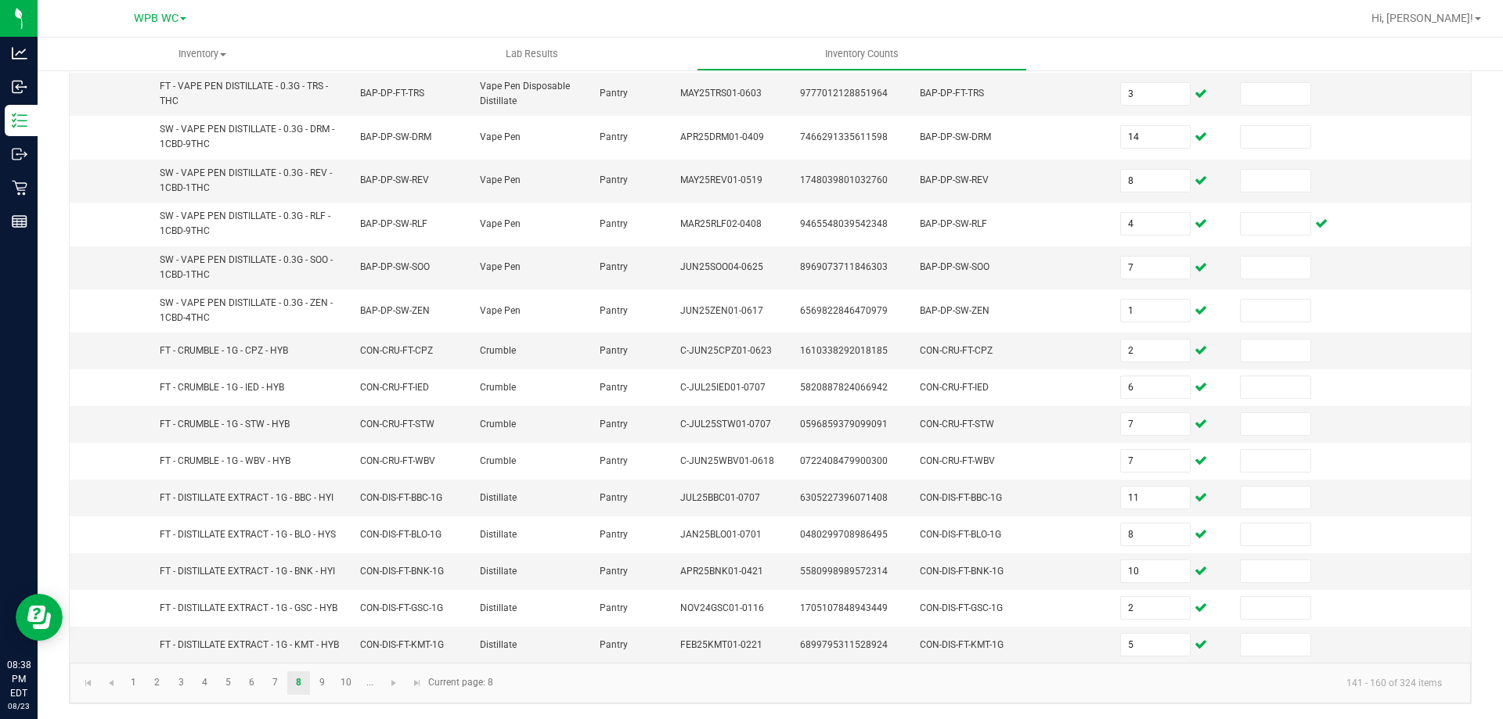
scroll to position [411, 0]
click at [327, 680] on link "9" at bounding box center [322, 682] width 23 height 23
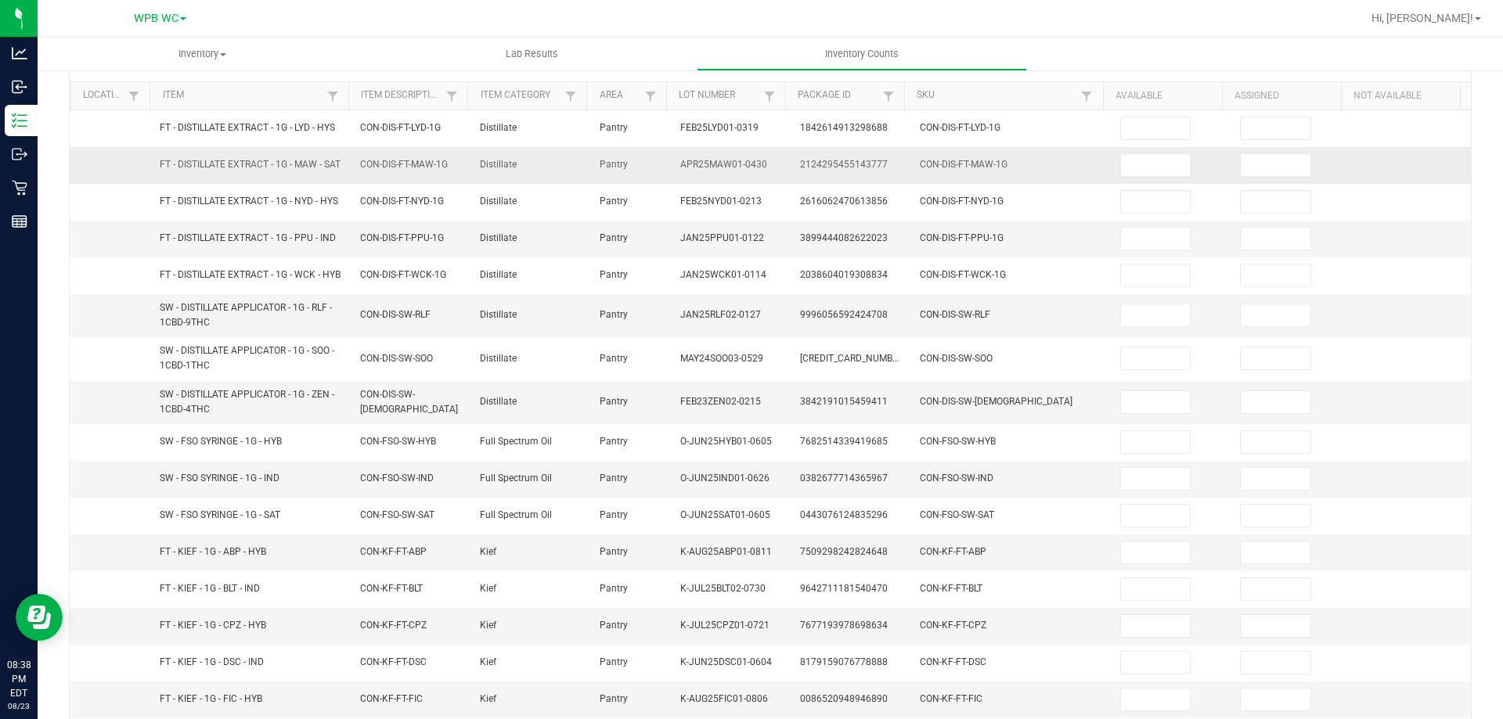
scroll to position [0, 0]
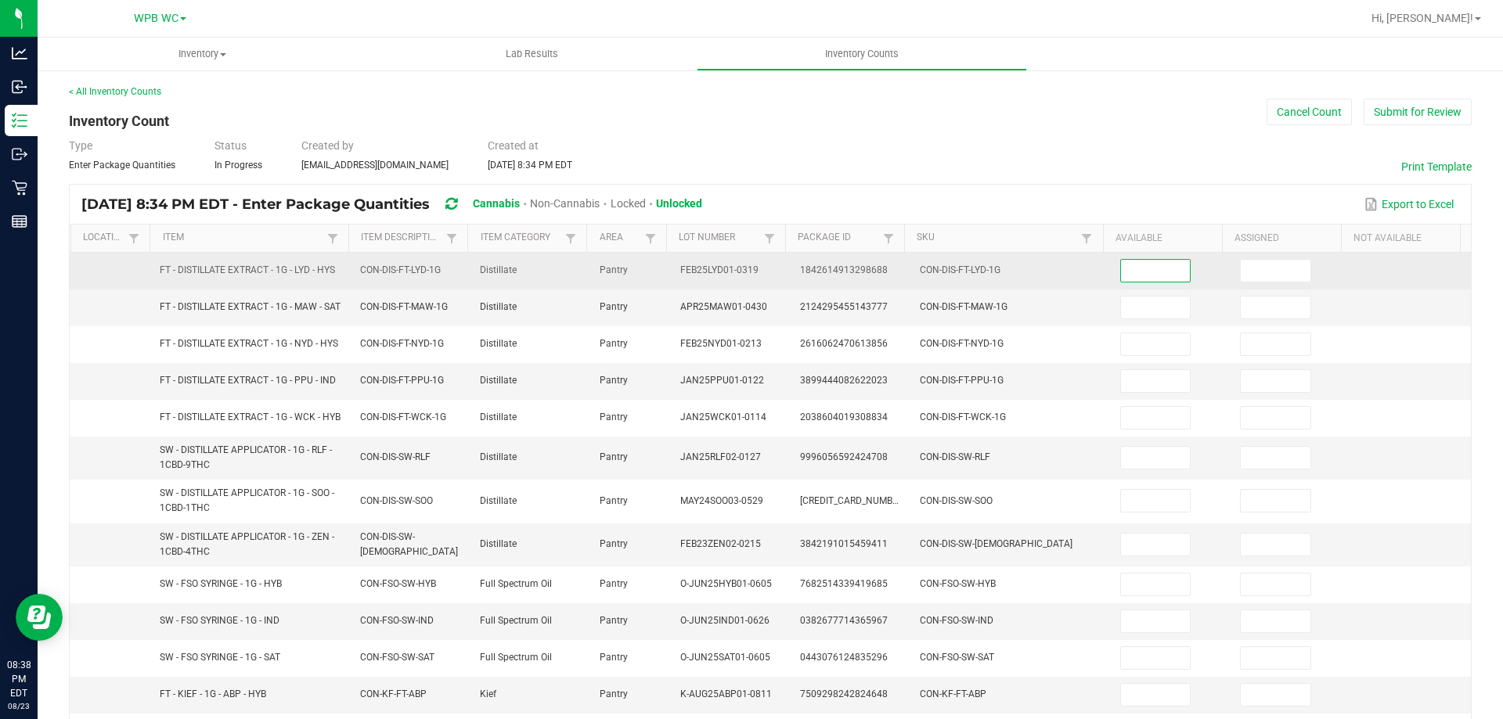
click at [1149, 272] on input at bounding box center [1156, 271] width 70 height 22
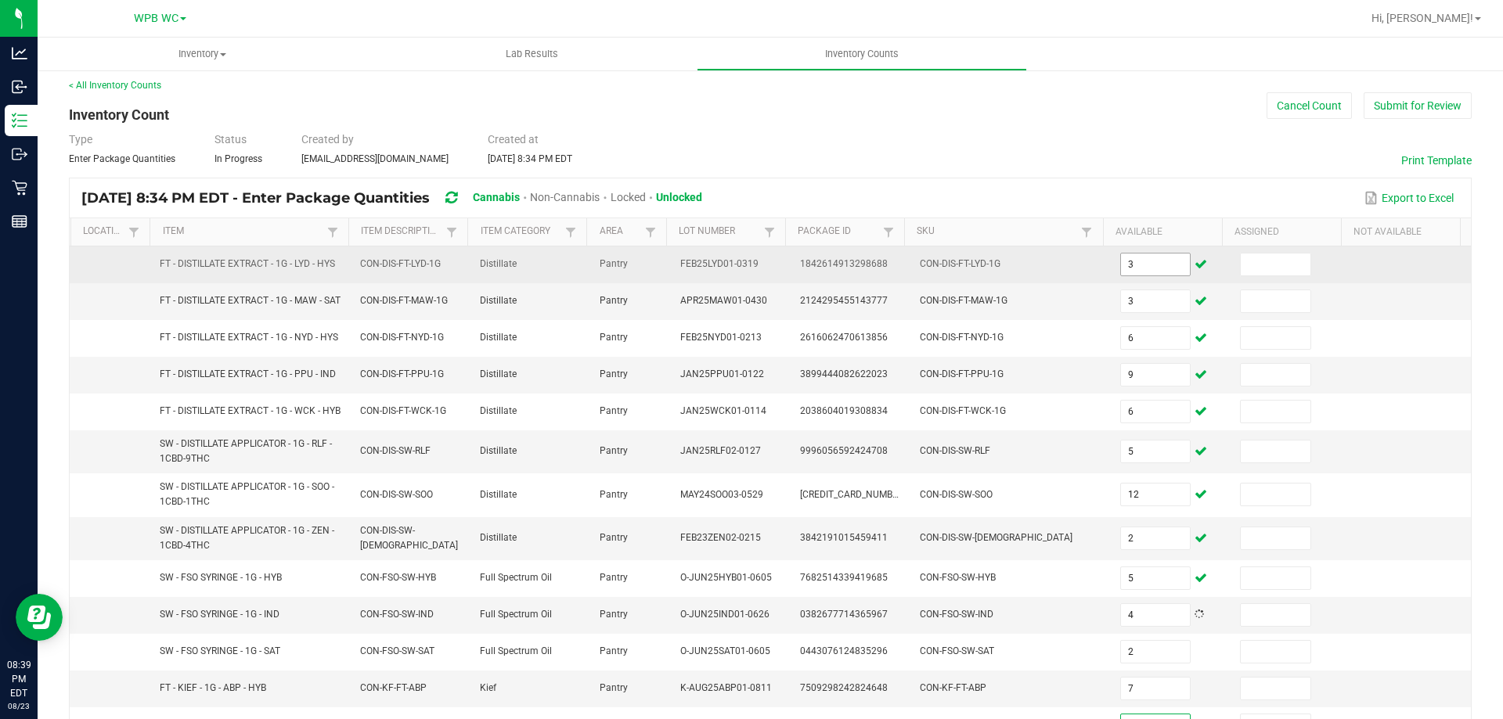
scroll to position [365, 0]
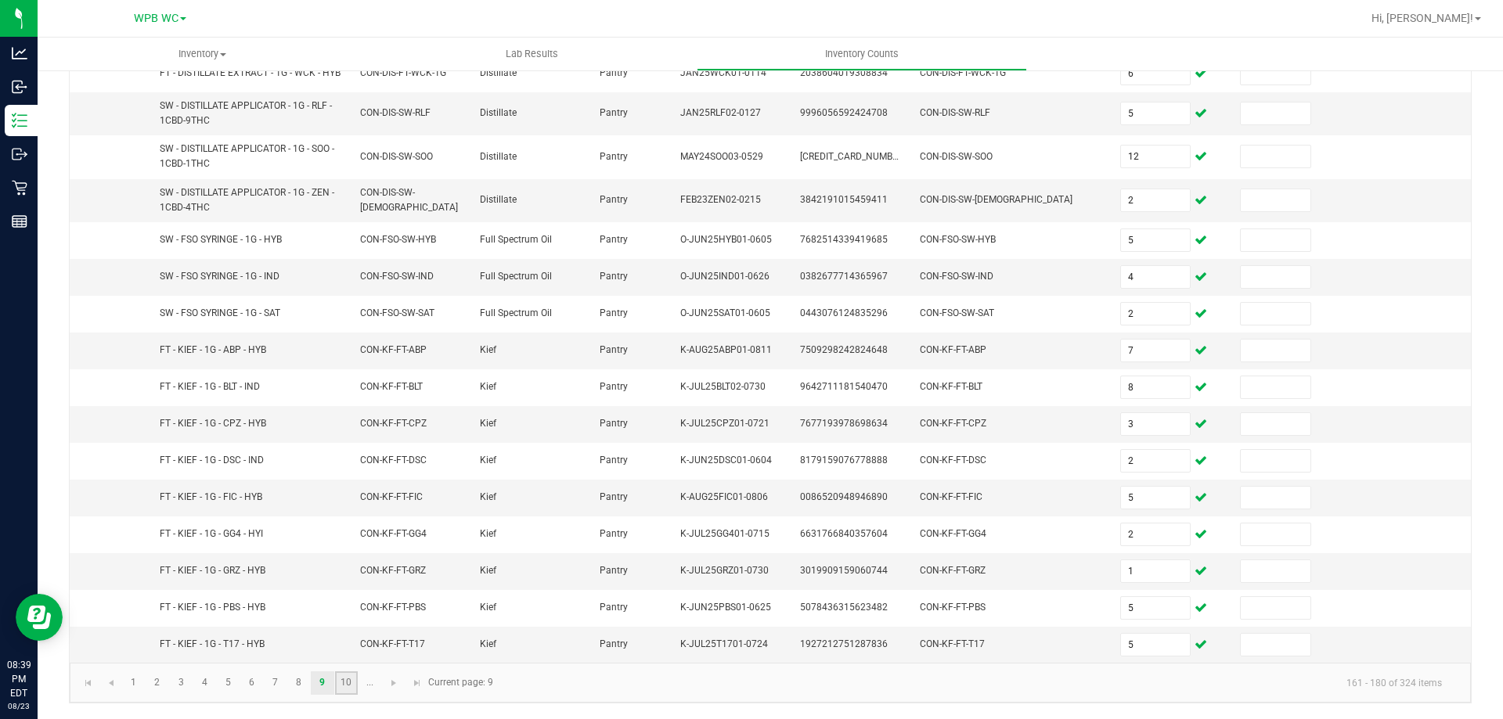
click at [337, 682] on link "10" at bounding box center [346, 682] width 23 height 23
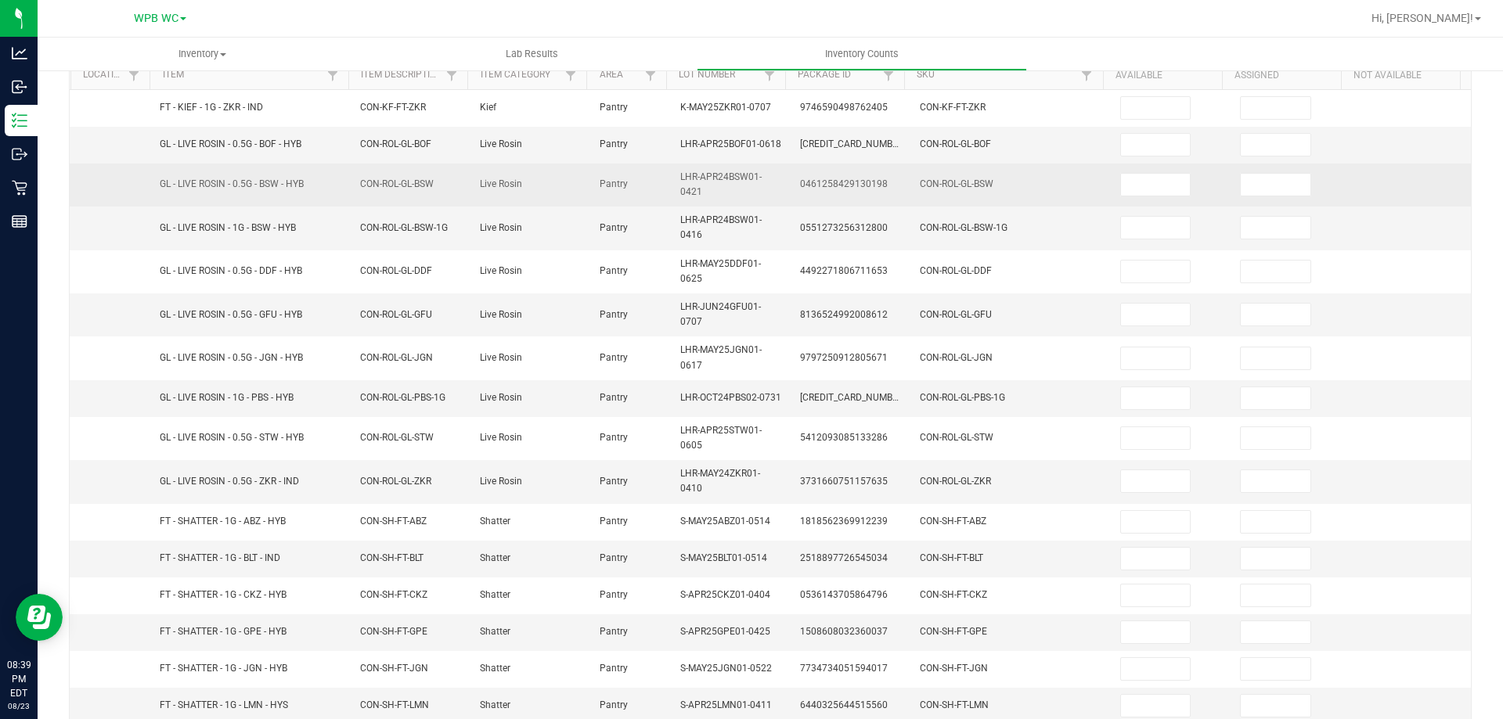
scroll to position [0, 0]
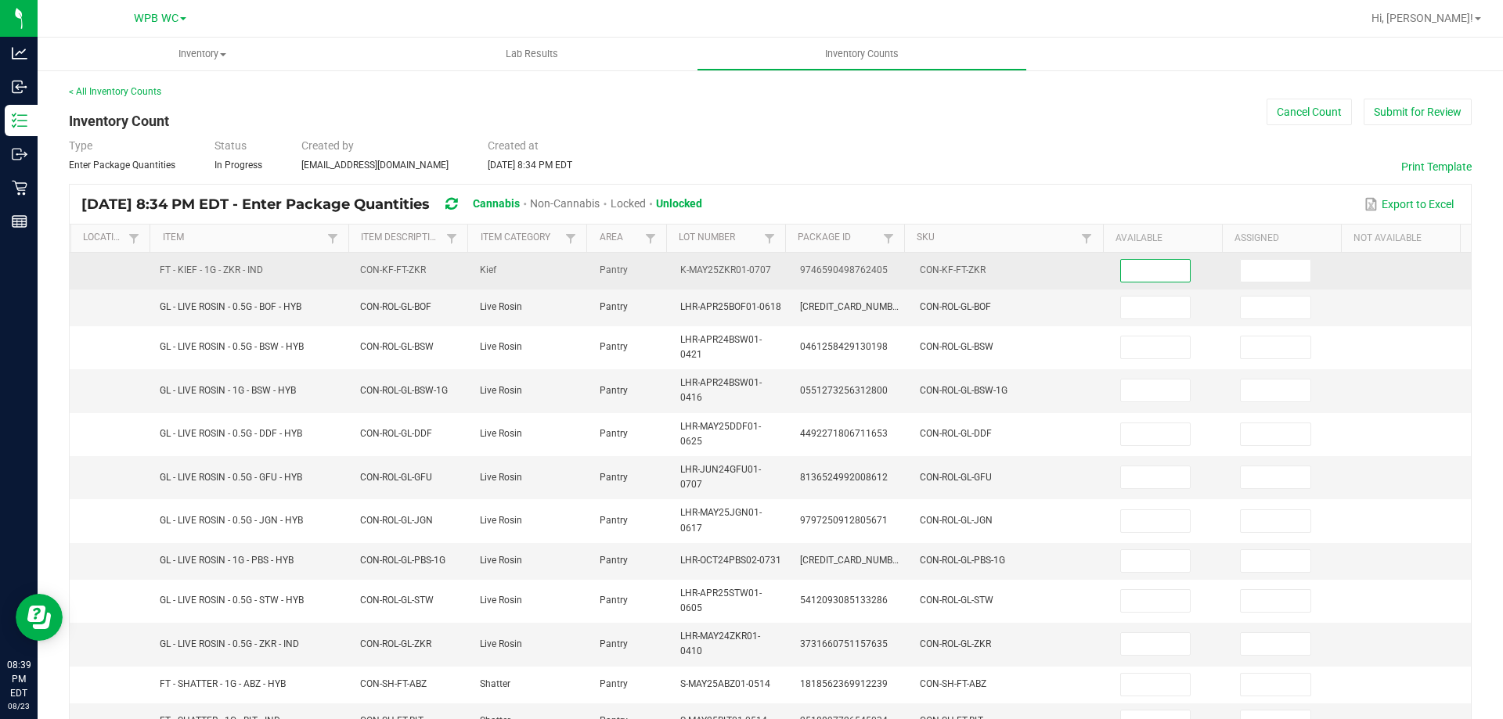
click at [1150, 266] on input at bounding box center [1156, 271] width 70 height 22
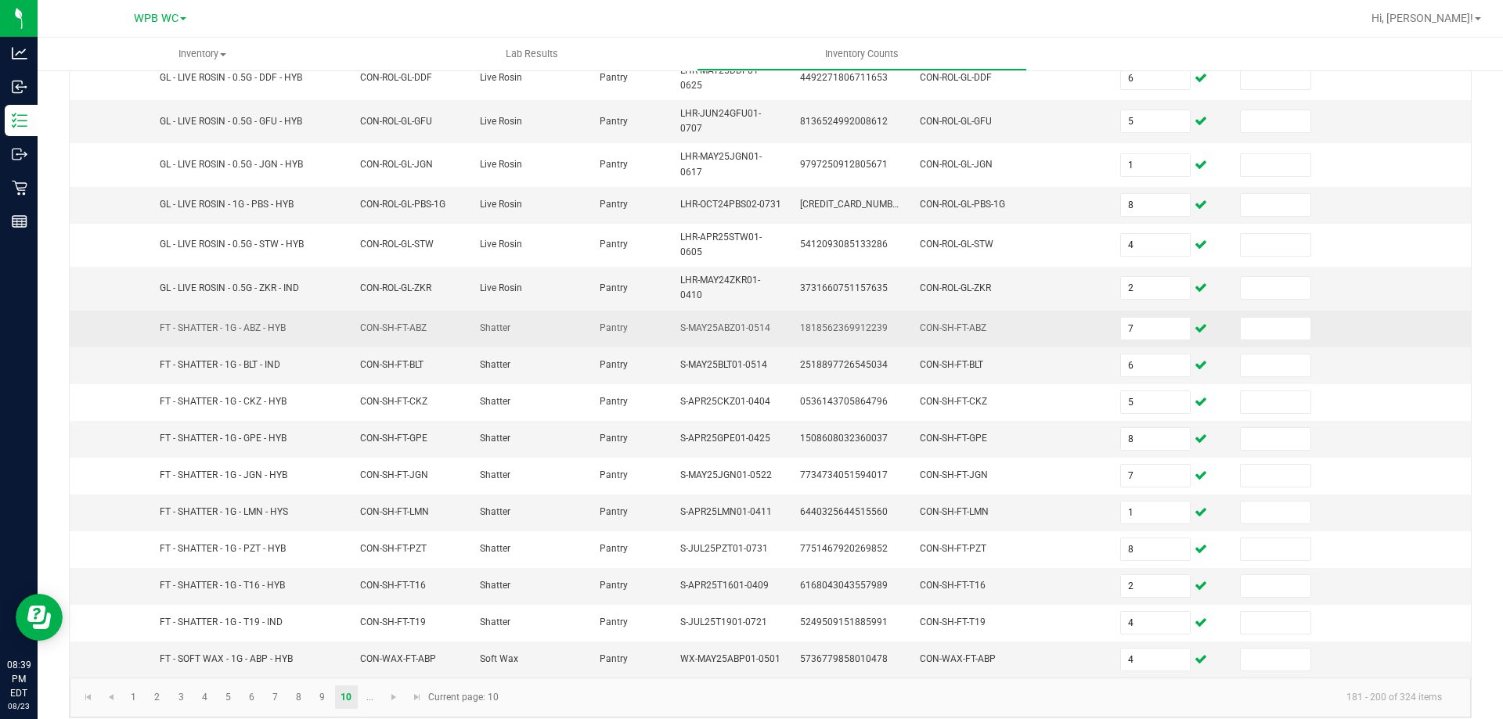
click at [1442, 339] on td at bounding box center [1411, 329] width 120 height 37
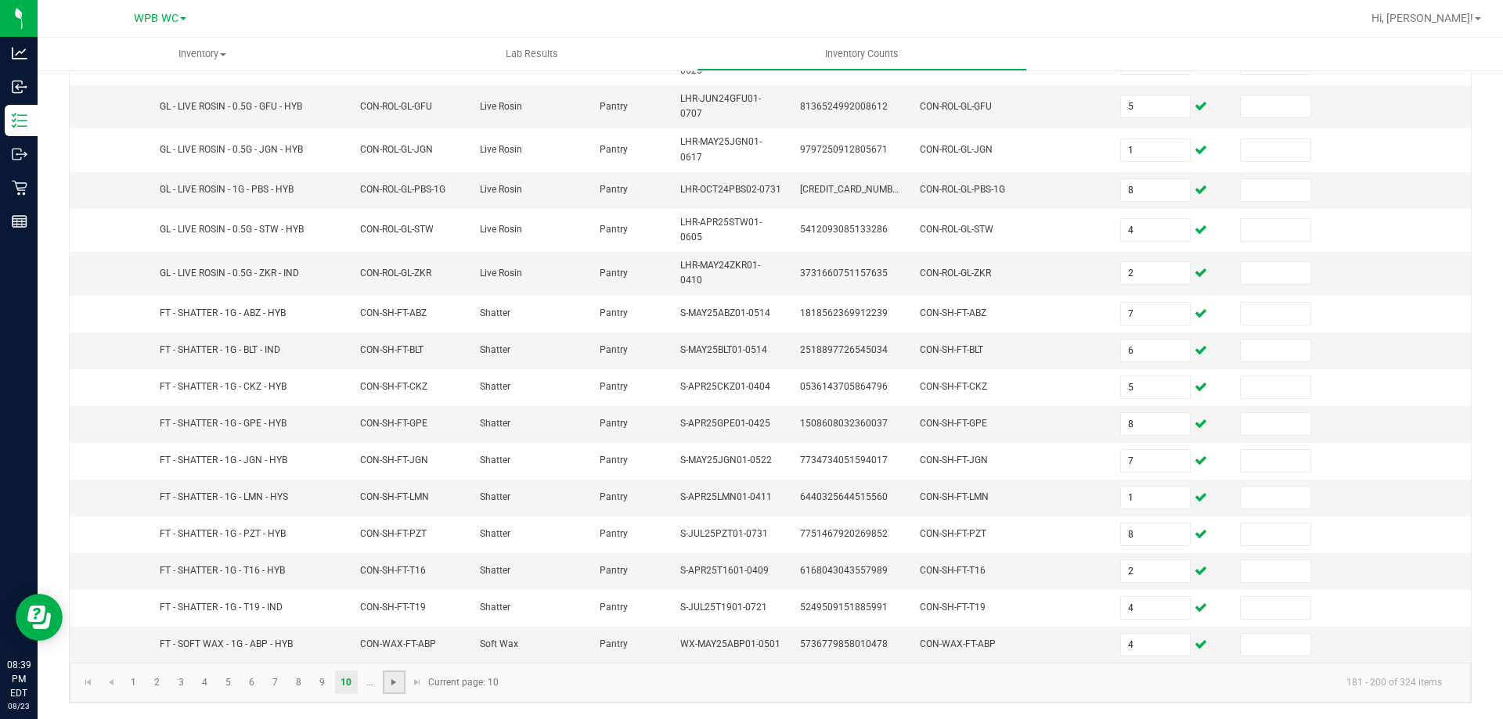
click at [390, 683] on span "Go to the next page" at bounding box center [393, 682] width 13 height 13
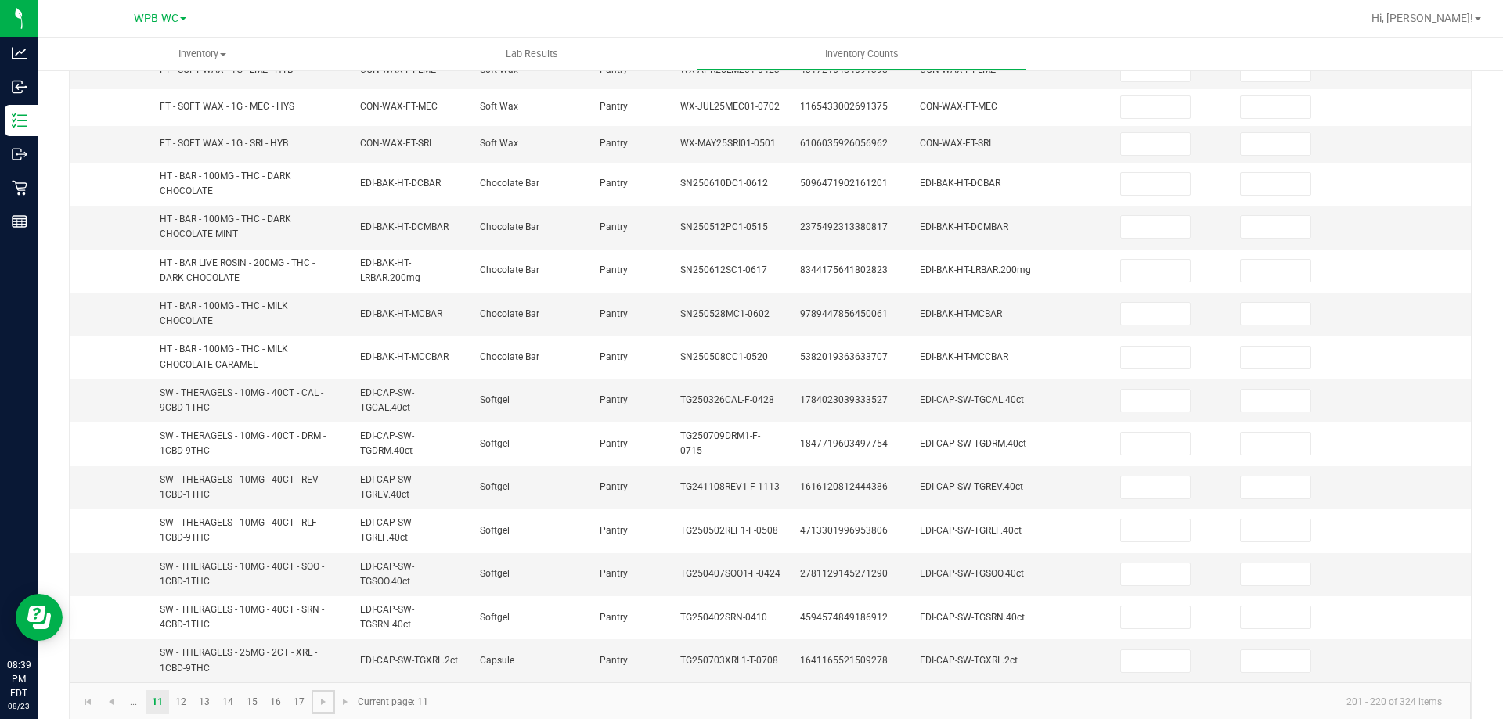
scroll to position [0, 0]
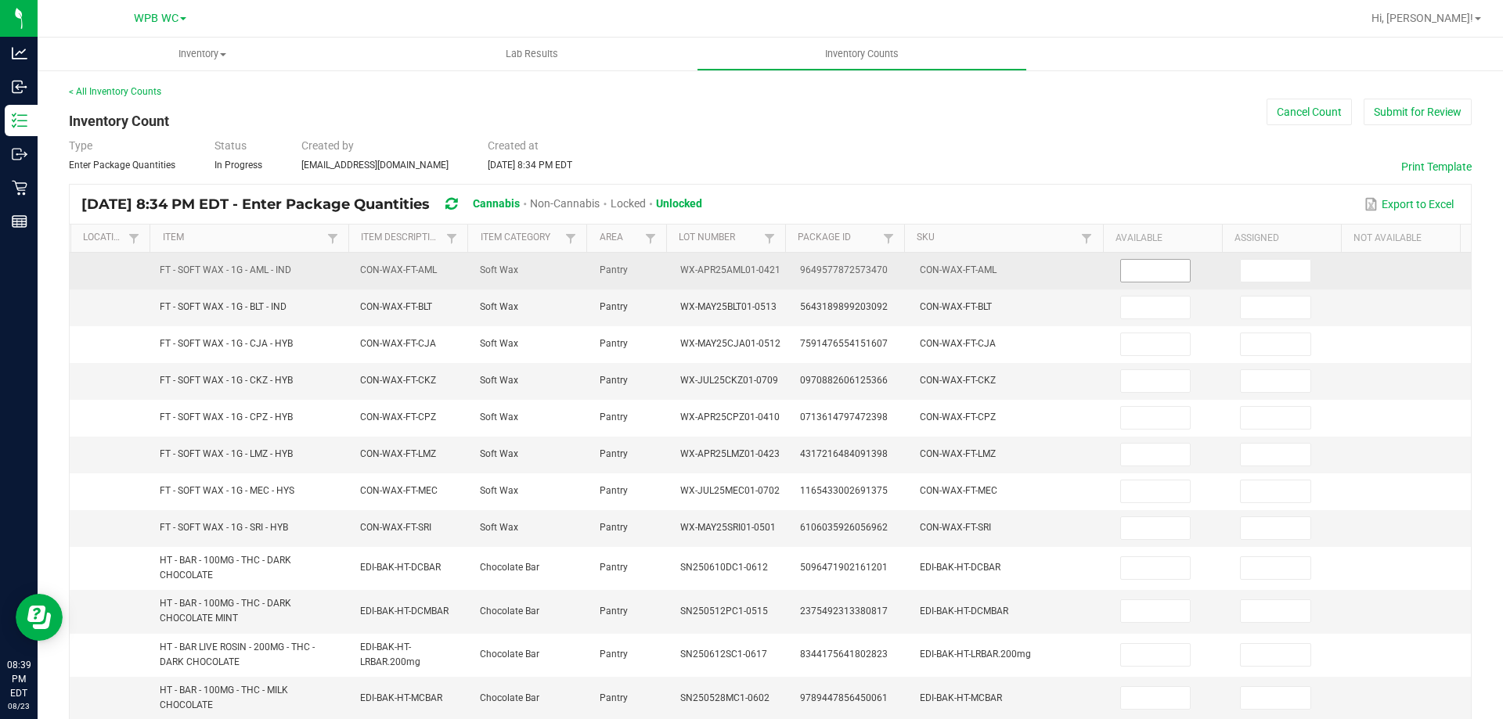
click at [1121, 272] on input at bounding box center [1156, 271] width 70 height 22
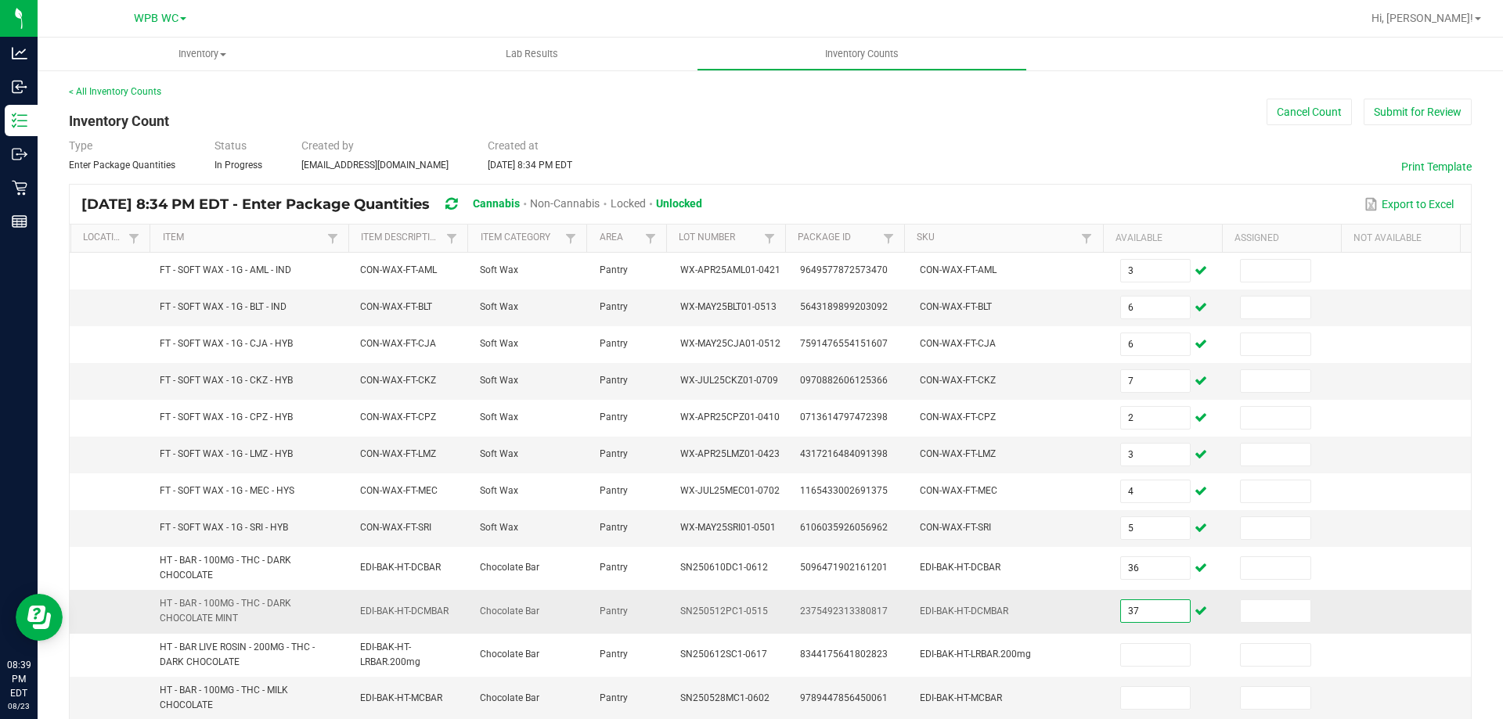
click at [1121, 610] on input "37" at bounding box center [1156, 611] width 70 height 22
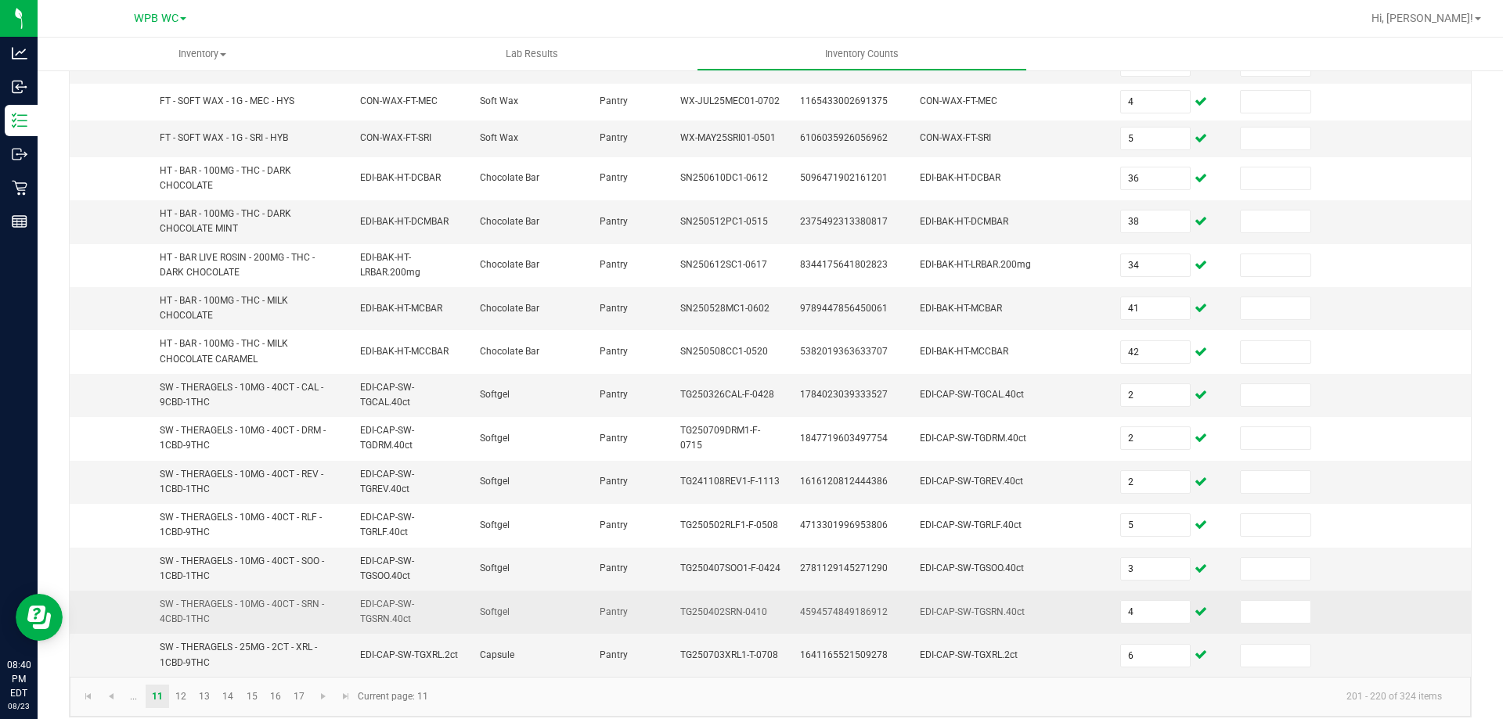
scroll to position [404, 0]
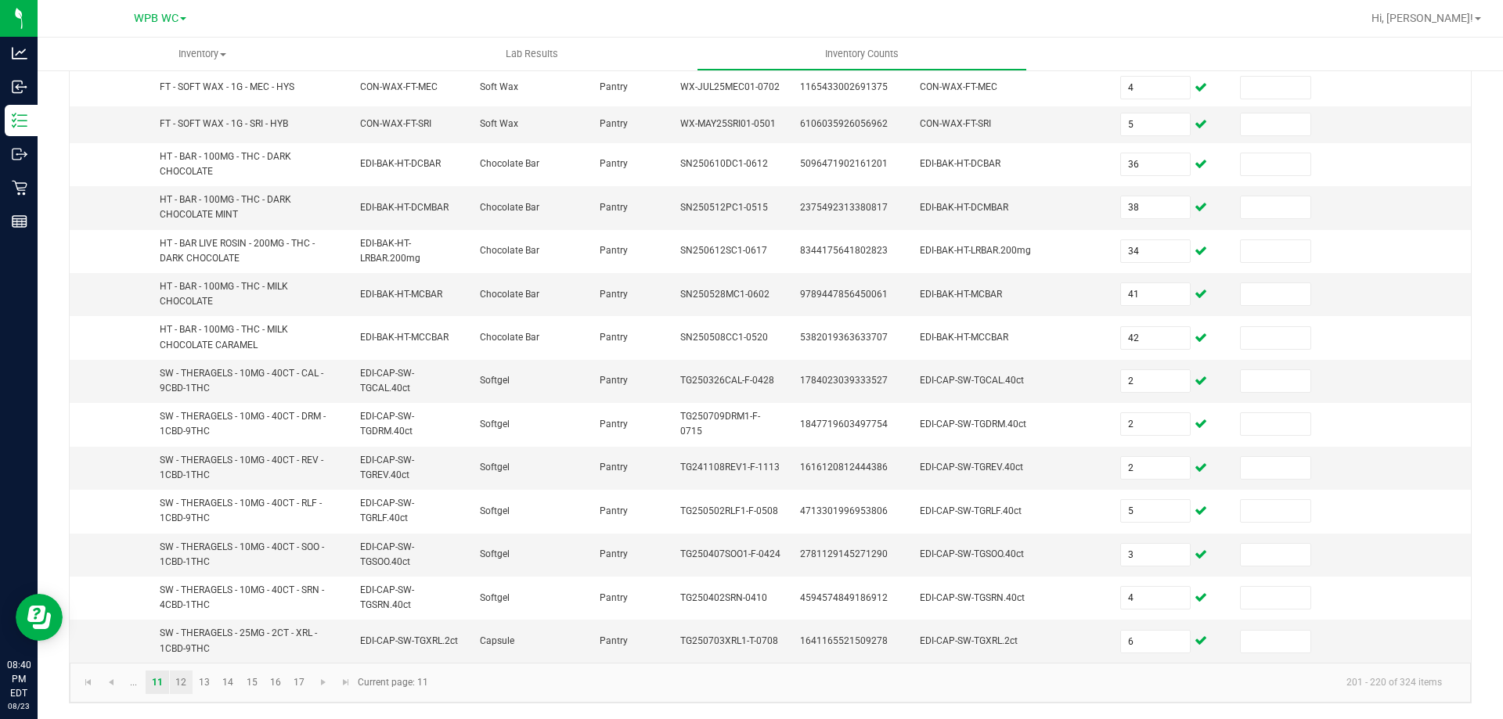
click at [189, 680] on link "12" at bounding box center [181, 682] width 23 height 23
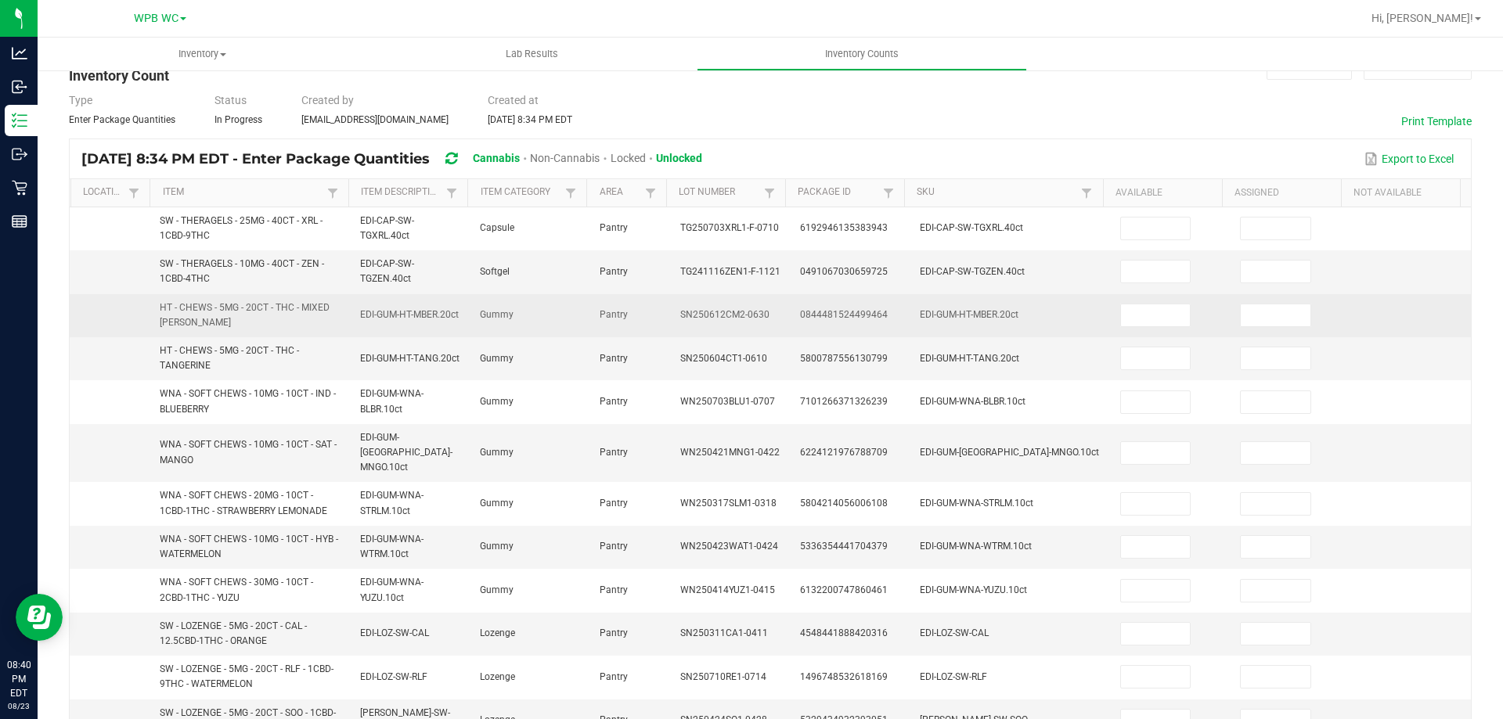
scroll to position [13, 0]
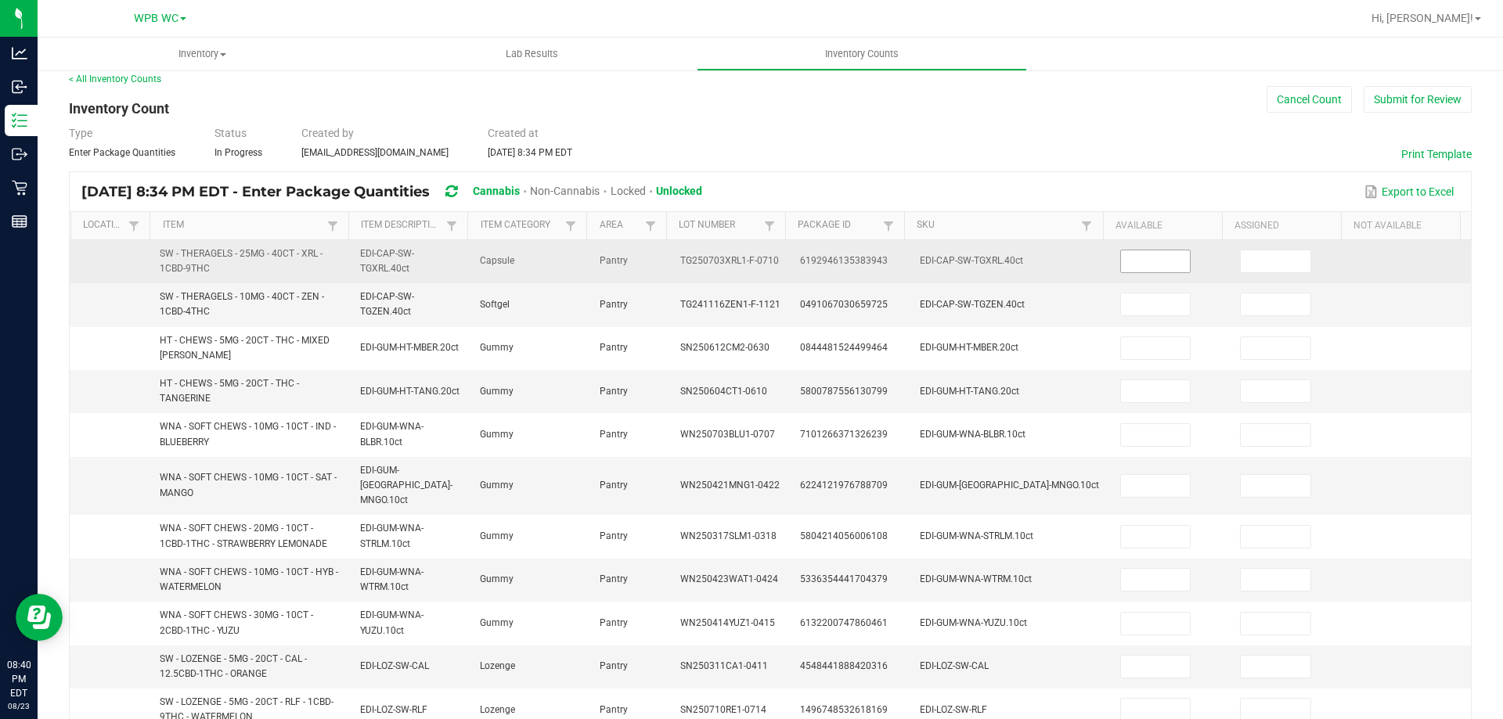
click at [1144, 268] on input at bounding box center [1156, 261] width 70 height 22
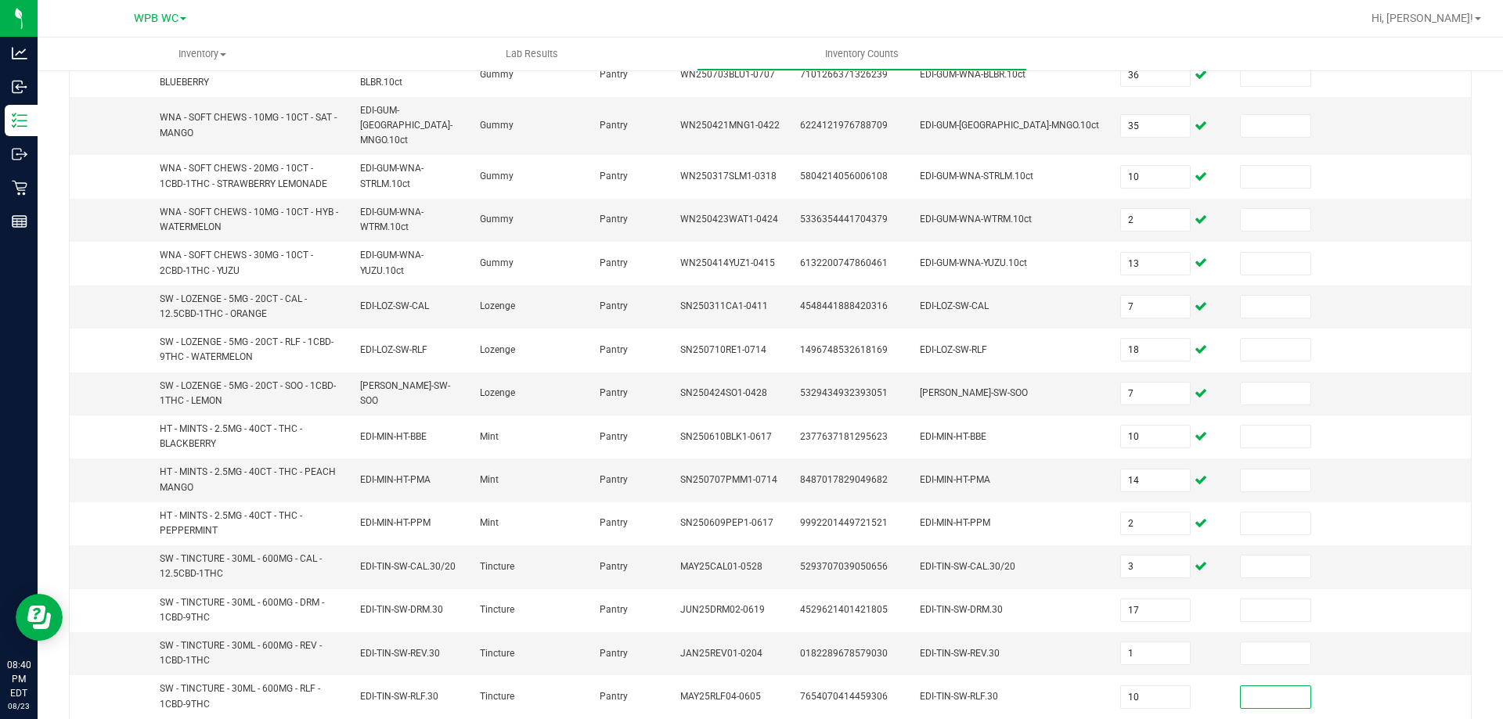
scroll to position [390, 0]
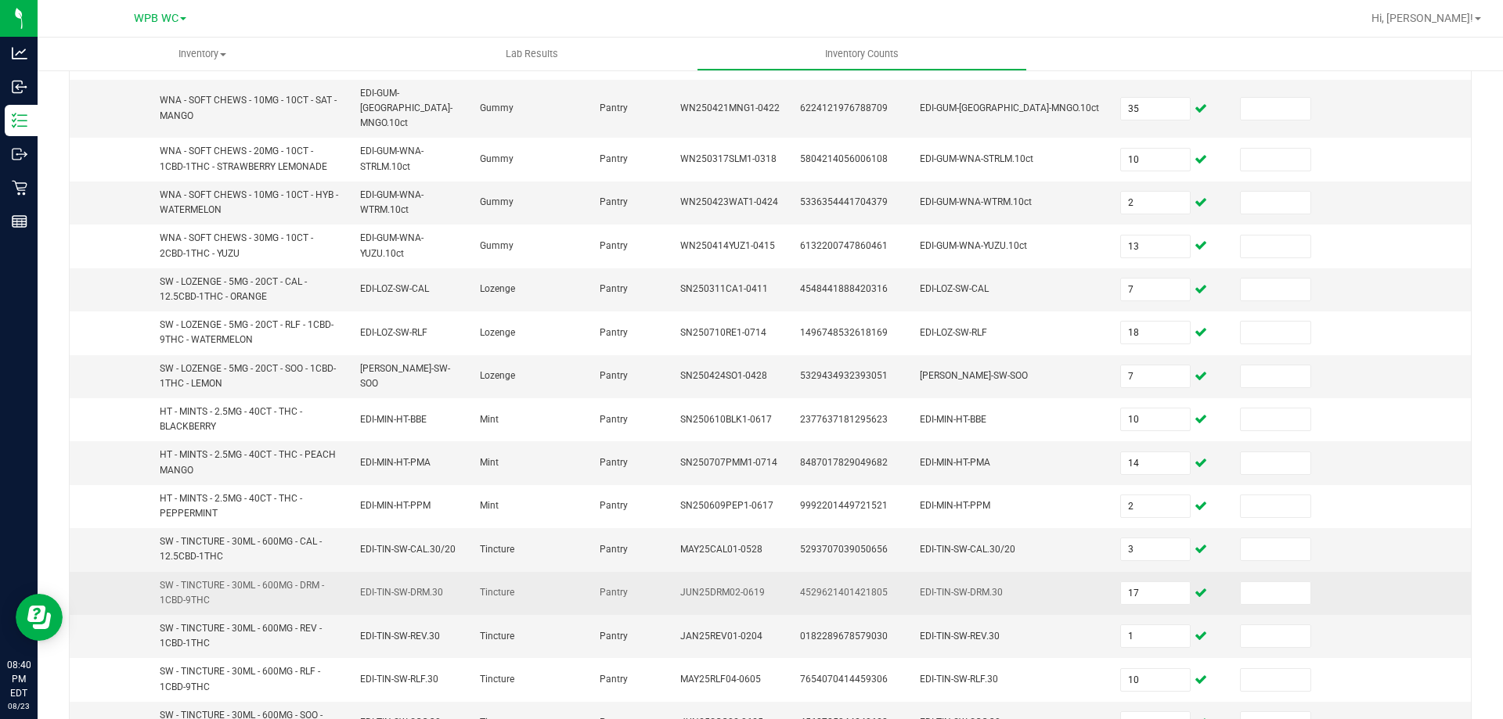
click at [1374, 572] on td at bounding box center [1411, 593] width 120 height 43
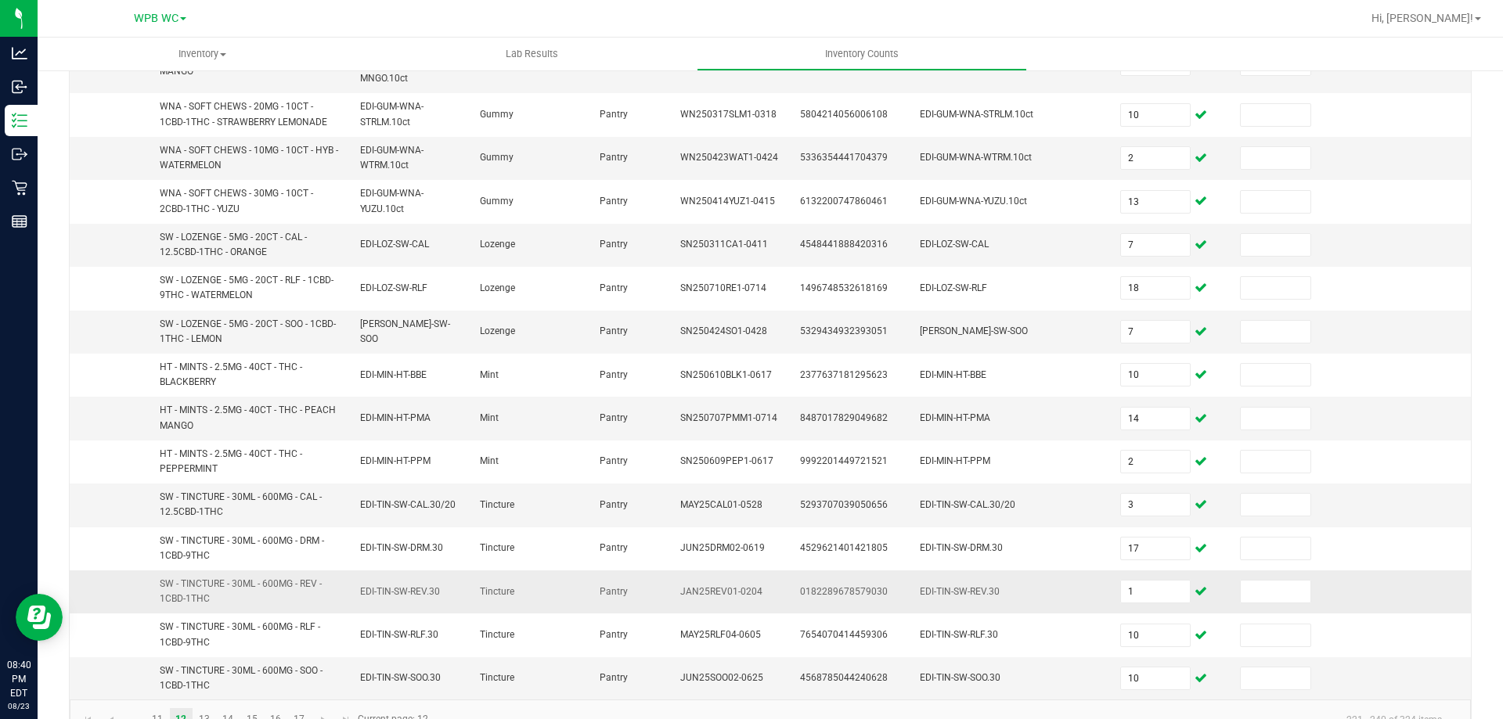
scroll to position [456, 0]
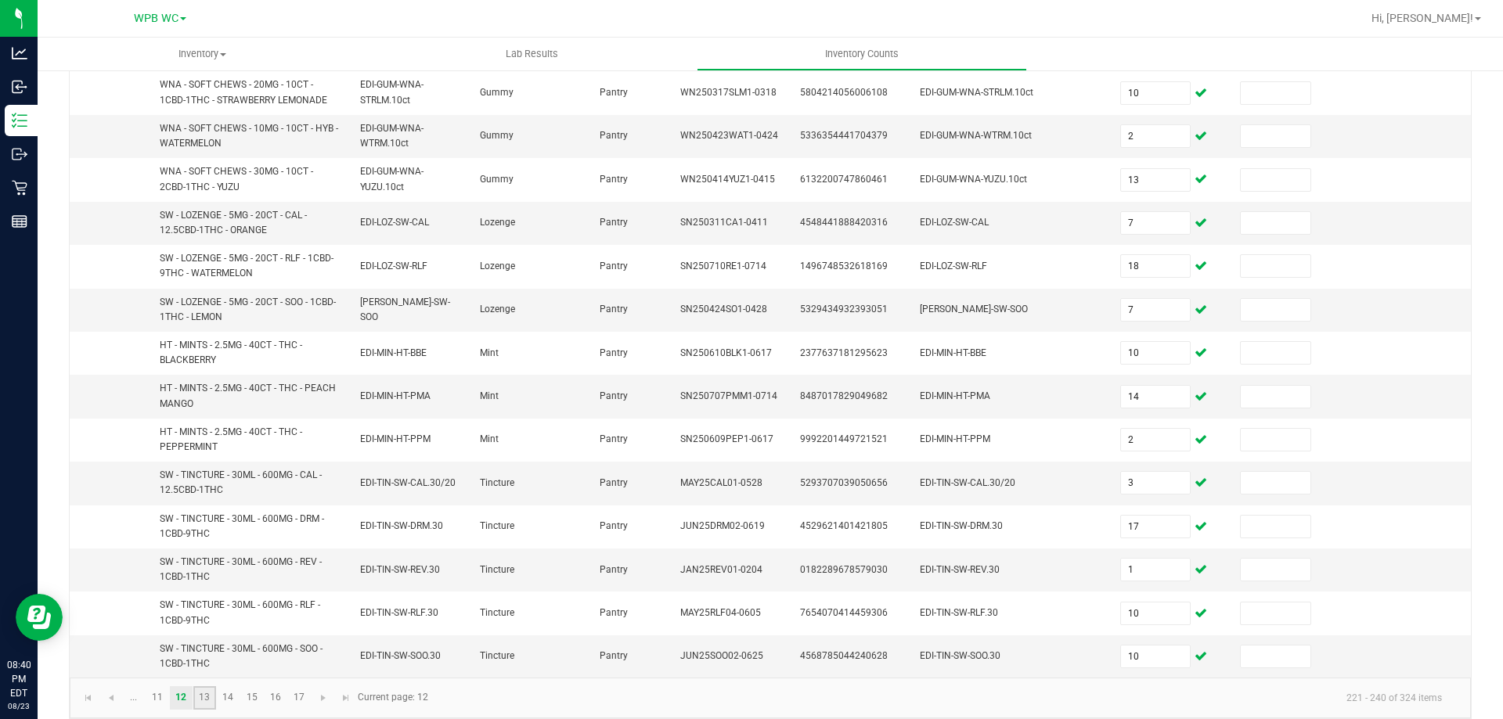
click at [201, 686] on link "13" at bounding box center [204, 697] width 23 height 23
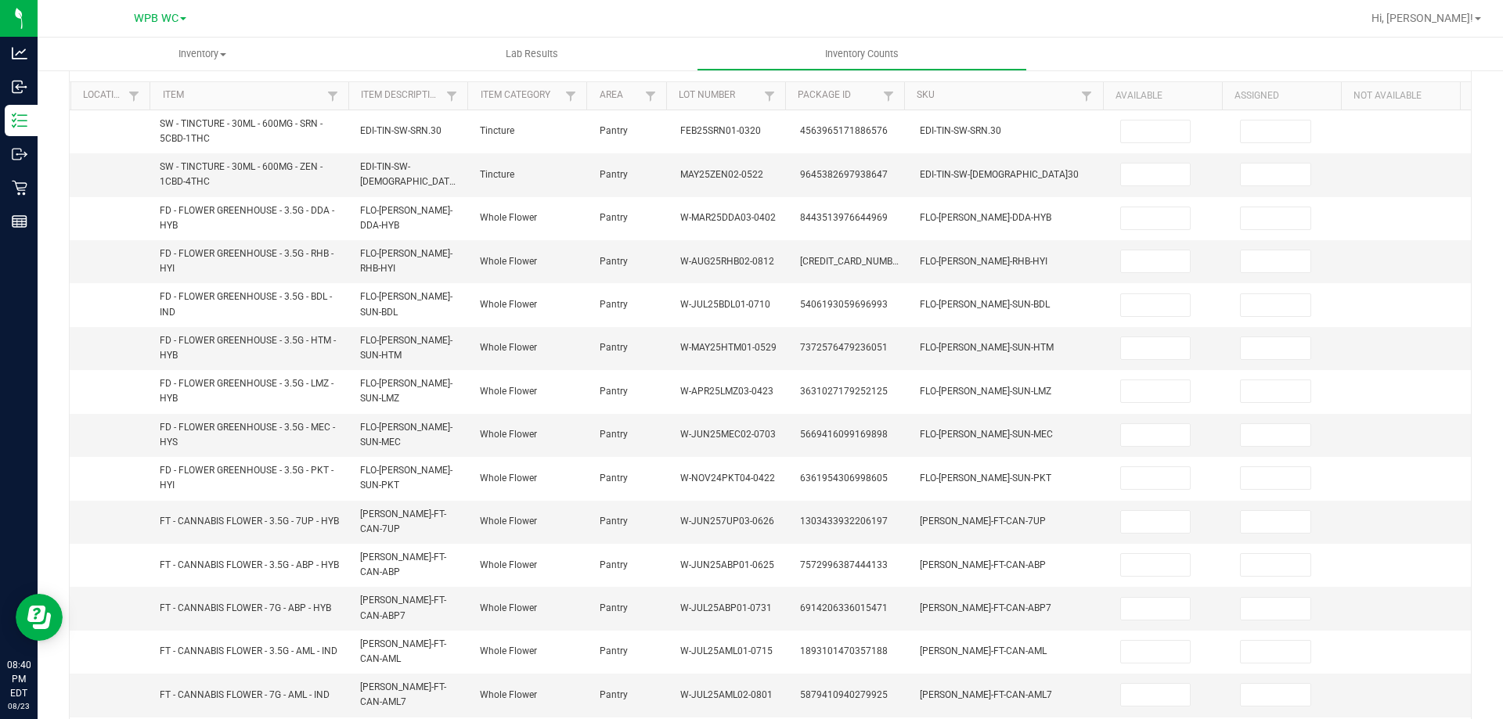
scroll to position [0, 0]
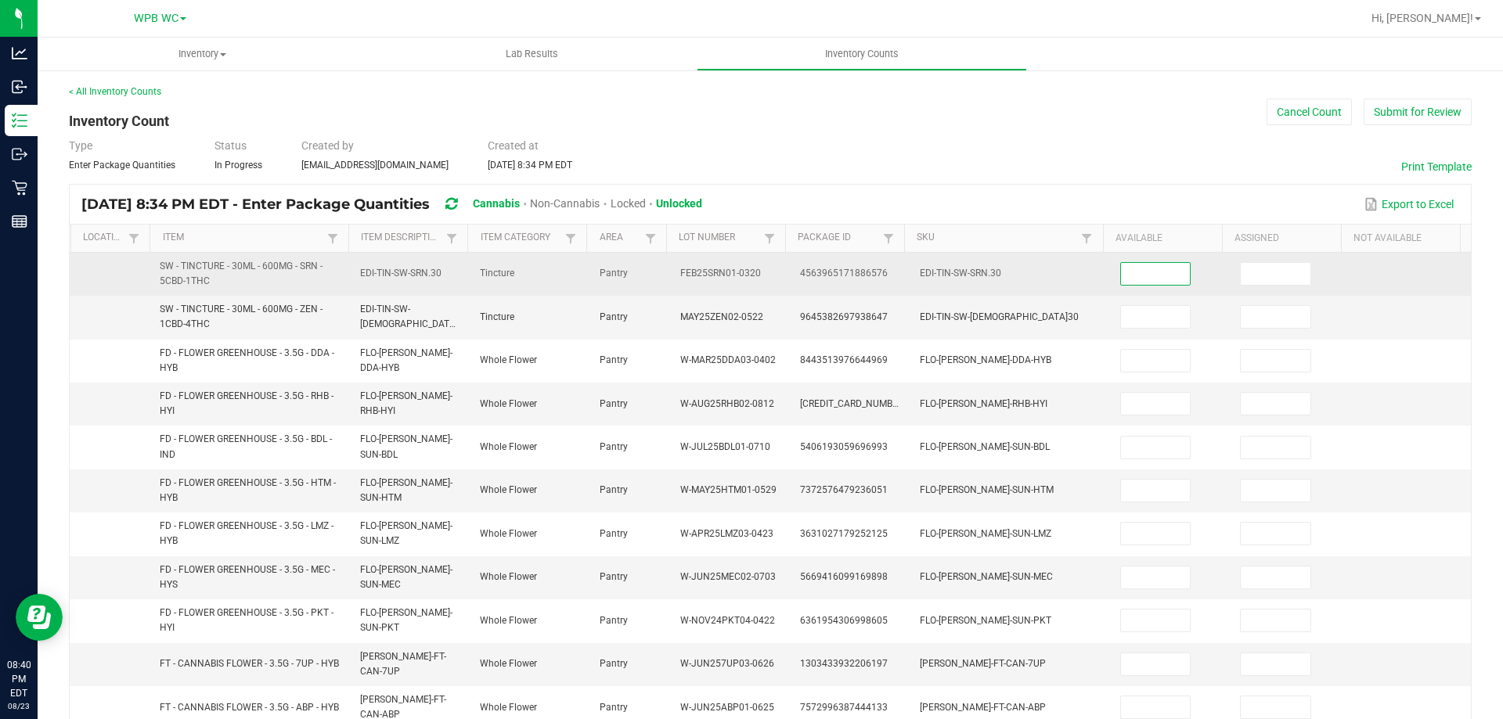
click at [1143, 270] on input at bounding box center [1156, 274] width 70 height 22
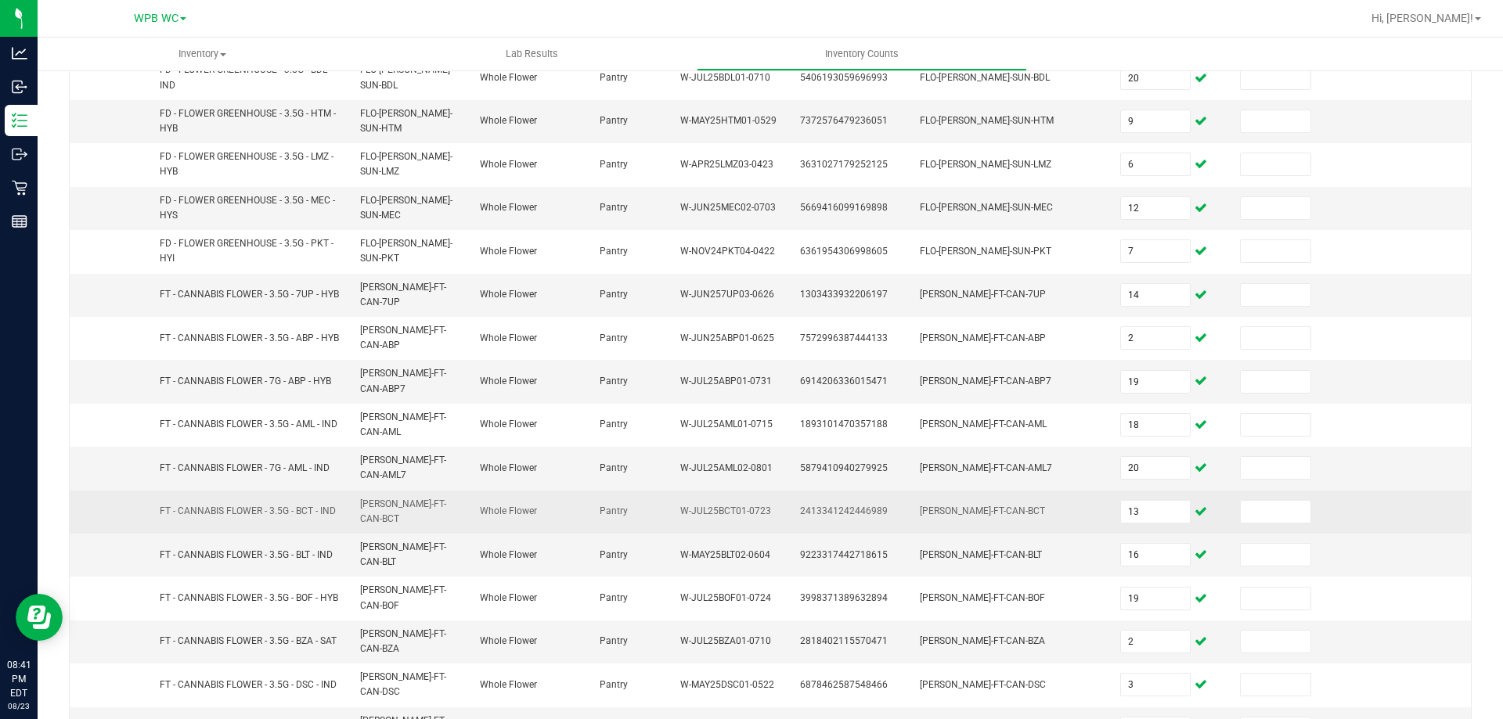
click at [1406, 506] on td at bounding box center [1411, 512] width 120 height 43
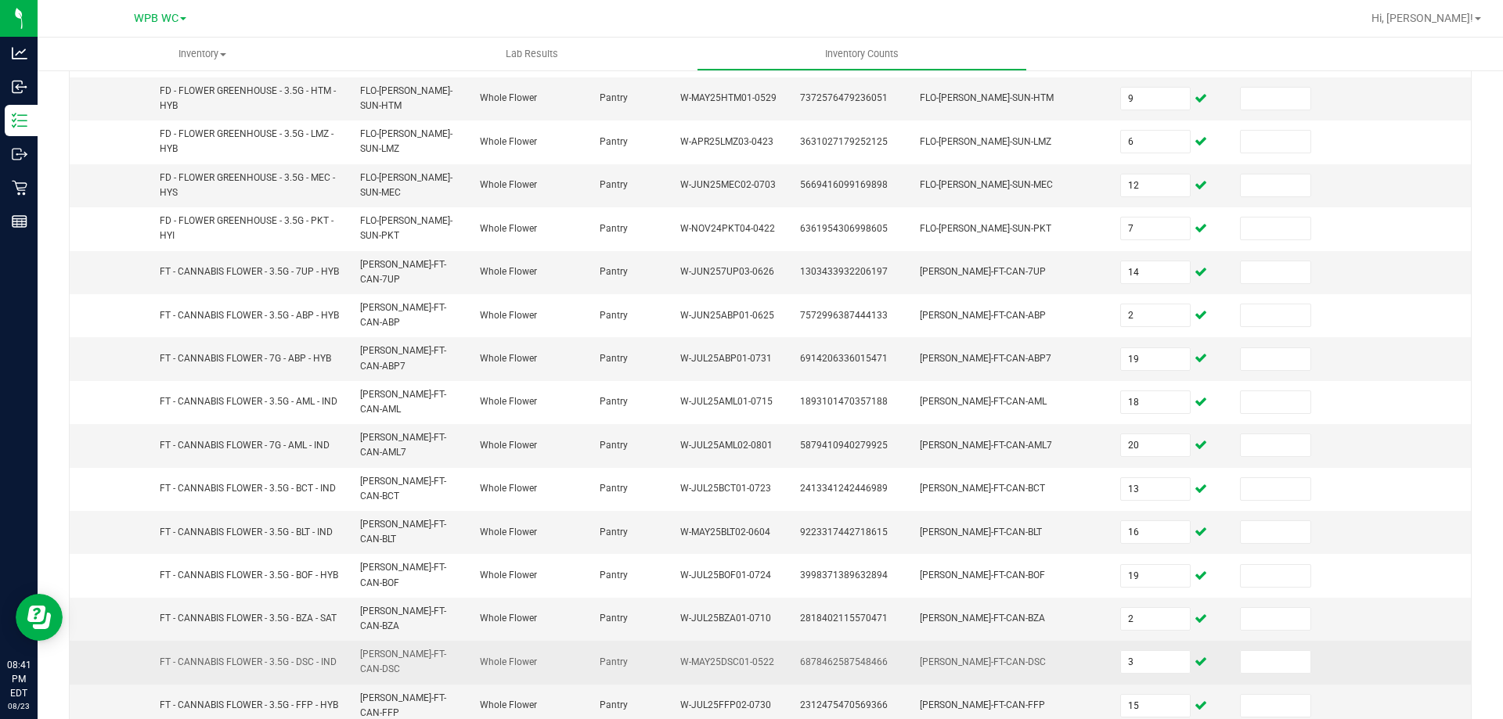
scroll to position [411, 0]
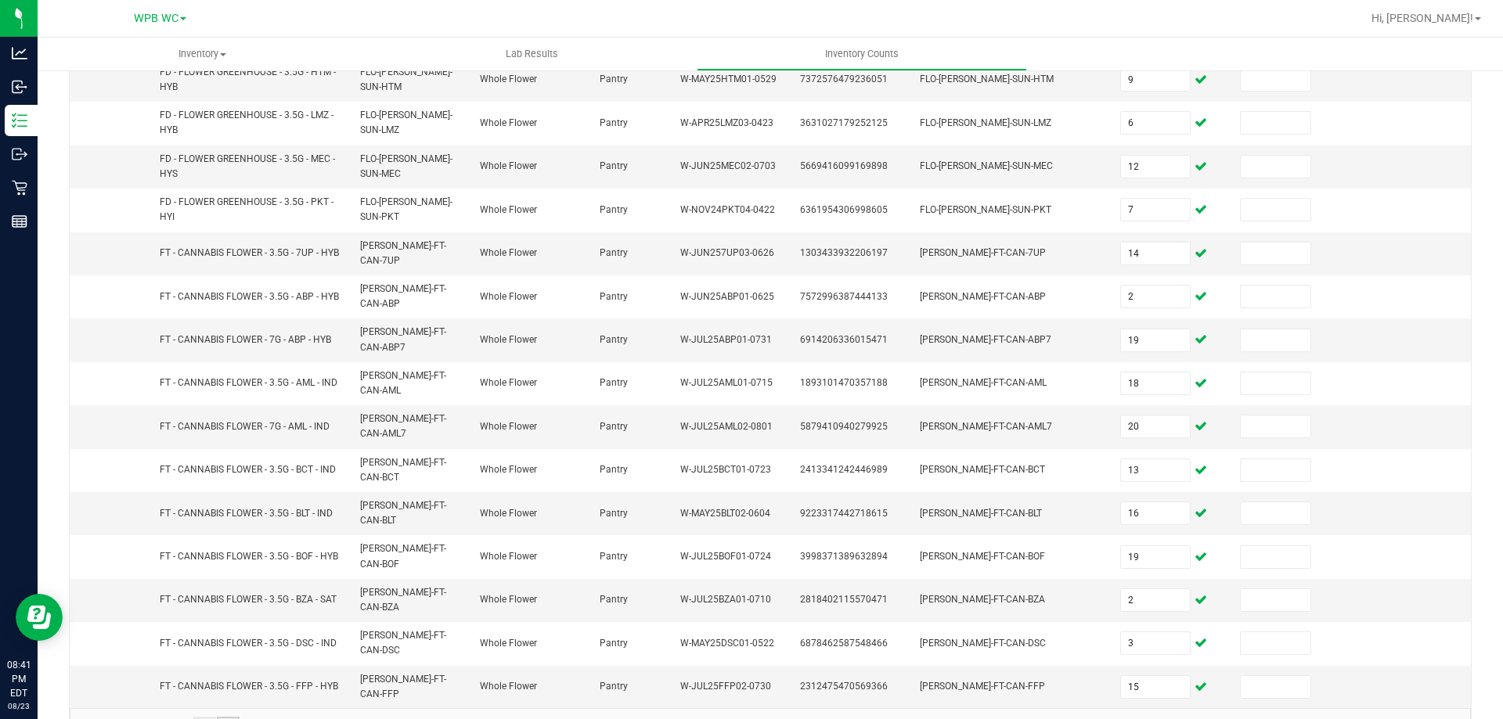
drag, startPoint x: 232, startPoint y: 687, endPoint x: 259, endPoint y: 672, distance: 30.5
click at [233, 717] on link "14" at bounding box center [228, 728] width 23 height 23
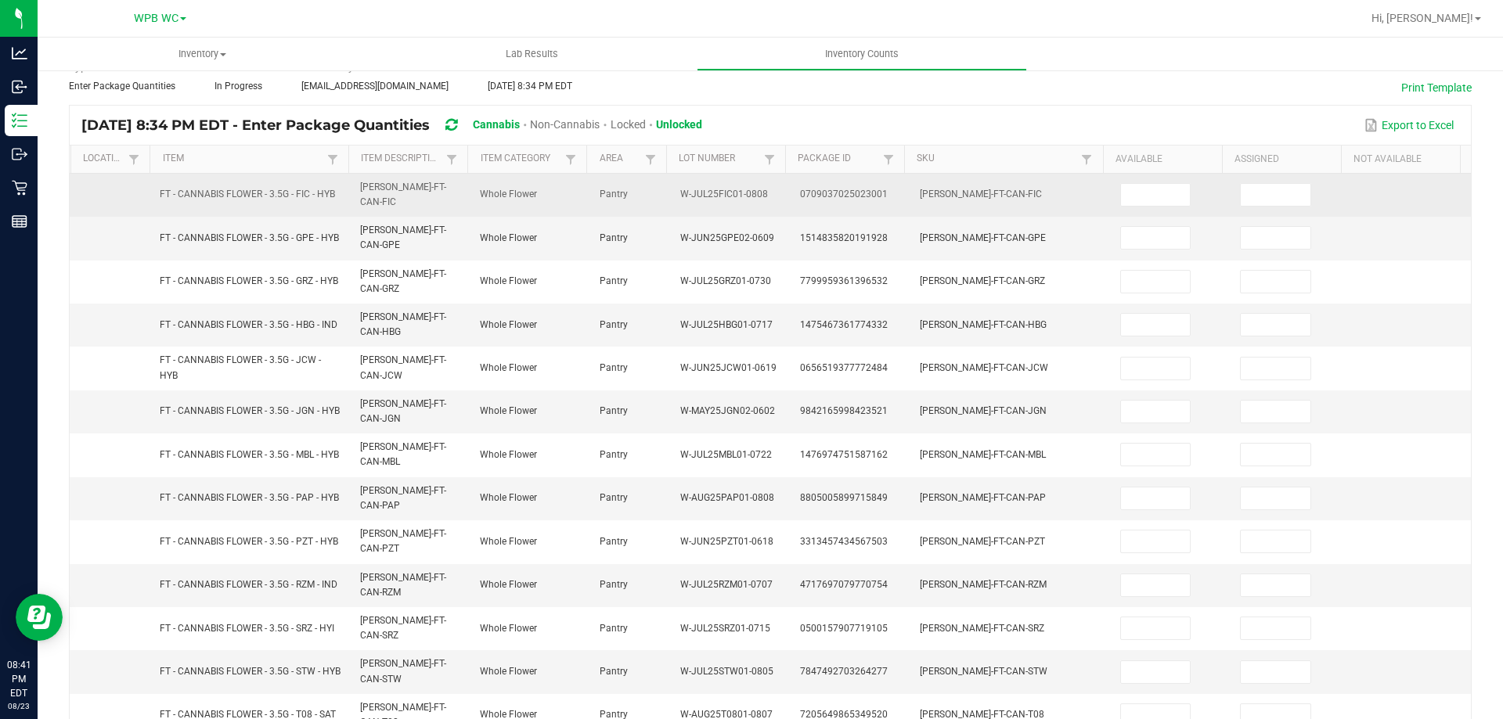
scroll to position [0, 0]
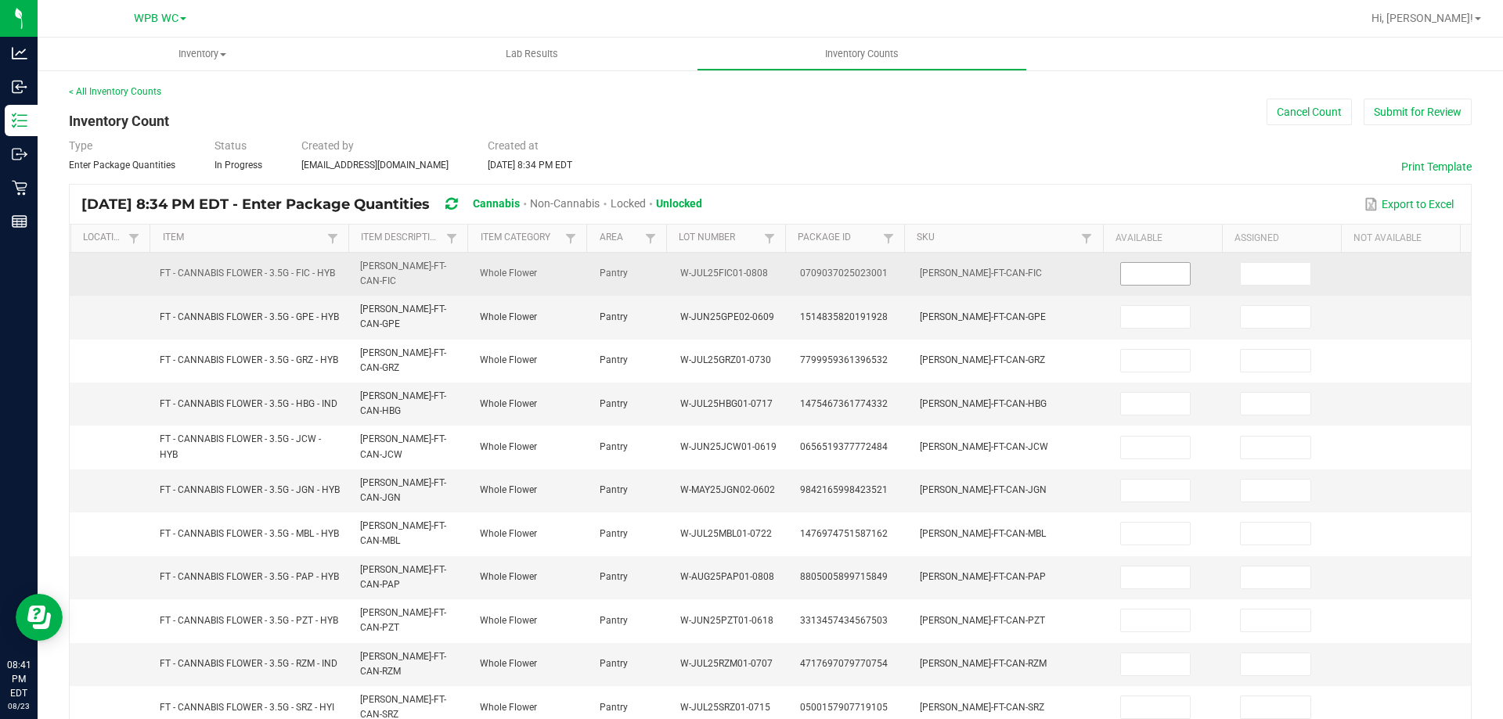
click at [1143, 269] on input at bounding box center [1156, 274] width 70 height 22
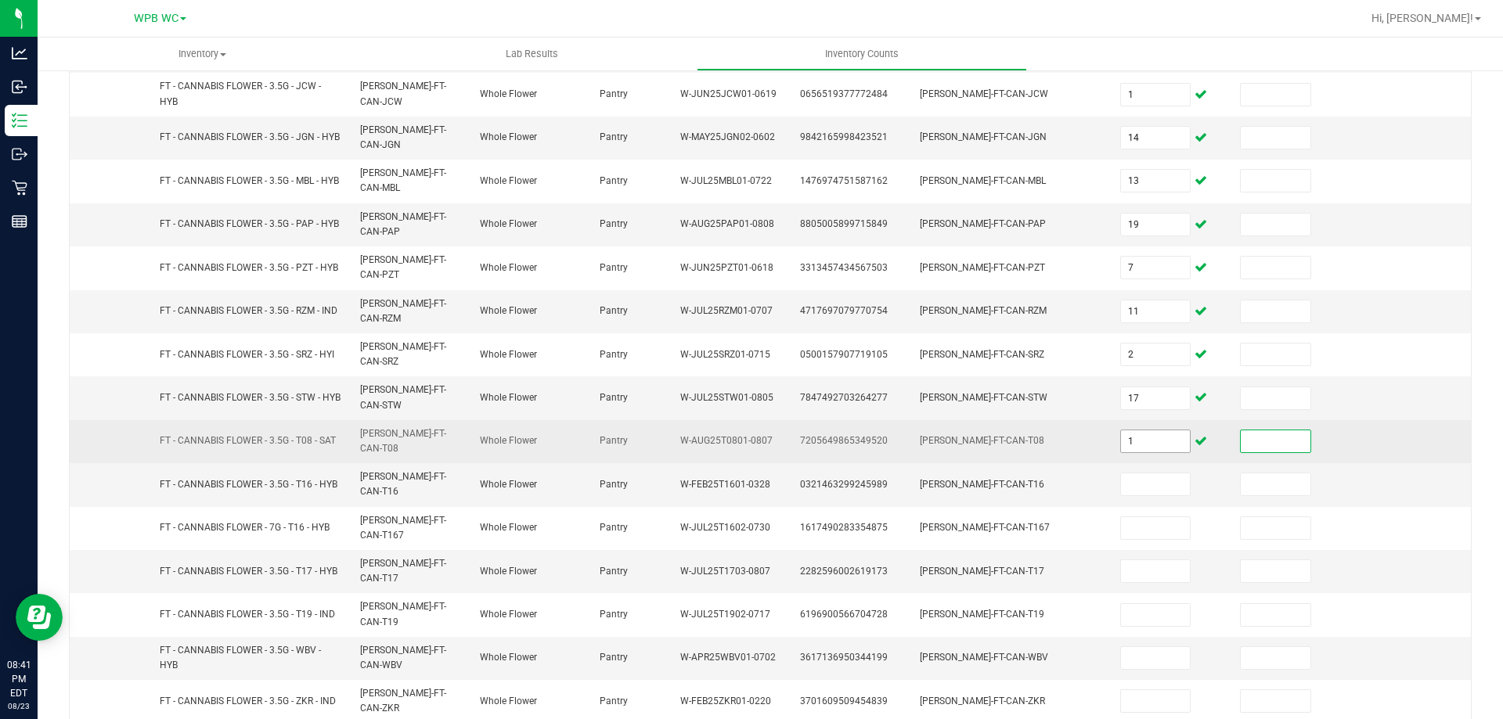
drag, startPoint x: 1151, startPoint y: 420, endPoint x: 1090, endPoint y: 409, distance: 62.2
click at [1151, 430] on input "1" at bounding box center [1156, 441] width 70 height 22
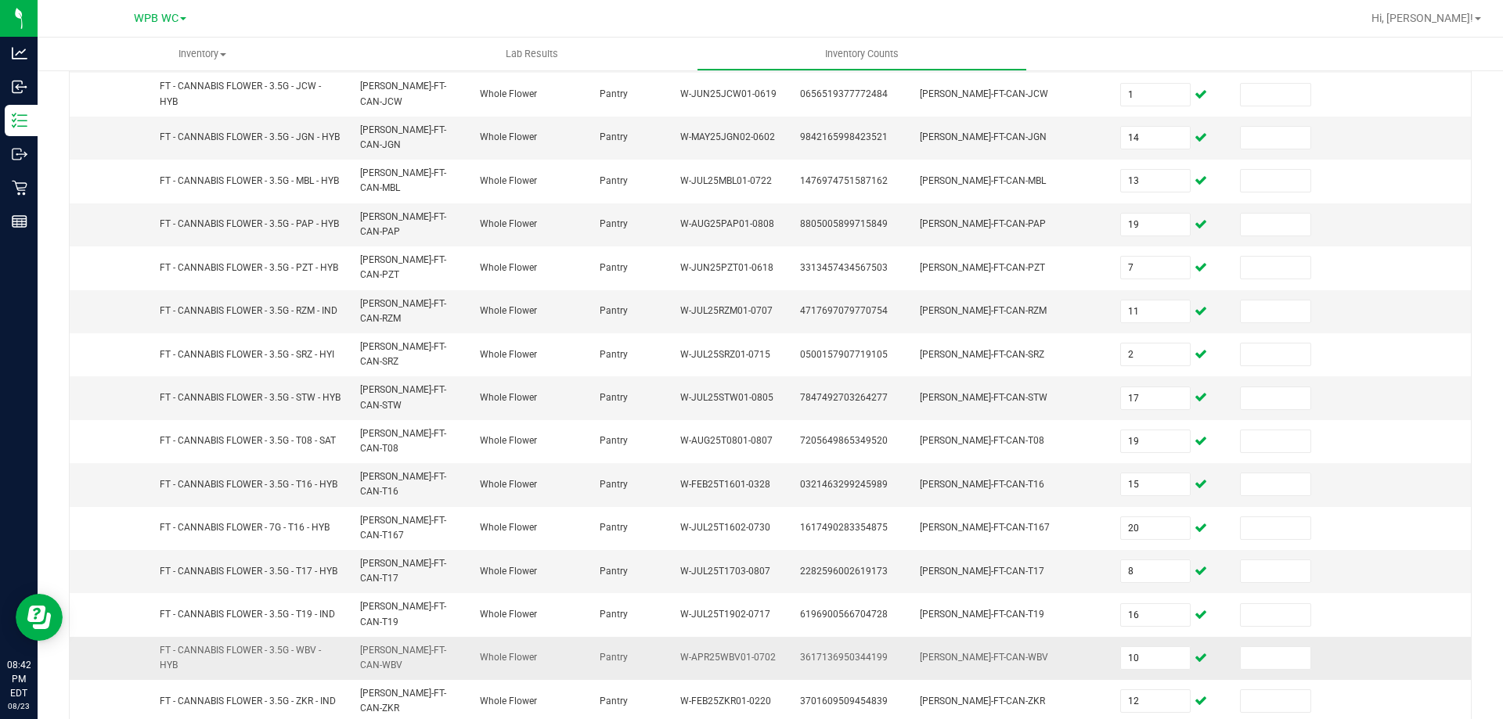
click at [1378, 637] on td at bounding box center [1411, 658] width 120 height 43
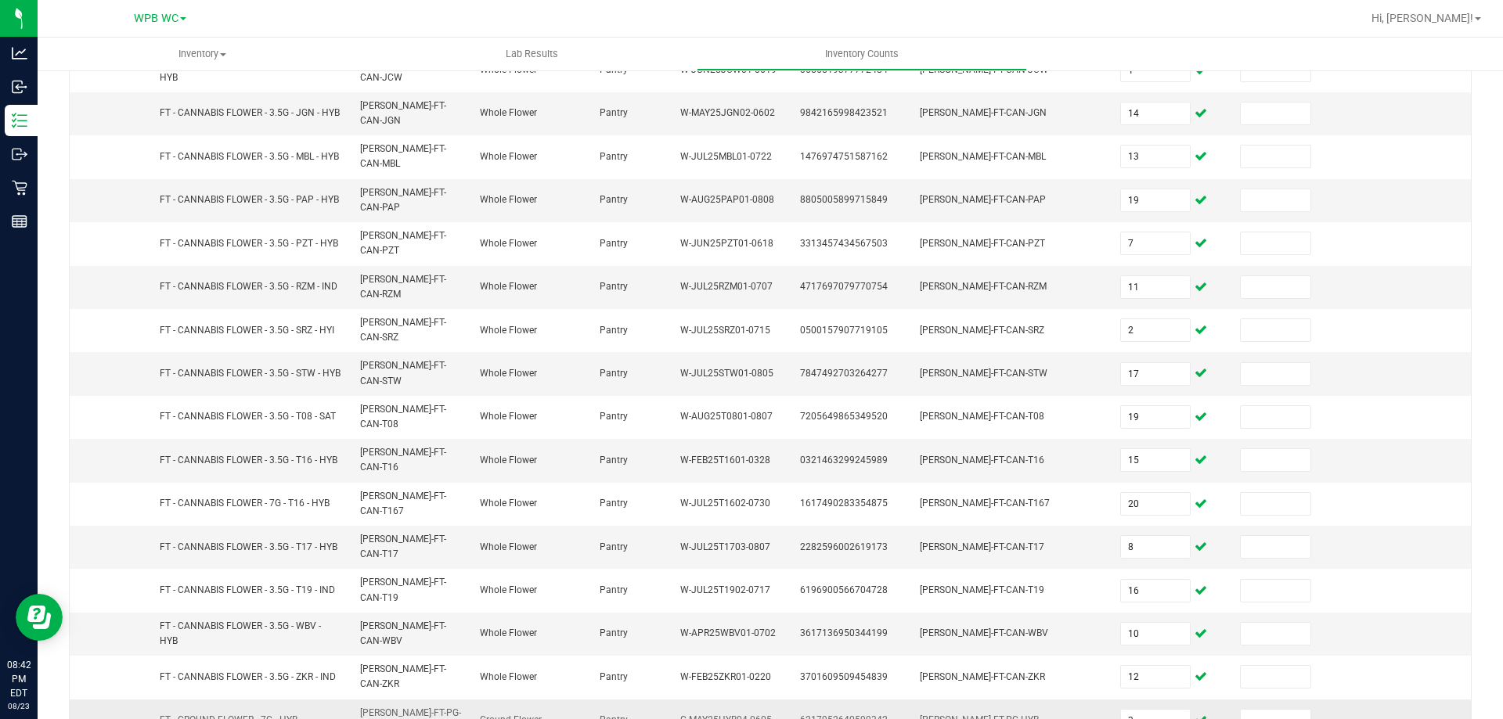
scroll to position [391, 0]
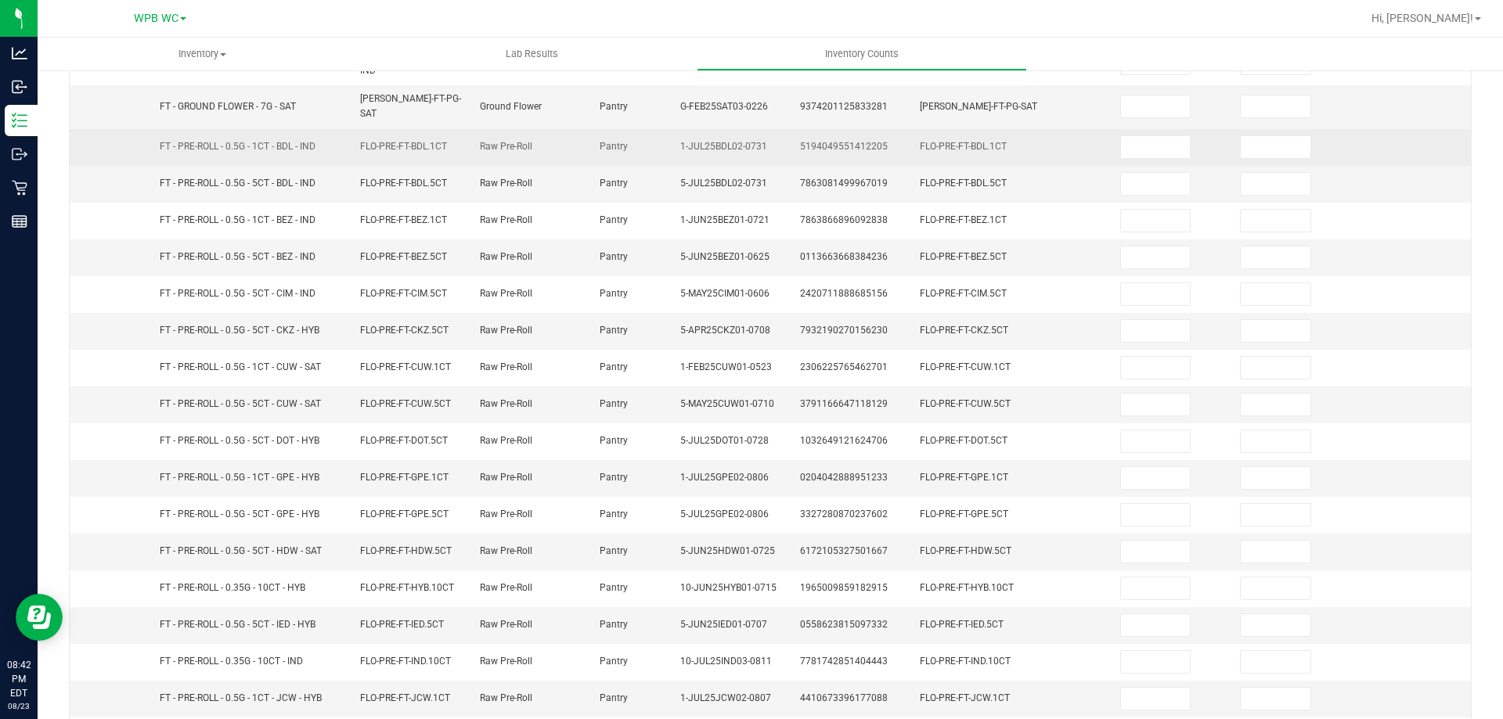
scroll to position [12, 0]
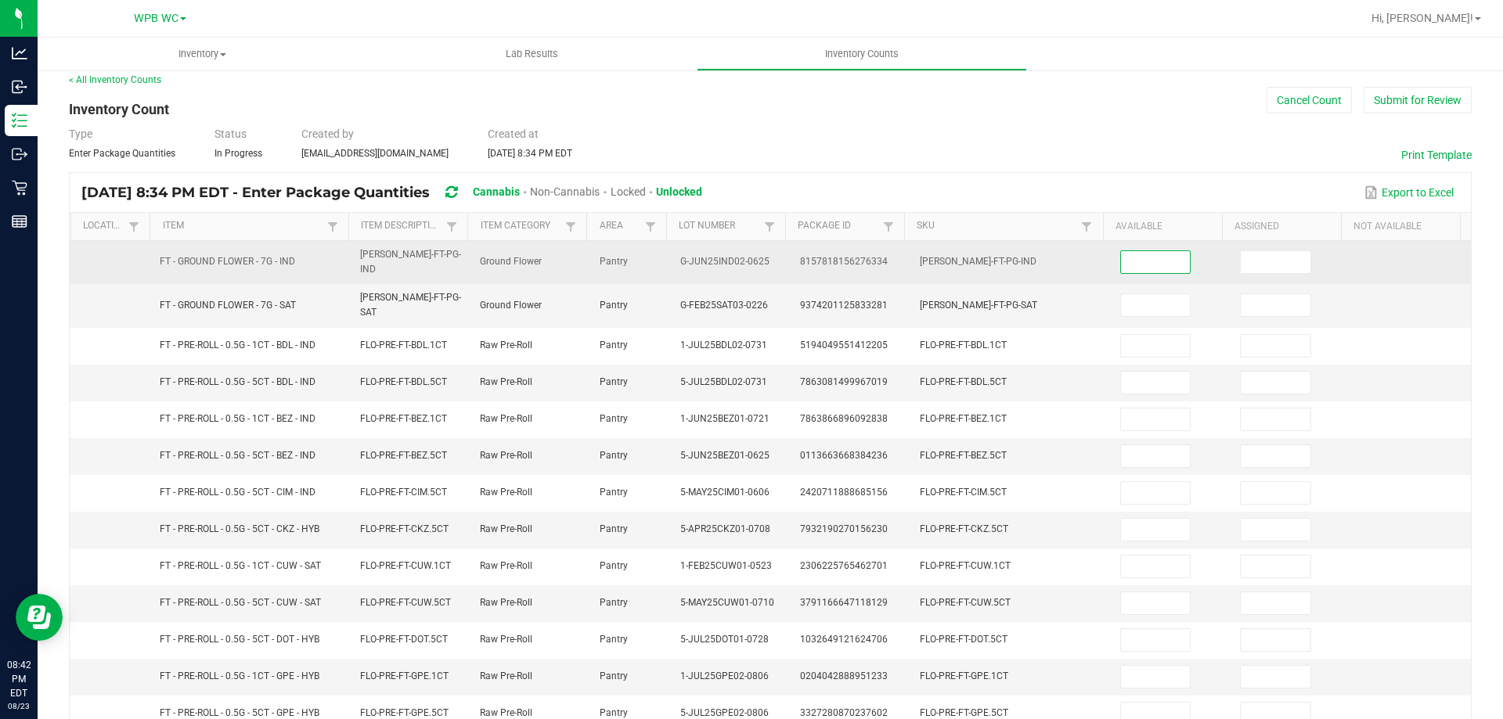
click at [1150, 253] on input at bounding box center [1156, 262] width 70 height 22
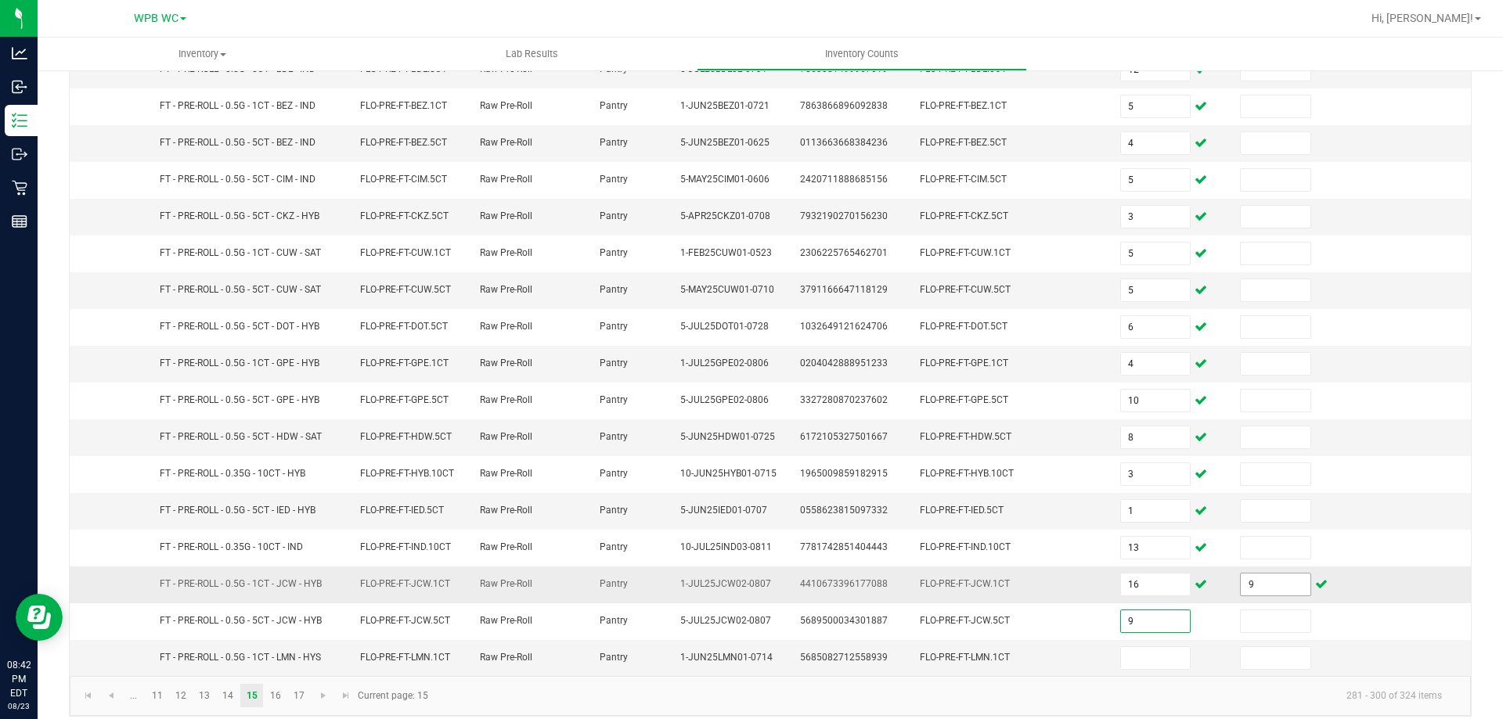
click at [1251, 574] on input "9" at bounding box center [1275, 585] width 70 height 22
click at [1154, 661] on td at bounding box center [1171, 658] width 120 height 36
click at [1151, 650] on input at bounding box center [1156, 658] width 70 height 22
click at [271, 684] on link "16" at bounding box center [275, 695] width 23 height 23
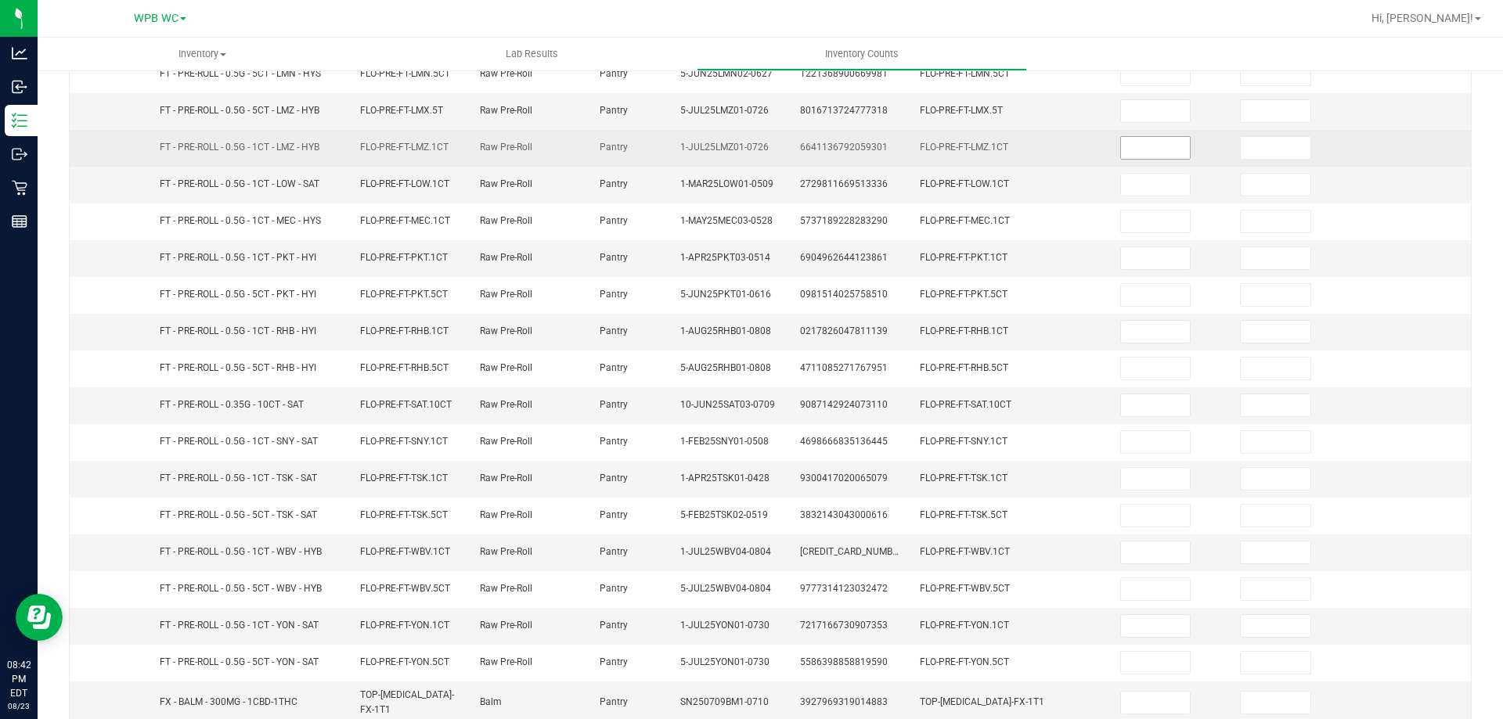
scroll to position [0, 0]
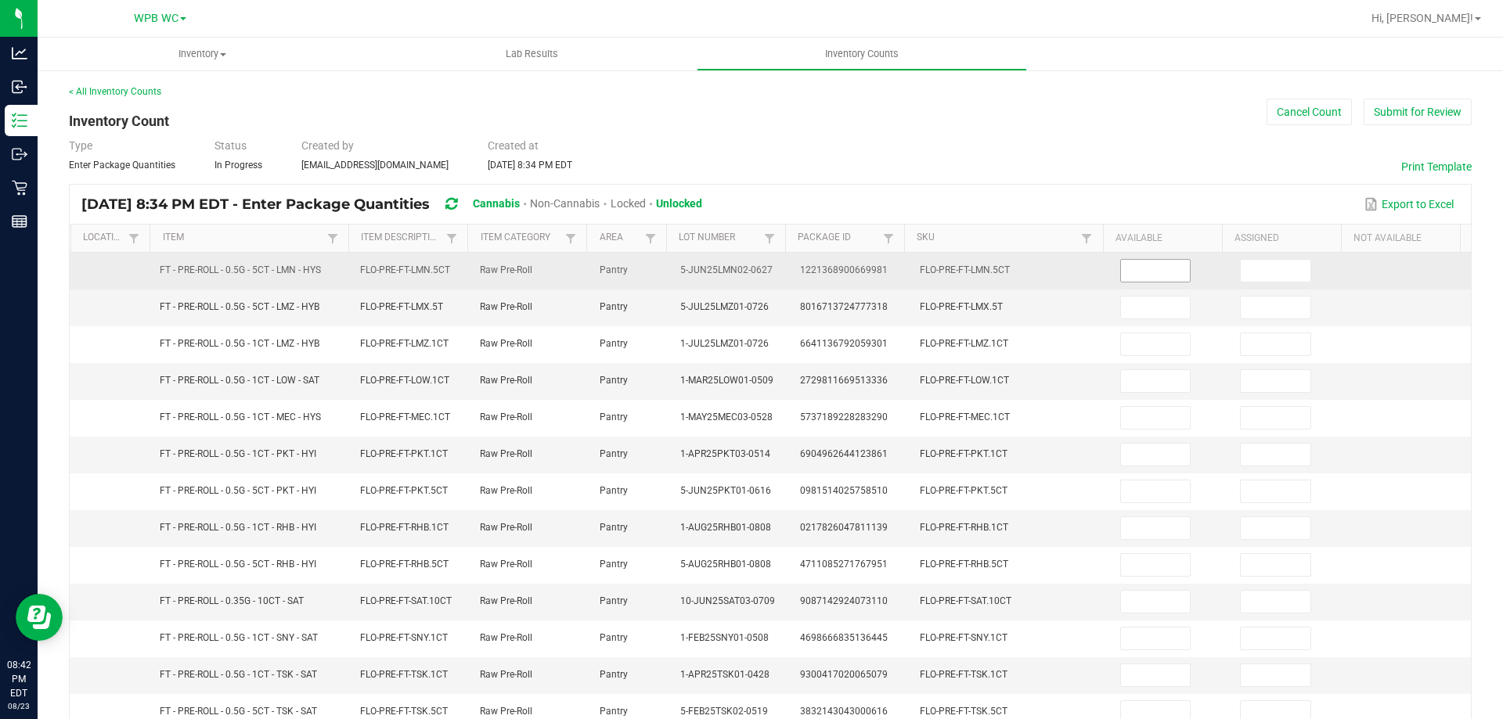
click at [1139, 265] on input at bounding box center [1156, 271] width 70 height 22
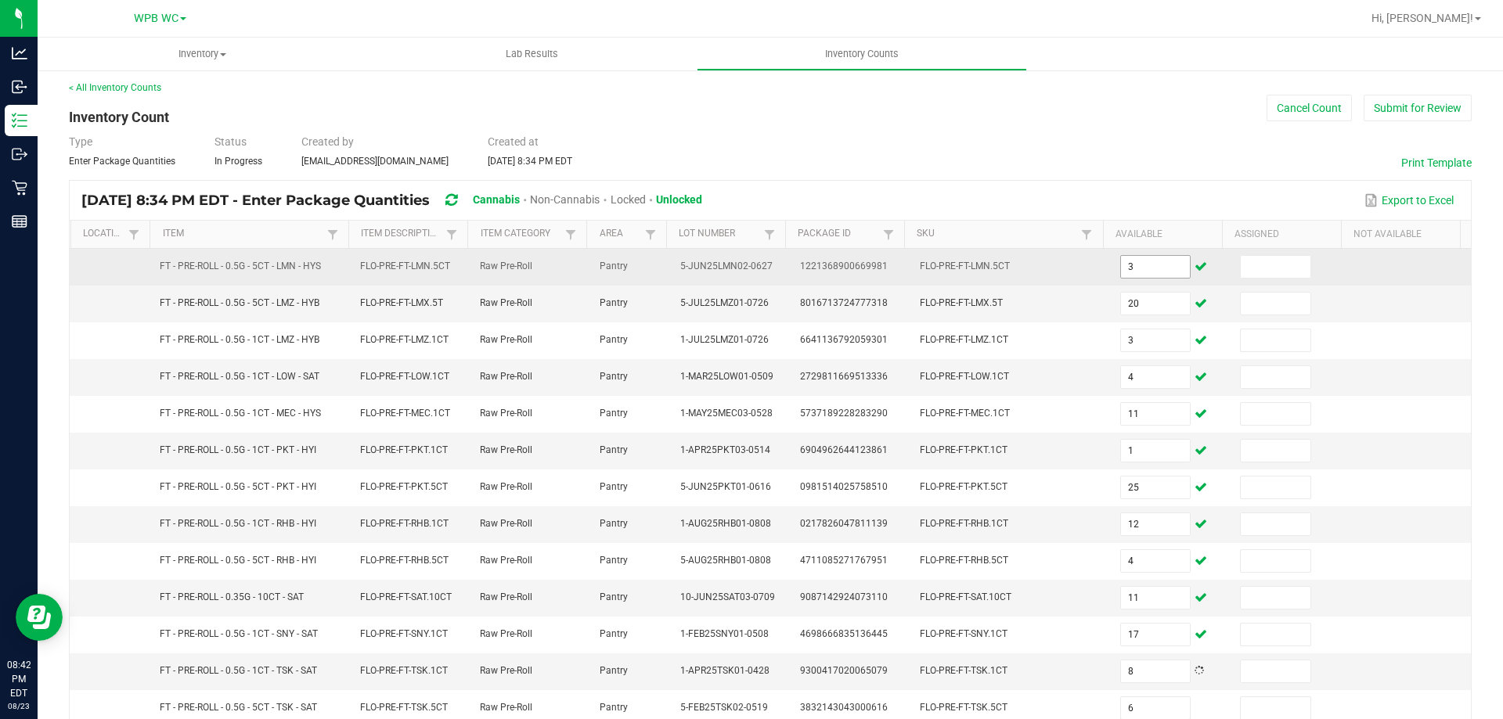
scroll to position [332, 0]
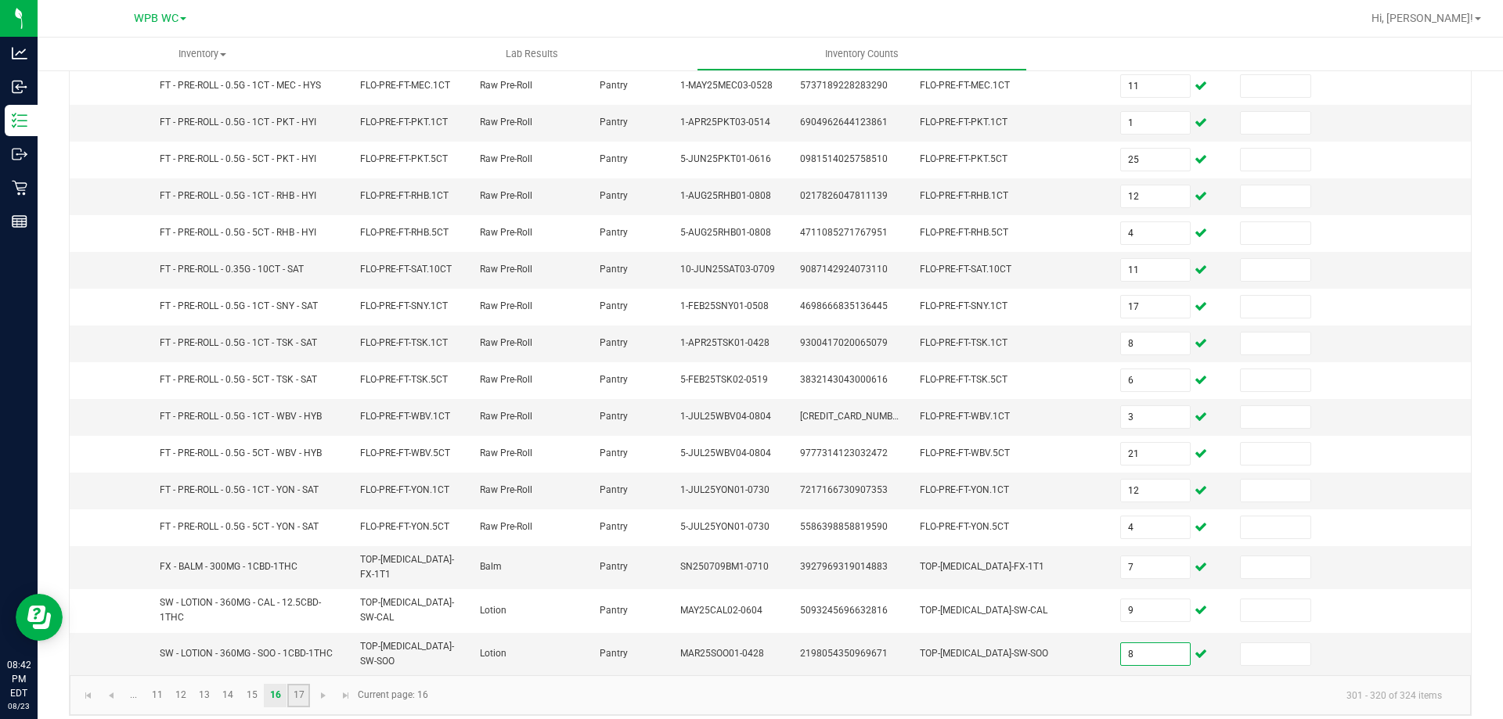
click at [301, 684] on link "17" at bounding box center [298, 695] width 23 height 23
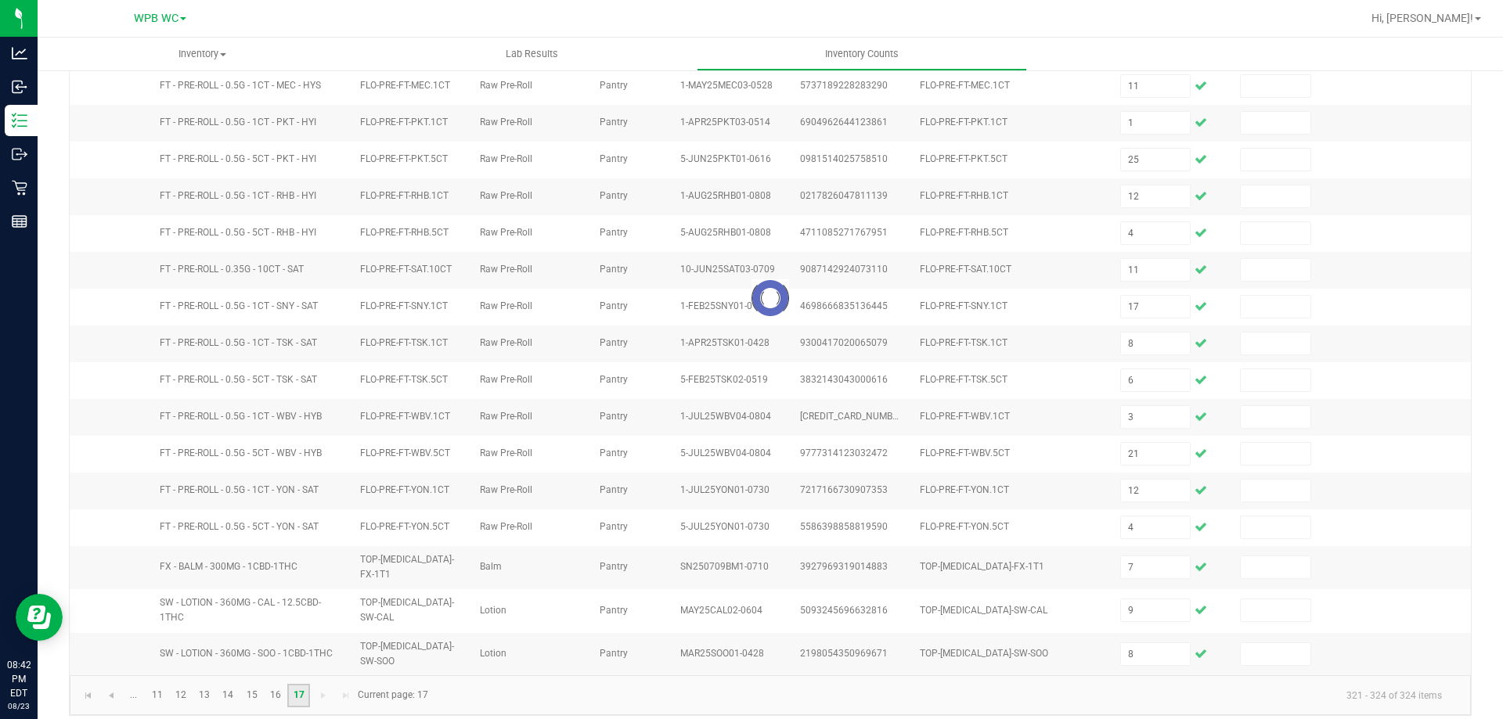
scroll to position [0, 0]
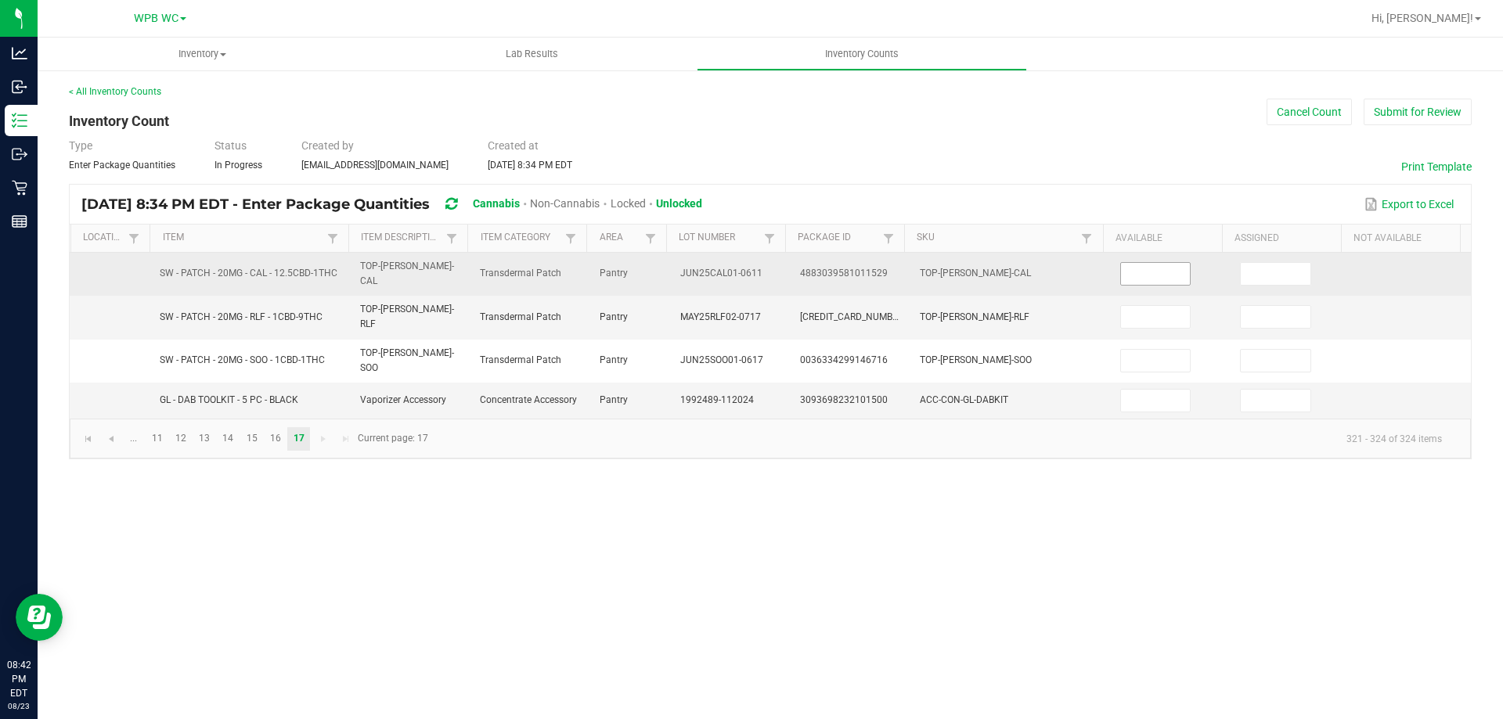
click at [1165, 274] on input at bounding box center [1156, 274] width 70 height 22
click at [1154, 265] on input "19" at bounding box center [1156, 274] width 70 height 22
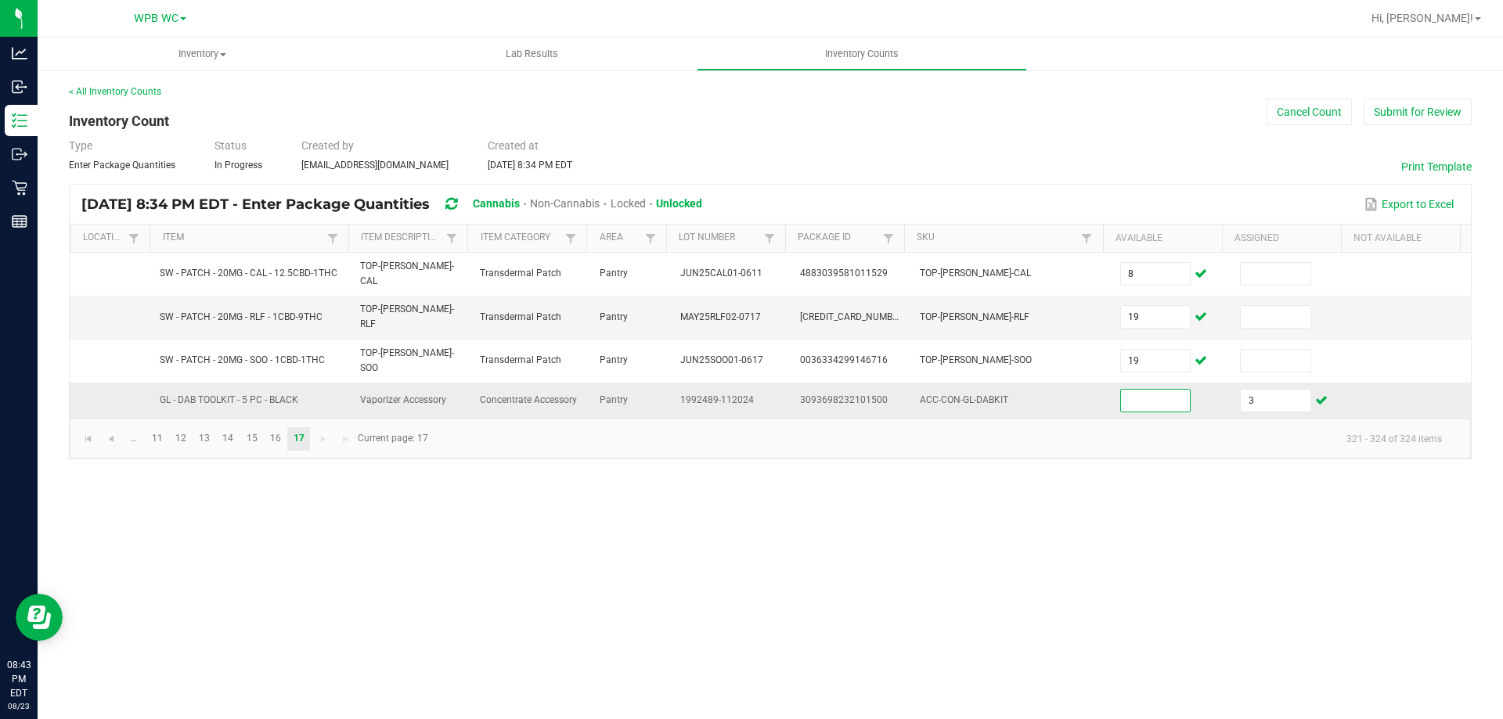
click at [1159, 390] on input at bounding box center [1156, 401] width 70 height 22
drag, startPoint x: 1240, startPoint y: 77, endPoint x: 1248, endPoint y: 79, distance: 8.9
click at [1240, 77] on div "< All Inventory Counts Inventory Count Cancel Count Submit for Review Type Ente…" at bounding box center [770, 272] width 1465 height 406
click at [1430, 116] on button "Submit for Review" at bounding box center [1417, 112] width 108 height 27
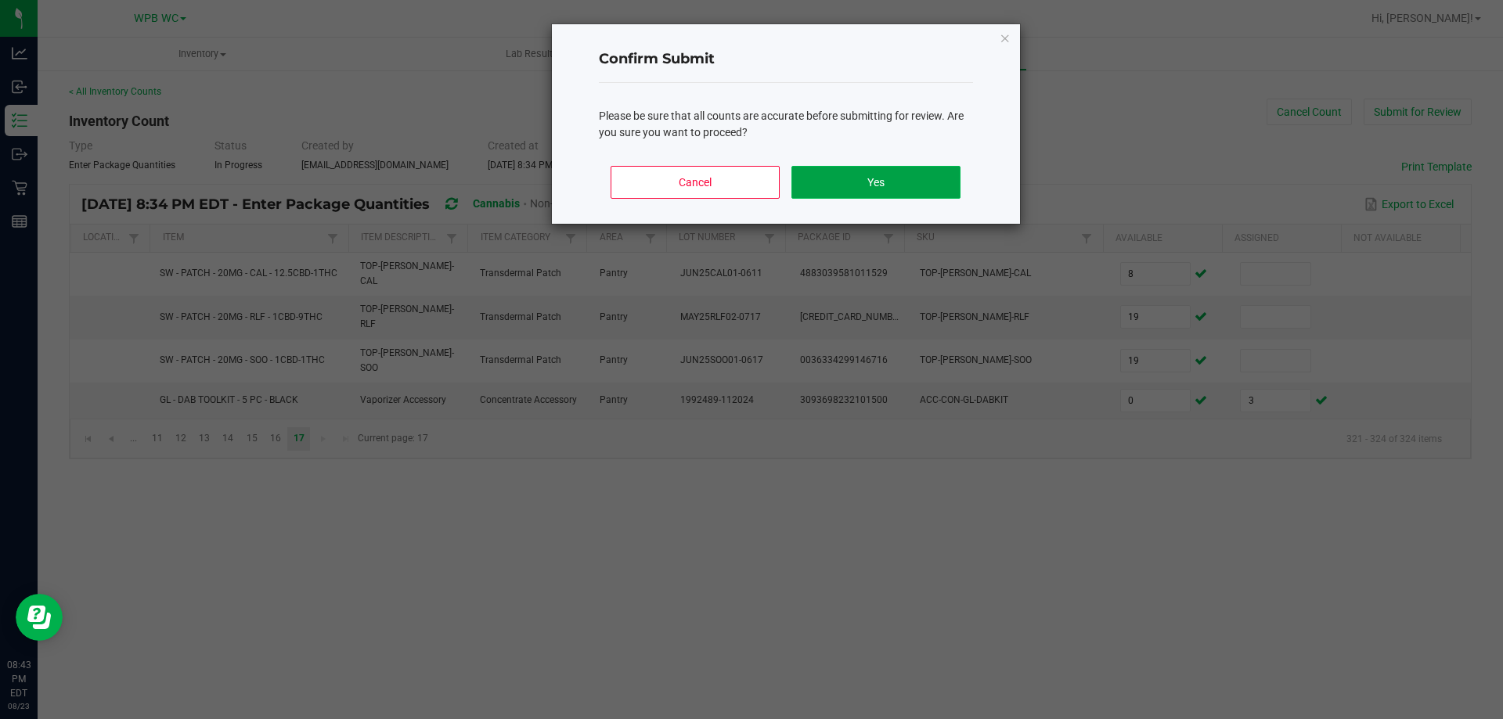
click at [901, 179] on button "Yes" at bounding box center [875, 182] width 168 height 33
